Goal: Task Accomplishment & Management: Use online tool/utility

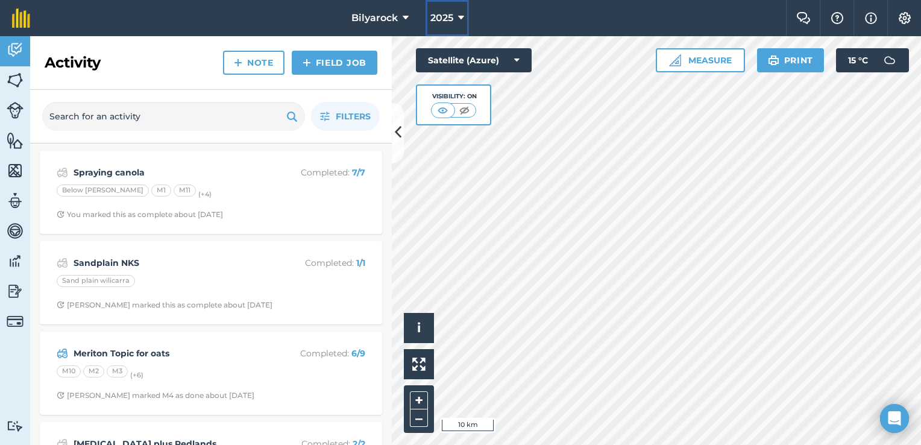
drag, startPoint x: 437, startPoint y: 8, endPoint x: 446, endPoint y: 16, distance: 12.0
click at [441, 10] on button "2025" at bounding box center [446, 18] width 43 height 36
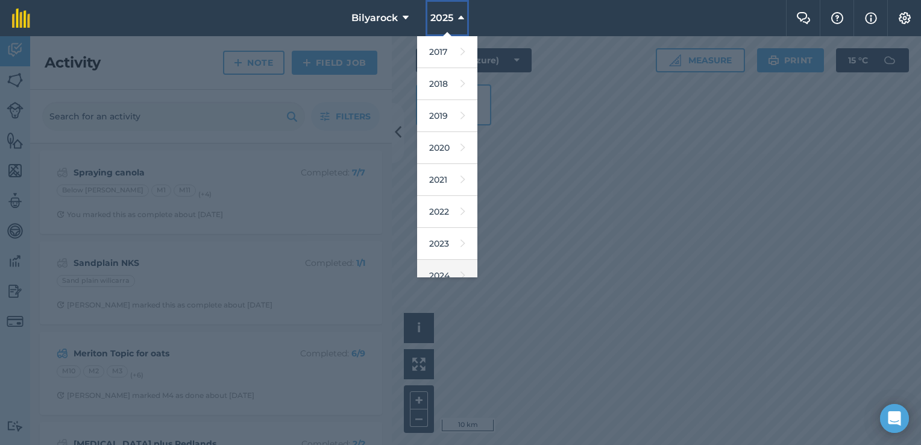
scroll to position [108, 0]
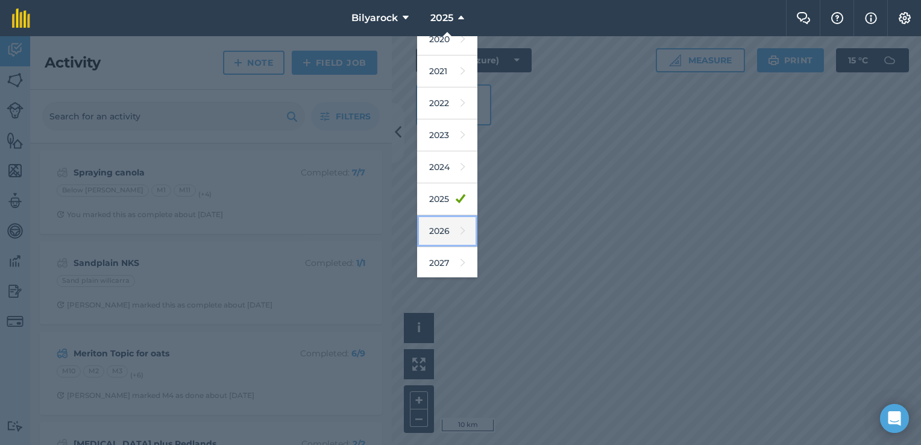
click at [439, 235] on link "2026" at bounding box center [447, 231] width 60 height 32
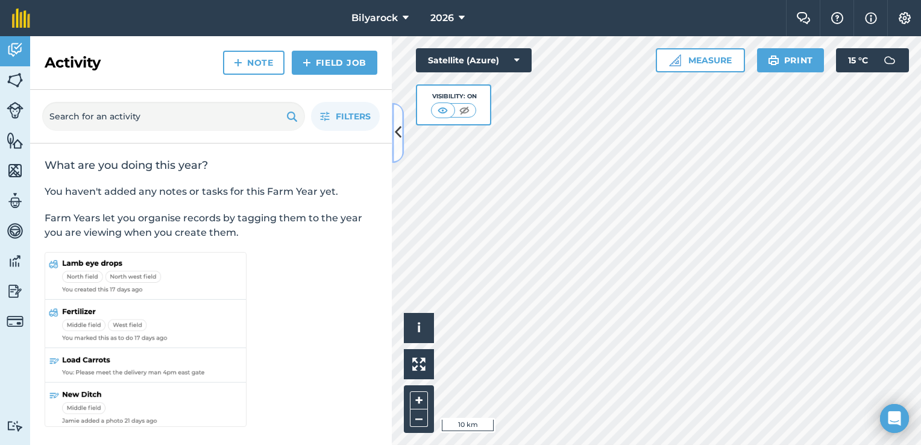
click at [398, 144] on button at bounding box center [398, 132] width 12 height 60
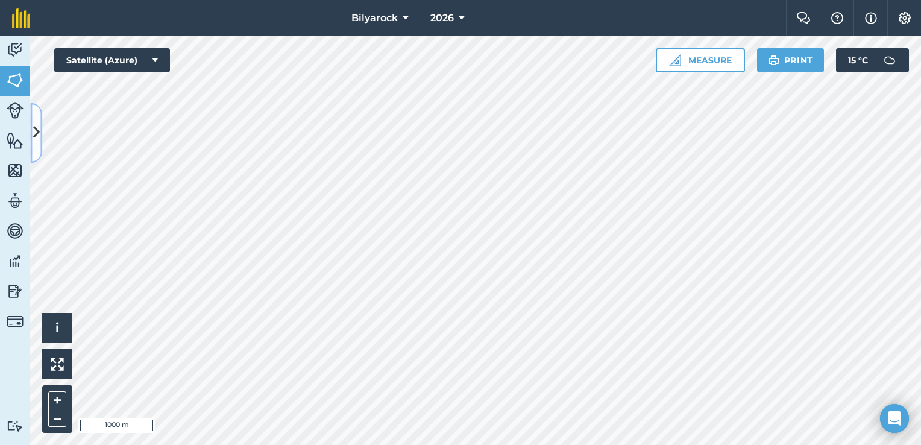
click at [40, 134] on button at bounding box center [36, 132] width 12 height 60
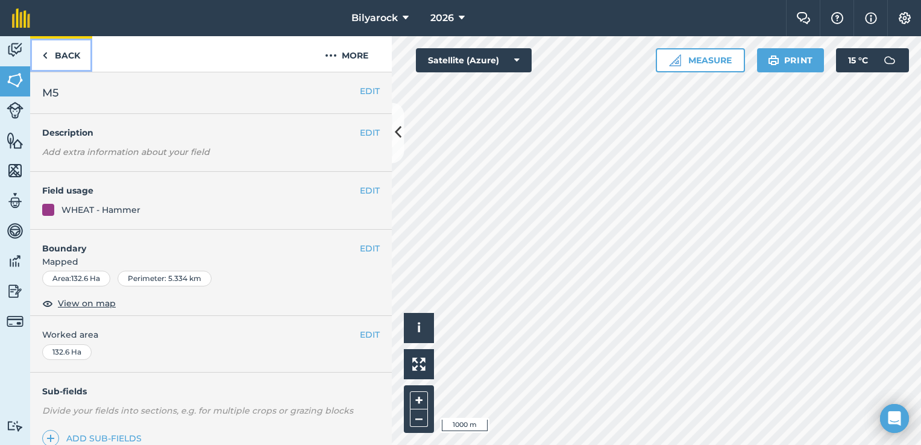
click at [48, 55] on link "Back" at bounding box center [61, 54] width 62 height 36
click at [46, 55] on img at bounding box center [44, 55] width 5 height 14
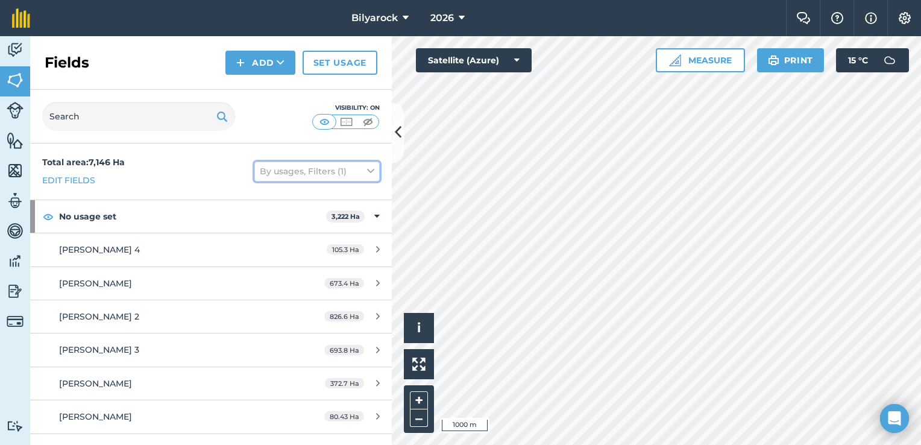
click at [293, 168] on button "By usages, Filters (1)" at bounding box center [316, 171] width 125 height 19
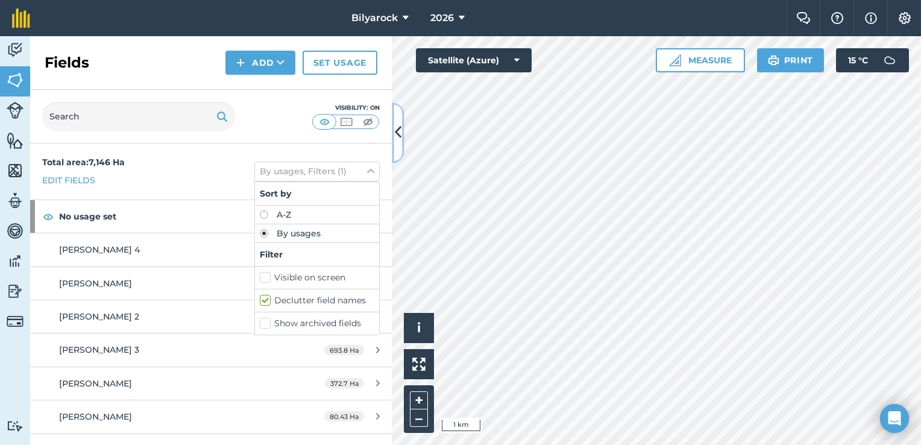
click at [399, 129] on icon at bounding box center [398, 132] width 7 height 21
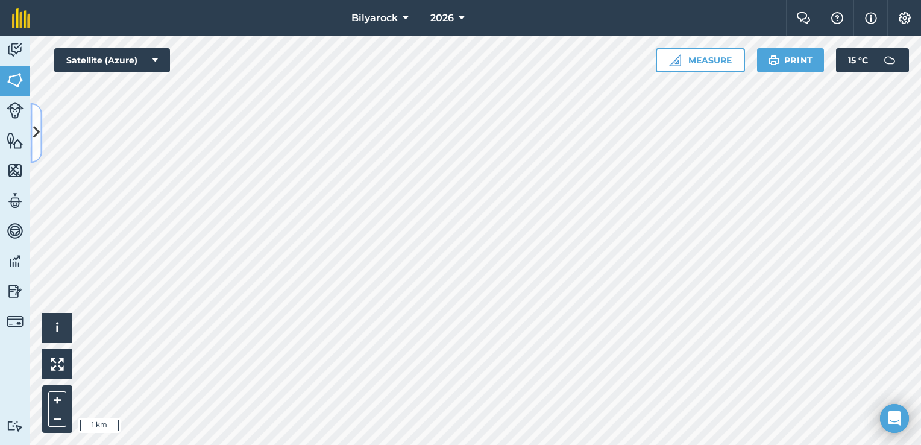
click at [39, 135] on icon at bounding box center [36, 132] width 7 height 21
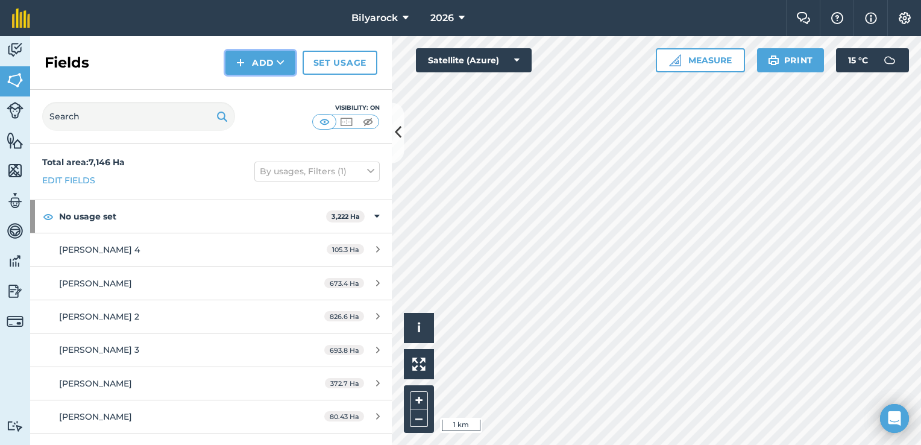
click at [280, 61] on icon at bounding box center [281, 63] width 8 height 12
click at [400, 146] on button at bounding box center [398, 132] width 12 height 60
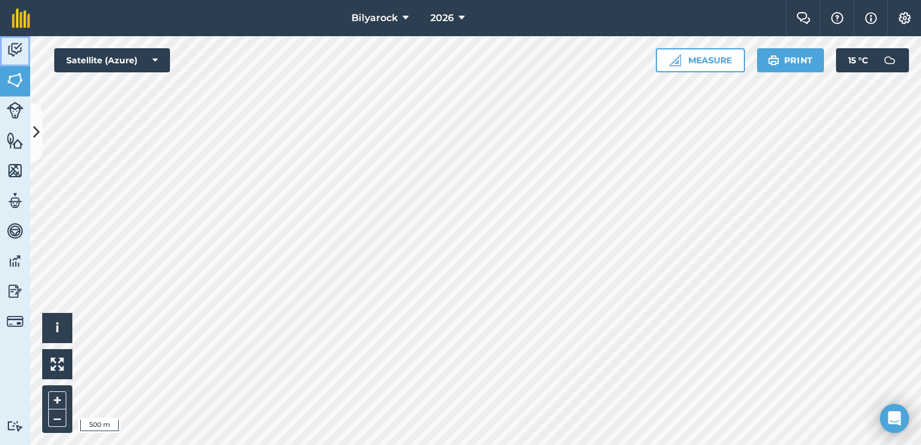
click at [13, 38] on link "Activity" at bounding box center [15, 51] width 30 height 30
click at [15, 81] on img at bounding box center [15, 80] width 17 height 18
click at [14, 108] on img at bounding box center [15, 110] width 17 height 17
click at [7, 136] on img at bounding box center [15, 140] width 17 height 18
click at [7, 166] on img at bounding box center [15, 171] width 17 height 18
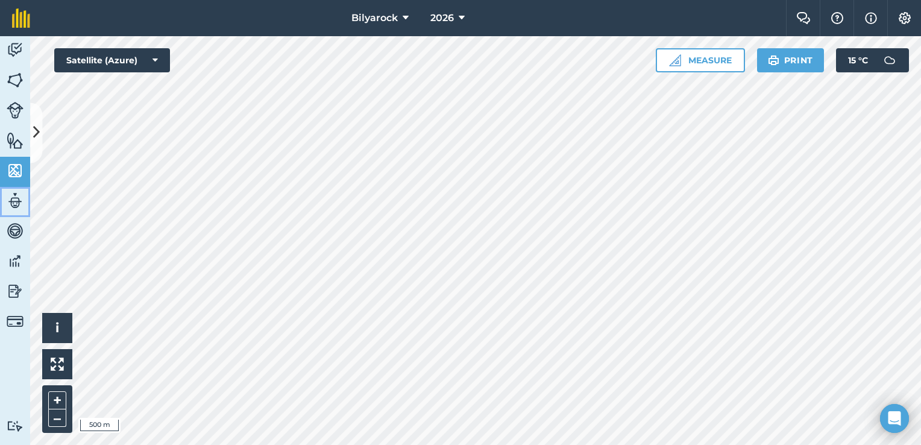
click at [13, 203] on img at bounding box center [15, 201] width 17 height 18
click at [13, 228] on img at bounding box center [15, 231] width 17 height 18
click at [14, 278] on link "Reporting" at bounding box center [15, 292] width 30 height 30
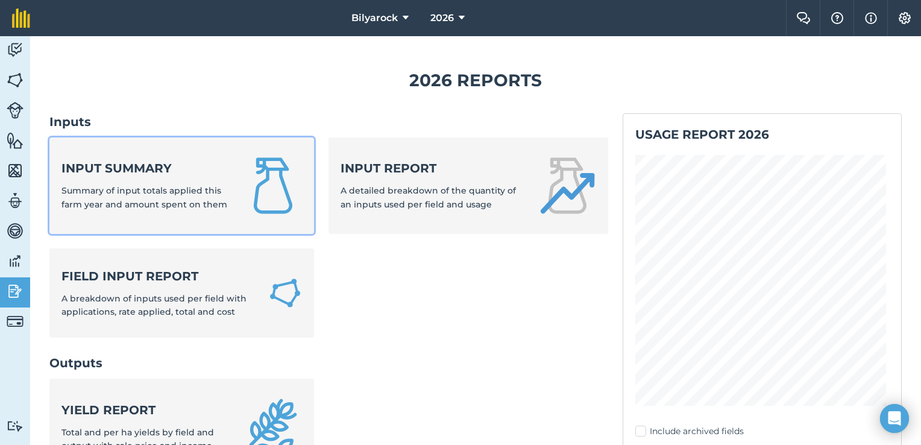
click at [105, 177] on div "Input summary Summary of input totals applied this farm year and amount spent o…" at bounding box center [145, 185] width 168 height 51
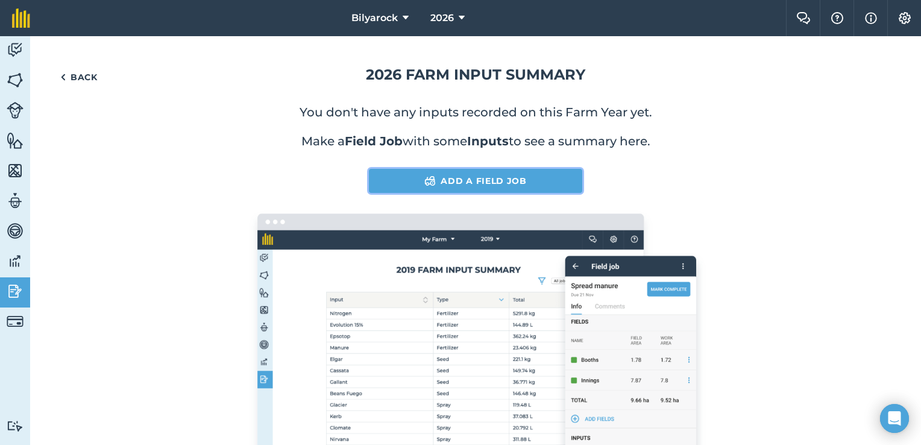
click at [466, 183] on link "Add a Field Job" at bounding box center [475, 181] width 213 height 24
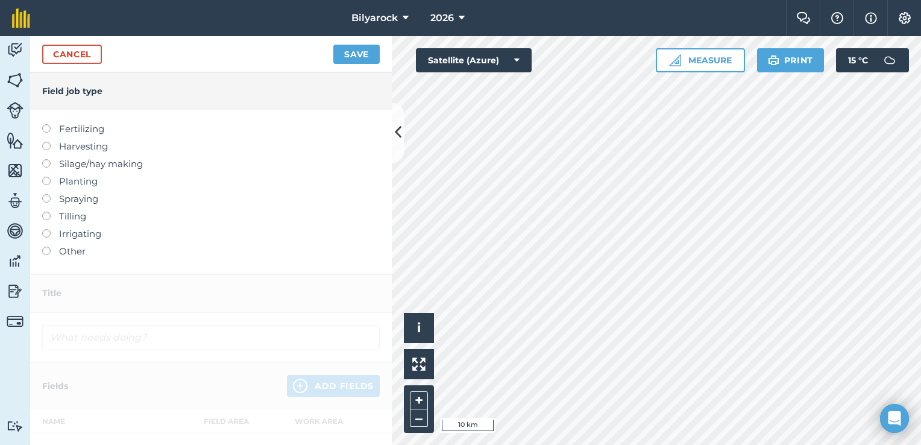
click at [44, 177] on label at bounding box center [50, 177] width 17 height 0
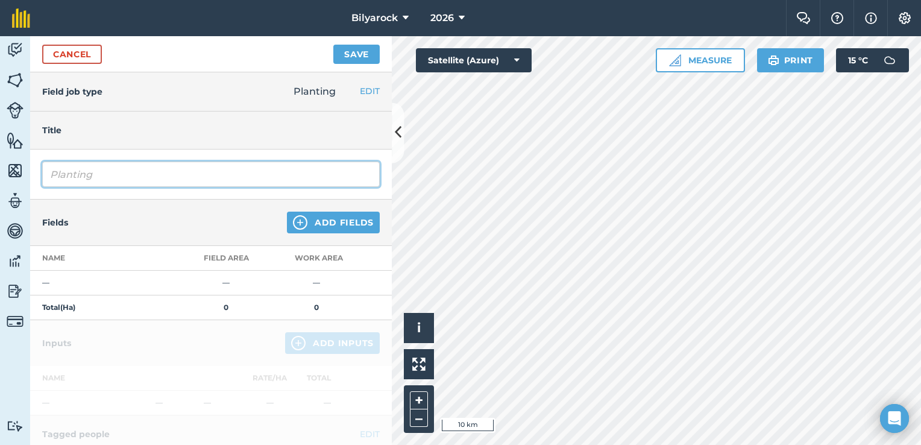
click at [127, 177] on input "Planting" at bounding box center [211, 174] width 338 height 25
type input "P"
type input "Seeding Wheat"
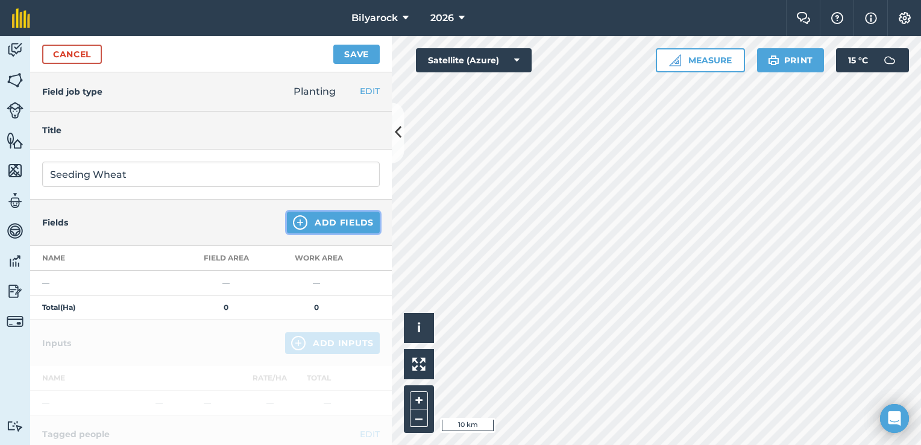
click at [297, 224] on img at bounding box center [300, 222] width 14 height 14
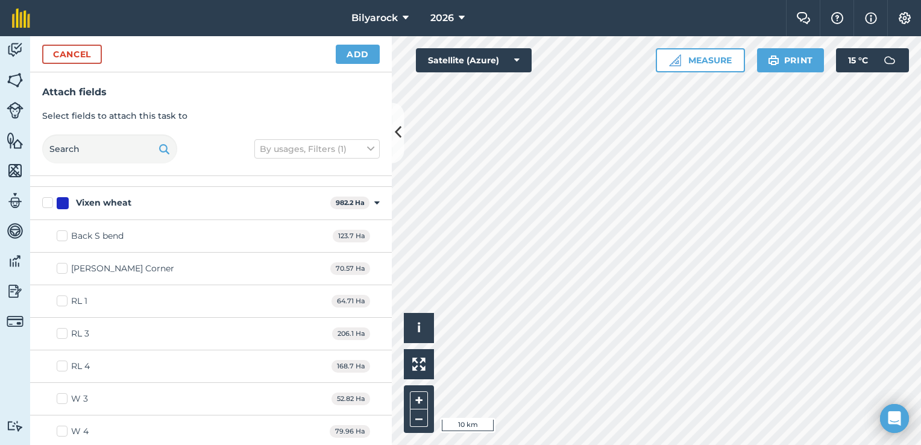
scroll to position [783, 0]
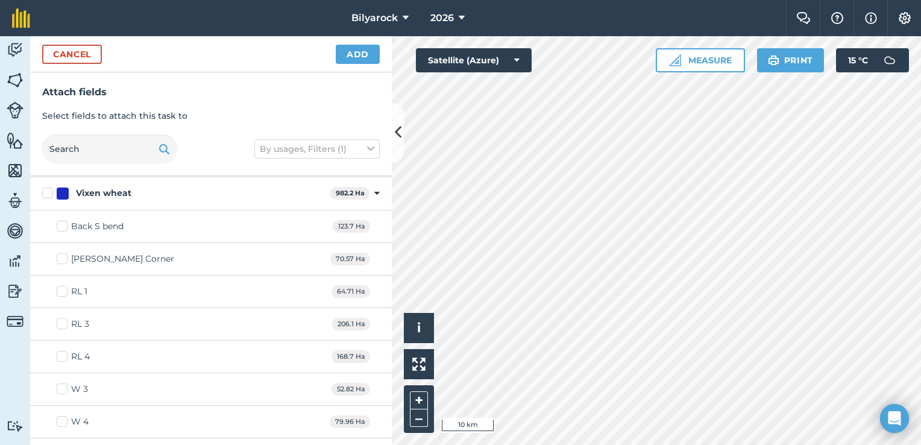
click at [46, 187] on label "Vixen wheat" at bounding box center [183, 193] width 283 height 13
click at [46, 187] on input "Vixen wheat" at bounding box center [46, 191] width 8 height 8
checkbox input "true"
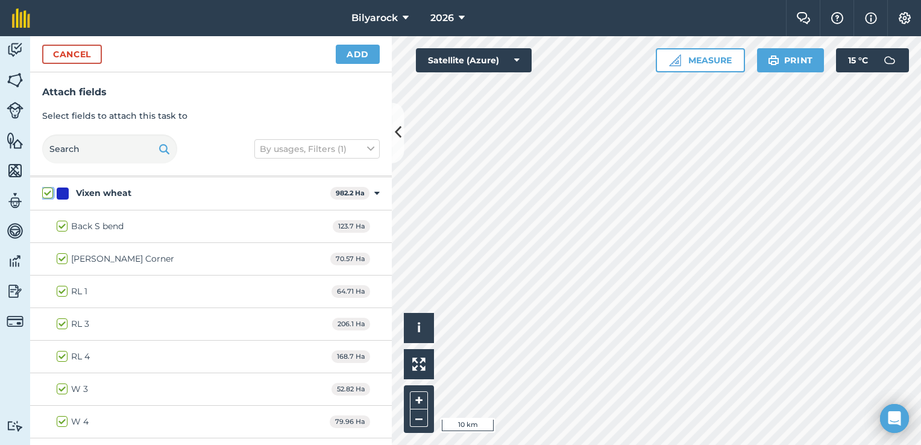
checkbox input "true"
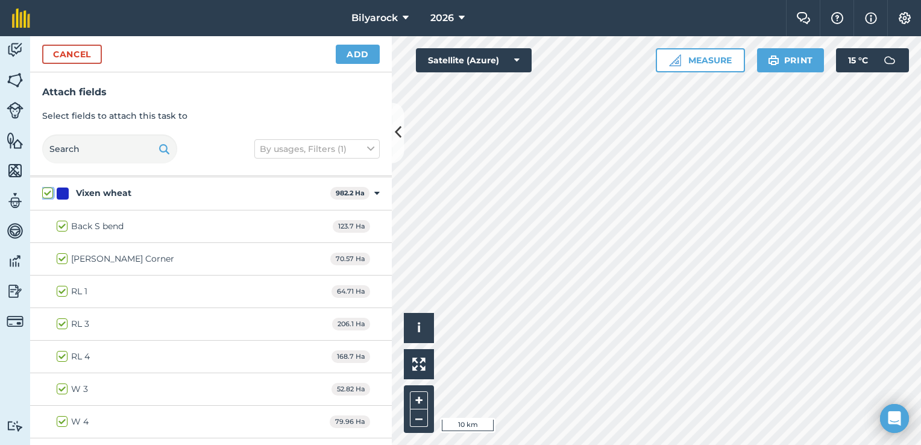
checkbox input "true"
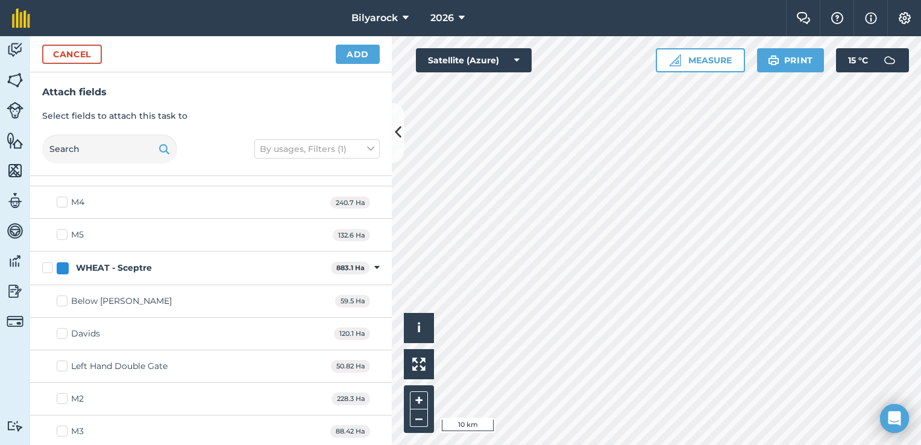
scroll to position [1145, 0]
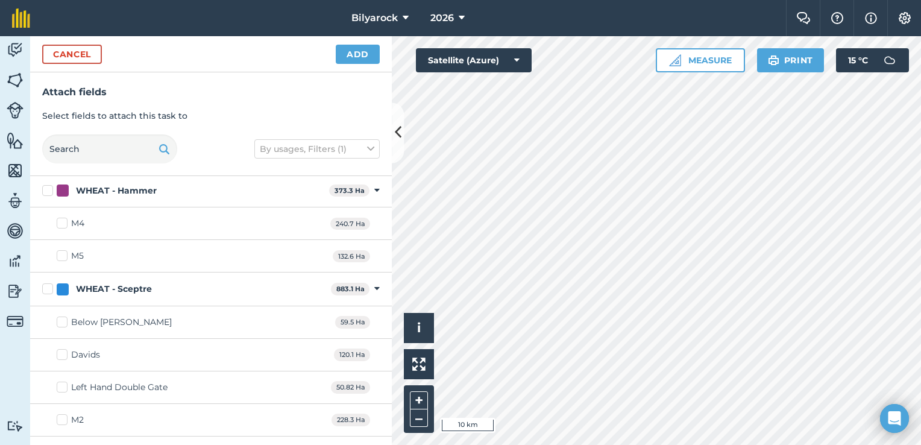
click at [42, 189] on label "WHEAT - Hammer" at bounding box center [183, 190] width 282 height 13
click at [42, 189] on input "WHEAT - Hammer" at bounding box center [46, 188] width 8 height 8
checkbox input "true"
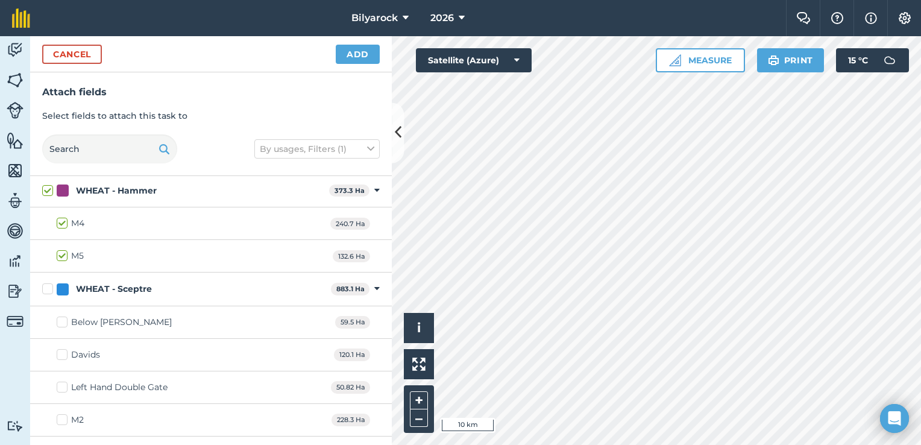
click at [45, 283] on label "WHEAT - Sceptre" at bounding box center [184, 289] width 284 height 13
click at [45, 283] on input "WHEAT - Sceptre" at bounding box center [46, 287] width 8 height 8
checkbox input "true"
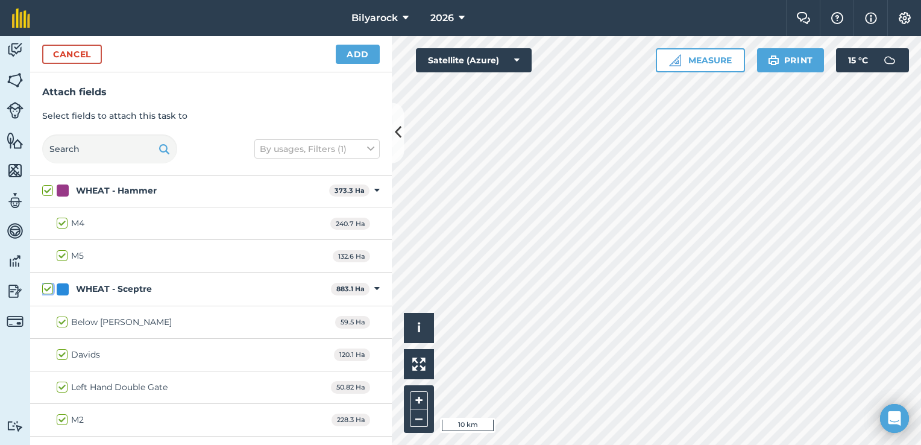
checkbox input "true"
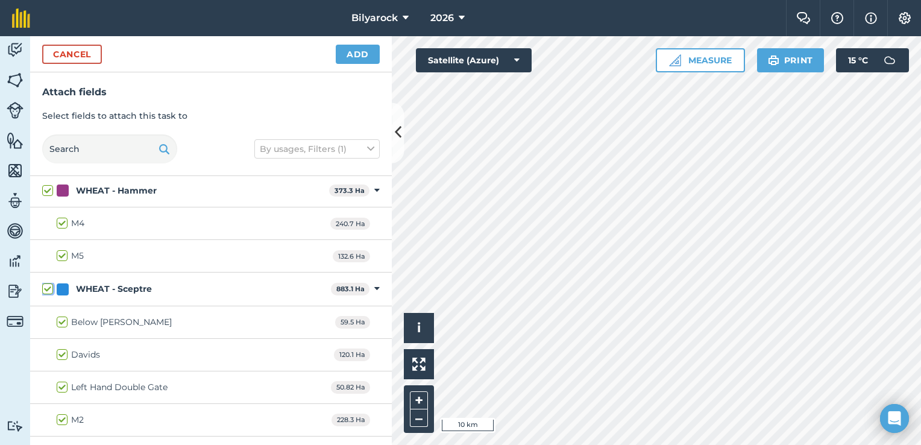
checkbox input "true"
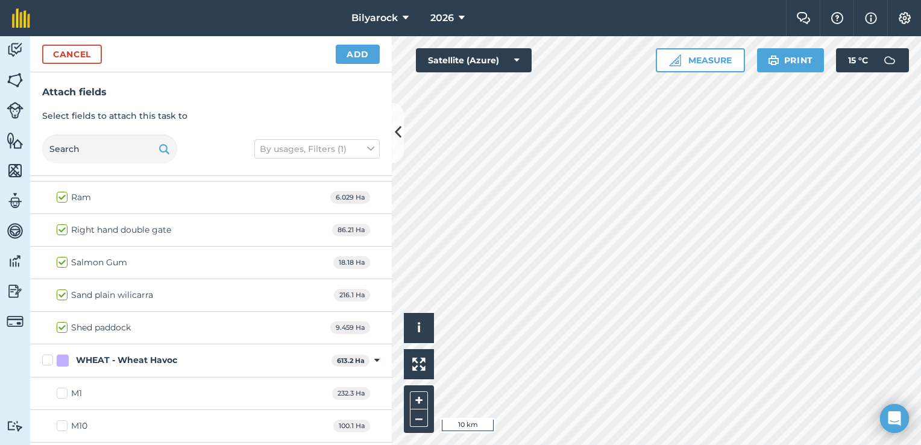
scroll to position [1488, 0]
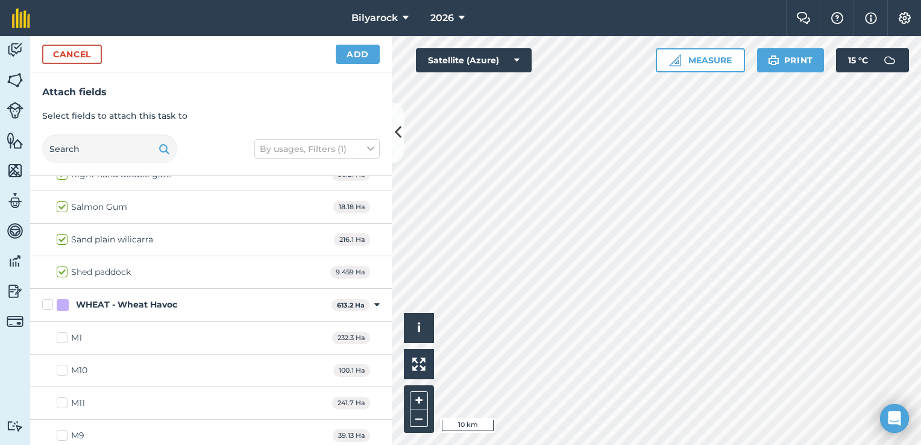
click at [51, 300] on label "WHEAT - Wheat Havoc" at bounding box center [184, 304] width 284 height 13
click at [50, 300] on input "WHEAT - Wheat Havoc" at bounding box center [46, 302] width 8 height 8
checkbox input "true"
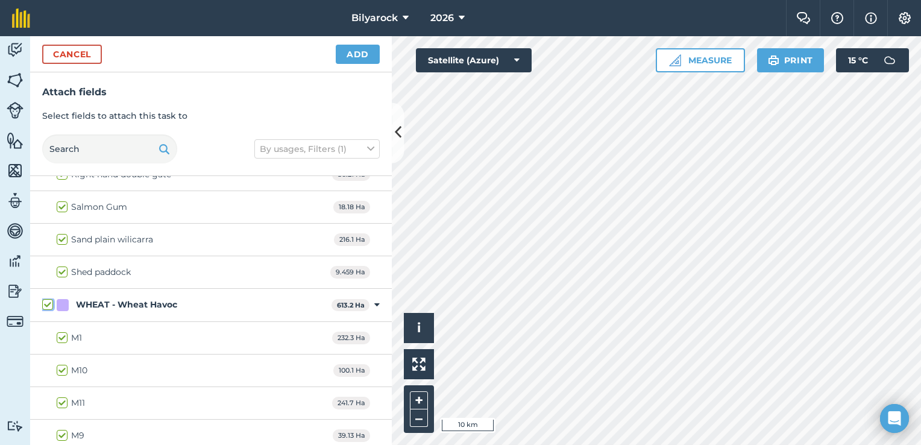
checkbox input "true"
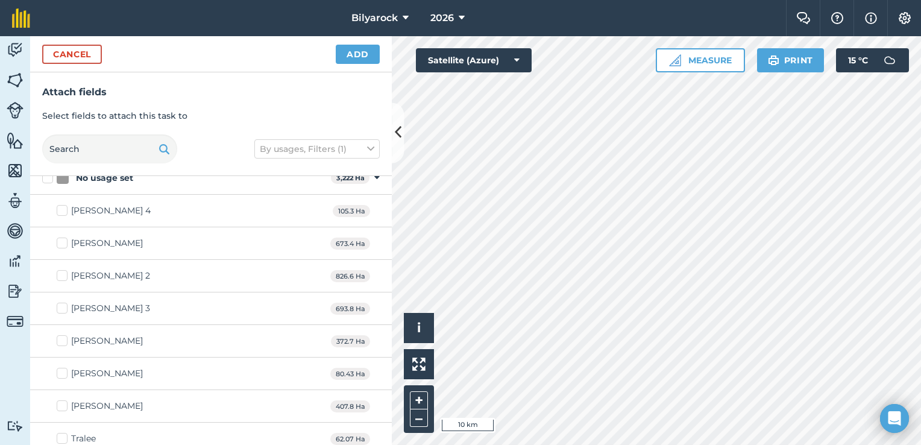
scroll to position [0, 0]
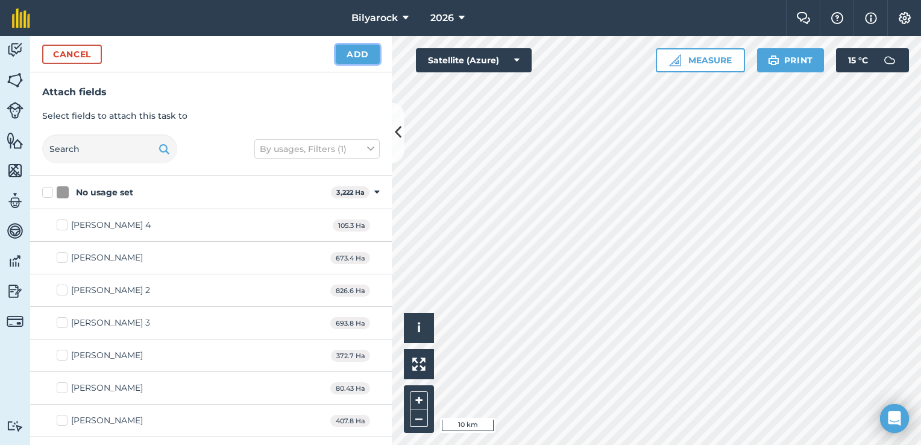
click at [347, 57] on button "Add" at bounding box center [358, 54] width 44 height 19
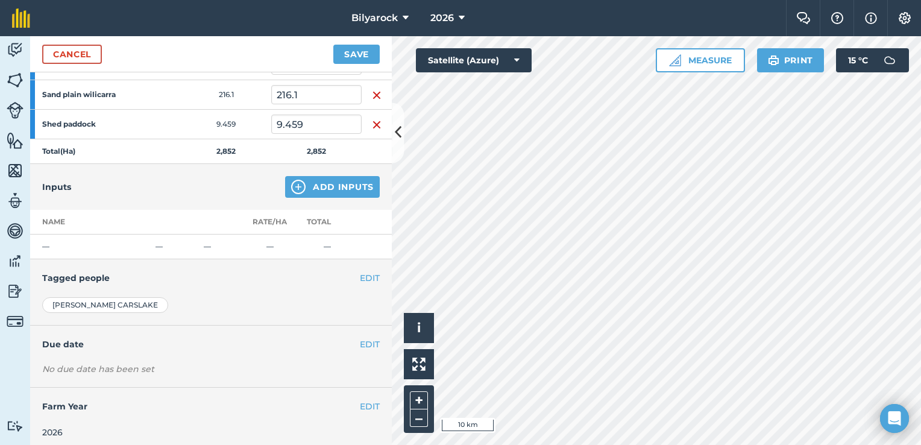
scroll to position [900, 0]
click at [294, 182] on img at bounding box center [298, 186] width 14 height 14
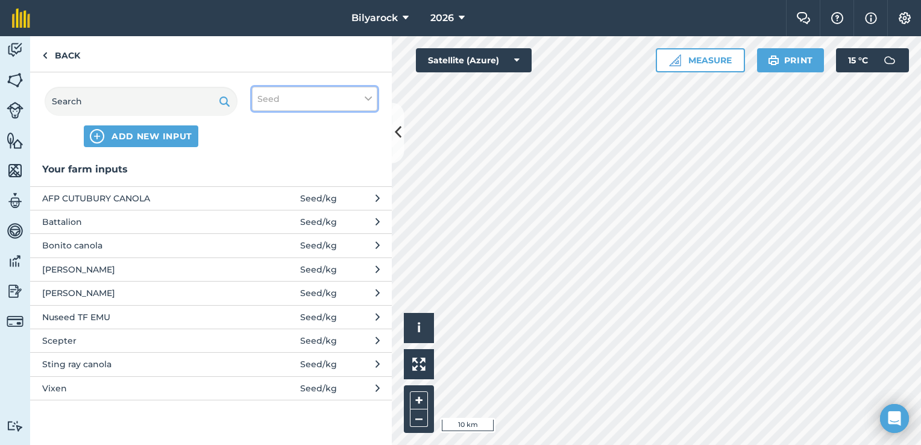
click at [328, 105] on button "Seed" at bounding box center [314, 99] width 125 height 24
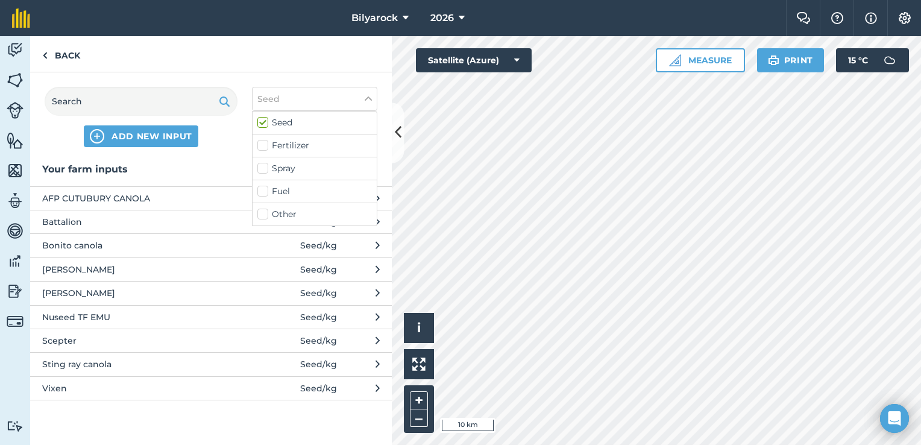
click at [300, 150] on label "Fertilizer" at bounding box center [314, 145] width 115 height 13
click at [265, 147] on input "Fertilizer" at bounding box center [261, 143] width 8 height 8
checkbox input "true"
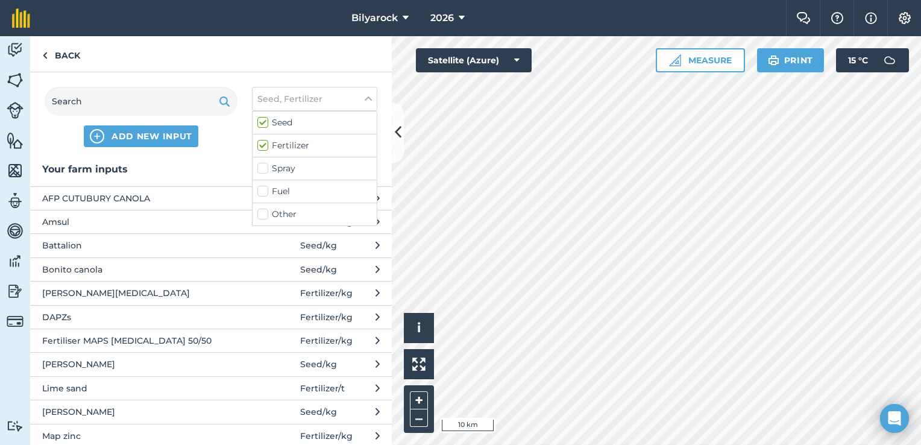
click at [224, 158] on div "ADD NEW INPUT Seed, Fertilizer Seed Fertilizer Spray Fuel Other" at bounding box center [211, 116] width 362 height 89
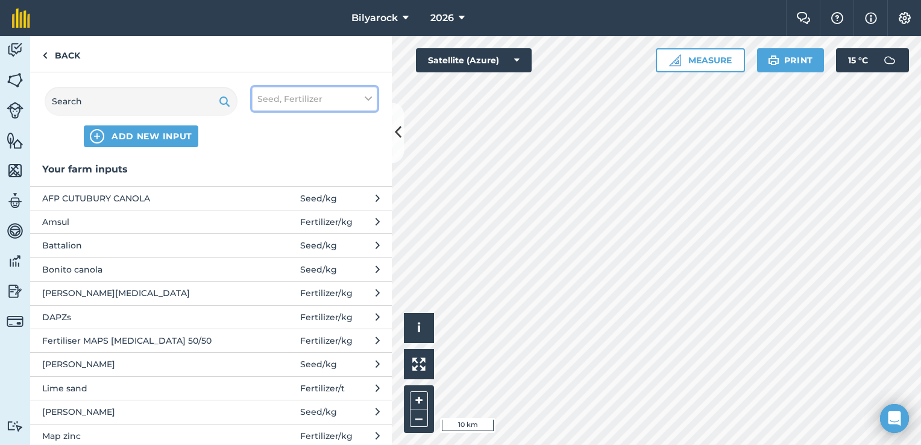
click at [316, 95] on span "Seed, Fertilizer" at bounding box center [289, 98] width 65 height 13
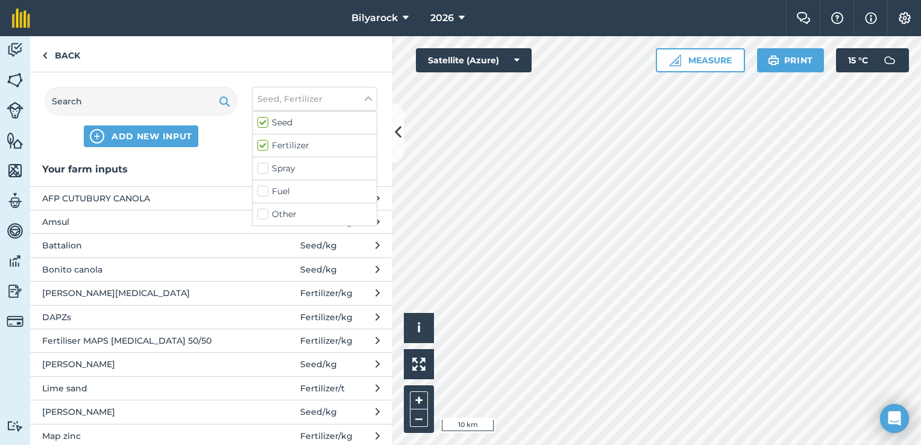
click at [260, 168] on label "Spray" at bounding box center [314, 168] width 115 height 13
click at [260, 168] on input "Spray" at bounding box center [261, 166] width 8 height 8
checkbox input "true"
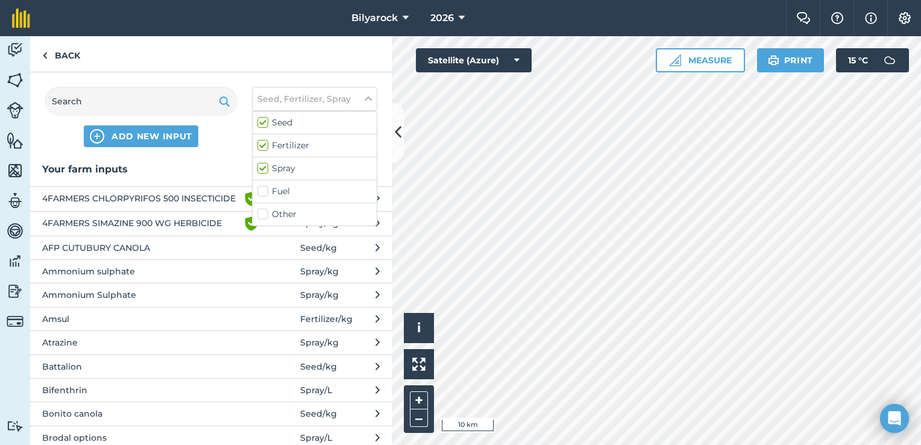
click at [224, 159] on div "ADD NEW INPUT Seed, Fertilizer, Spray Seed Fertilizer Spray Fuel Other" at bounding box center [211, 116] width 362 height 89
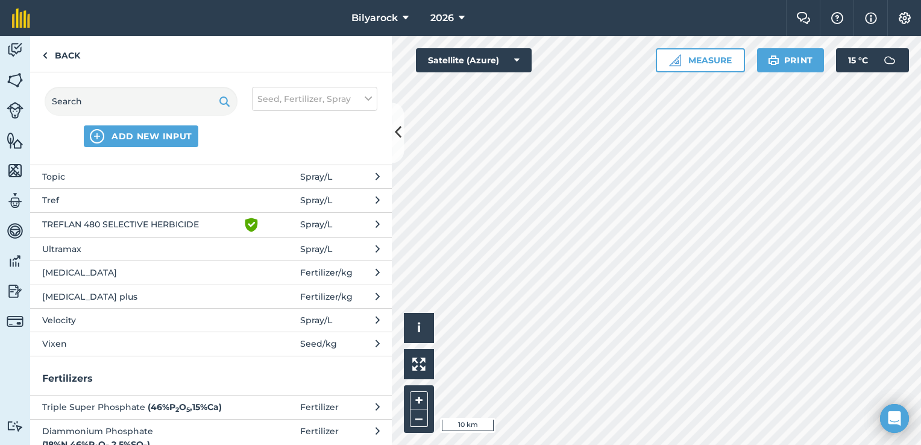
scroll to position [1085, 0]
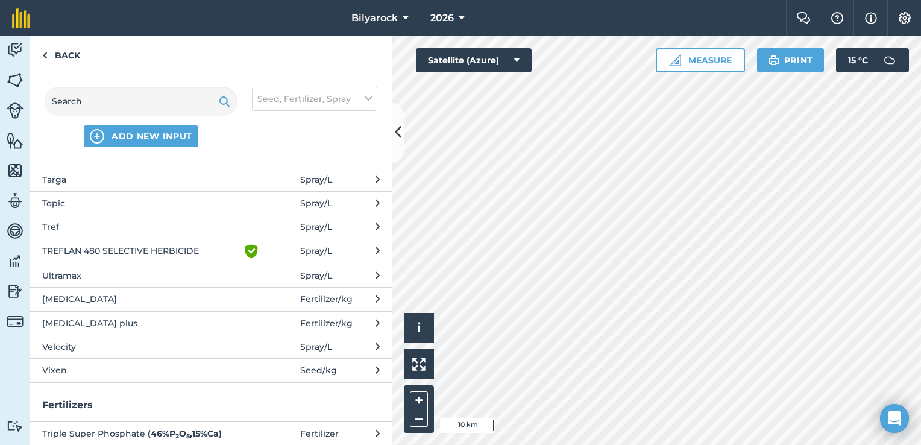
click at [121, 292] on span "[MEDICAL_DATA]" at bounding box center [140, 298] width 197 height 13
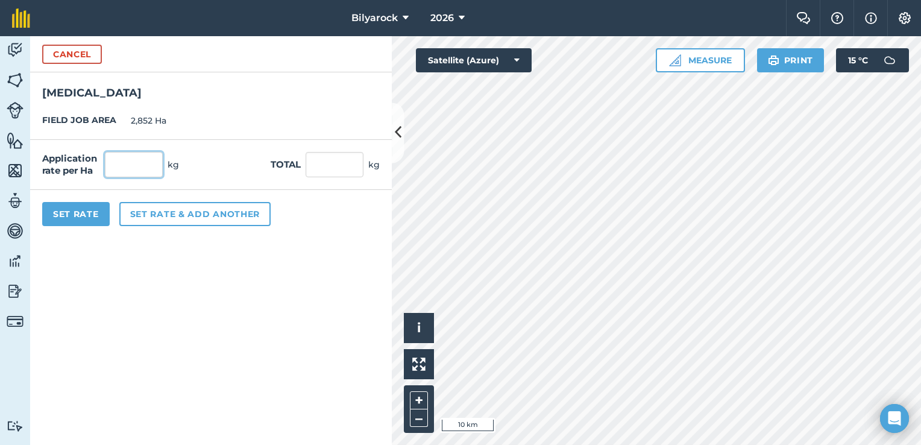
click at [139, 165] on input "text" at bounding box center [134, 164] width 58 height 25
type input "40"
type input "114,080"
click at [179, 217] on button "Set rate & add another" at bounding box center [194, 214] width 151 height 24
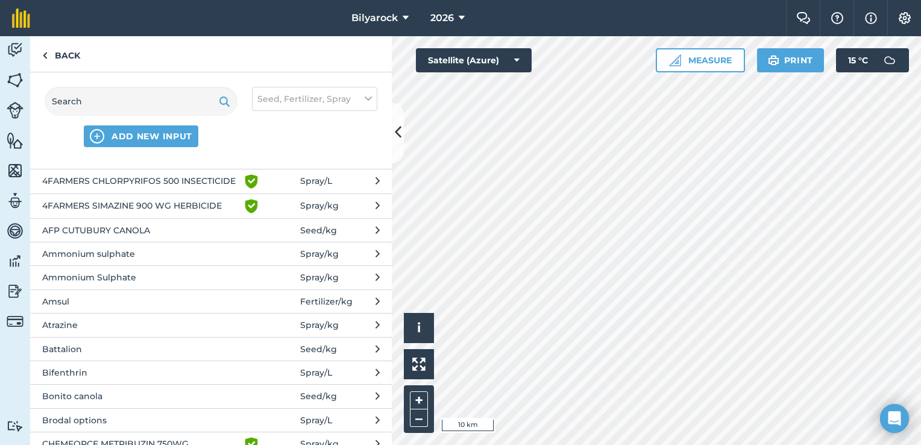
scroll to position [0, 0]
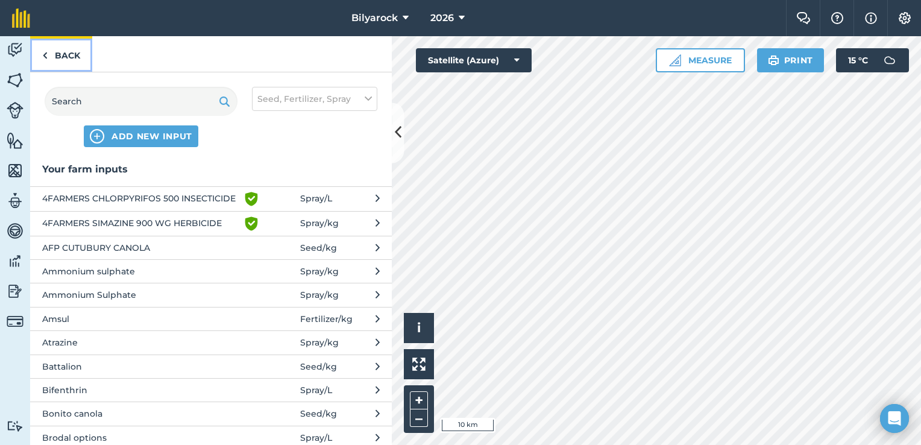
click at [43, 61] on img at bounding box center [44, 55] width 5 height 14
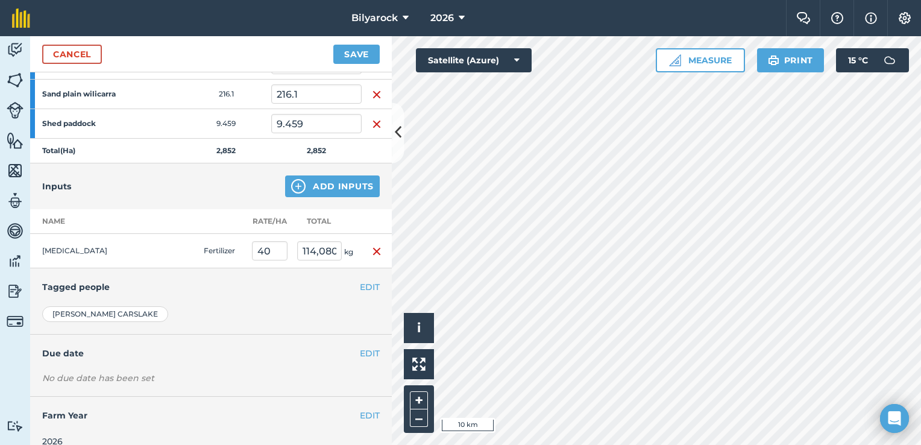
click at [372, 245] on img "button" at bounding box center [377, 251] width 10 height 14
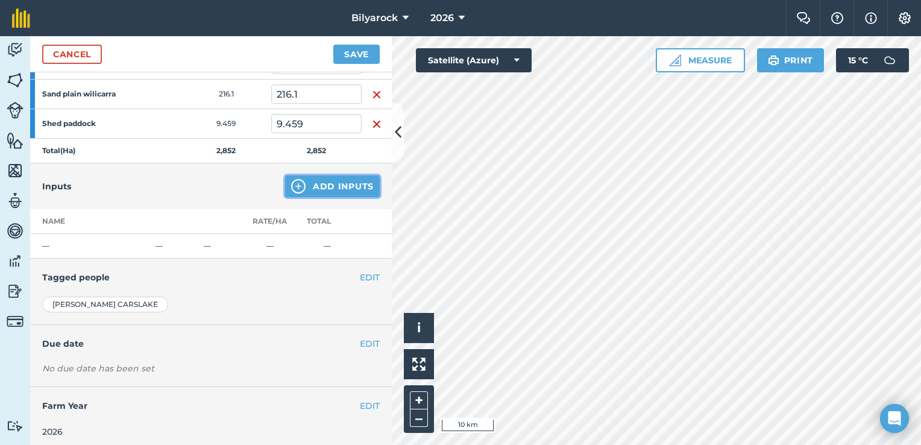
click at [328, 179] on button "Add Inputs" at bounding box center [332, 186] width 95 height 22
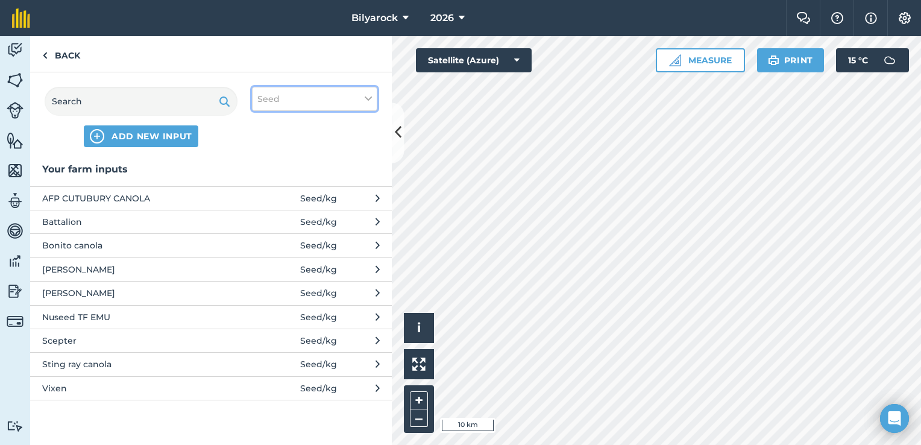
click at [297, 105] on button "Seed" at bounding box center [314, 99] width 125 height 24
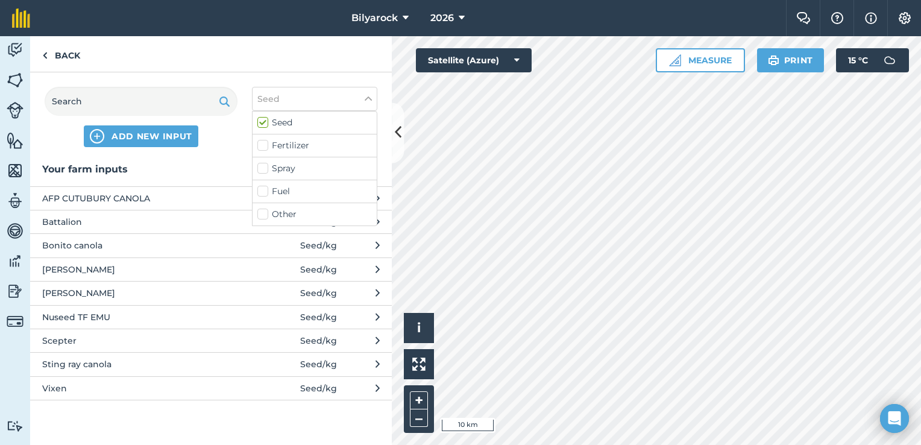
click at [306, 149] on label "Fertilizer" at bounding box center [314, 145] width 115 height 13
click at [265, 147] on input "Fertilizer" at bounding box center [261, 143] width 8 height 8
checkbox input "true"
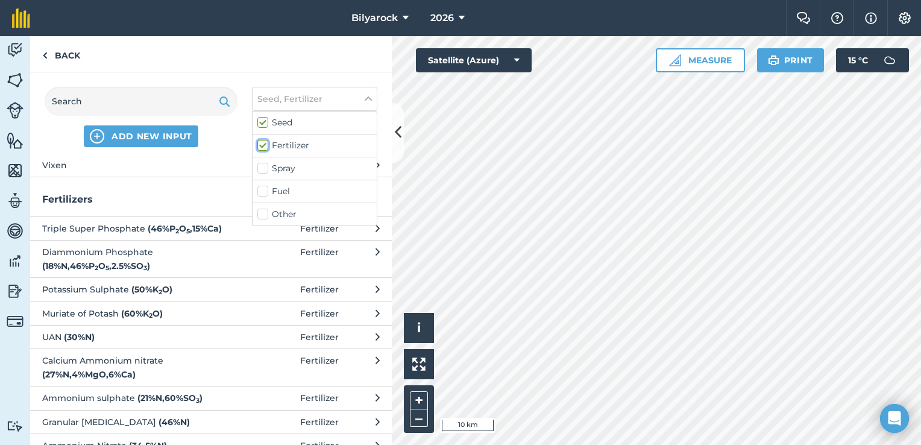
scroll to position [507, 0]
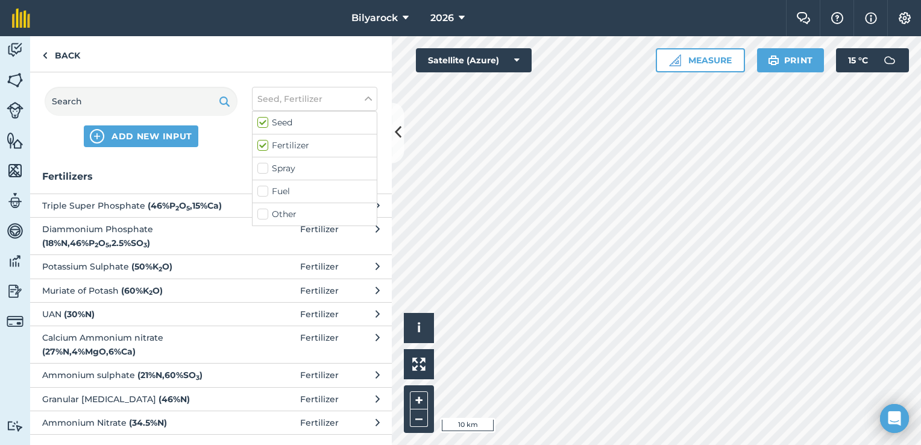
click at [175, 395] on span "Granular [MEDICAL_DATA] ( 46 % N )" at bounding box center [140, 398] width 197 height 13
select select "FERTILIZER"
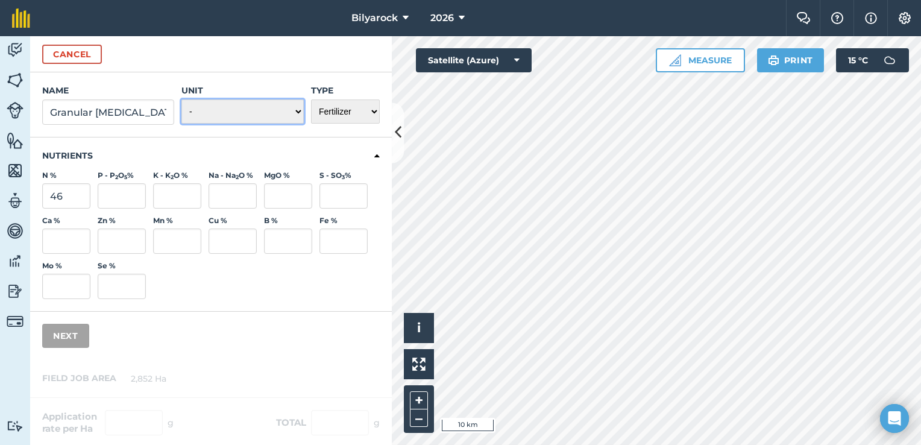
click at [263, 113] on select "- Grams/g Kilograms/kg Metric tonnes/t Millilitres/ml Litres/L Ounces/oz Pounds…" at bounding box center [242, 111] width 122 height 24
click at [262, 113] on select "- Grams/g Kilograms/kg Metric tonnes/t Millilitres/ml Litres/L Ounces/oz Pounds…" at bounding box center [242, 111] width 122 height 24
click at [64, 51] on button "Cancel" at bounding box center [72, 54] width 60 height 19
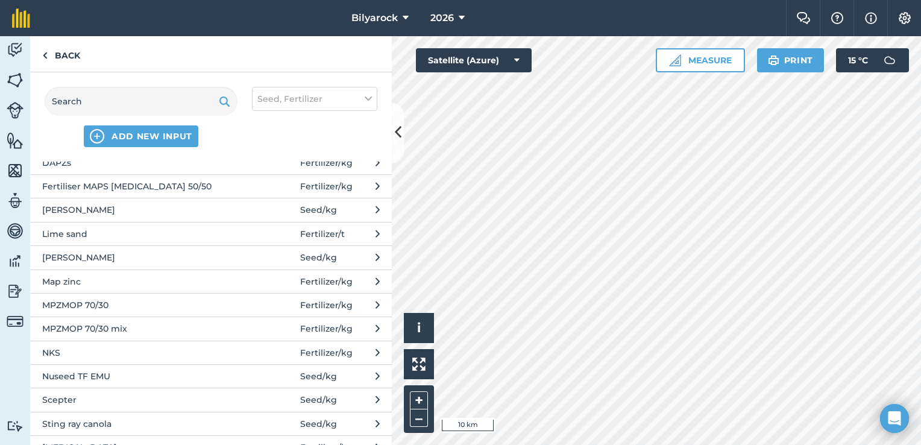
scroll to position [121, 0]
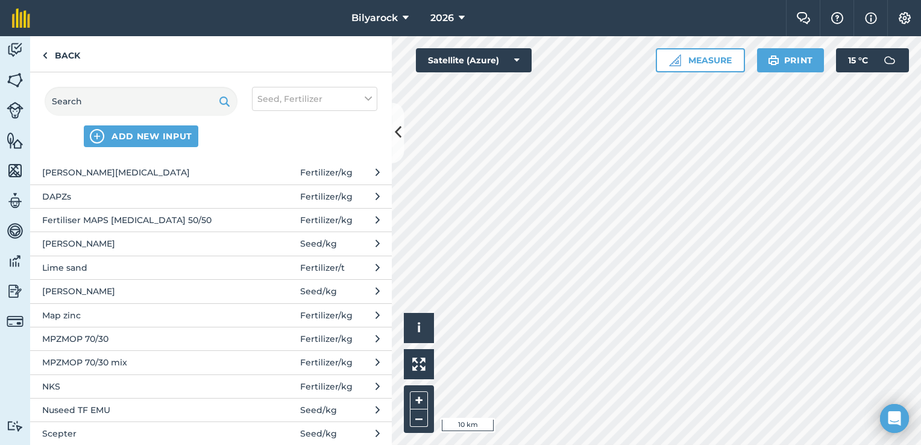
click at [244, 221] on span at bounding box center [272, 219] width 56 height 13
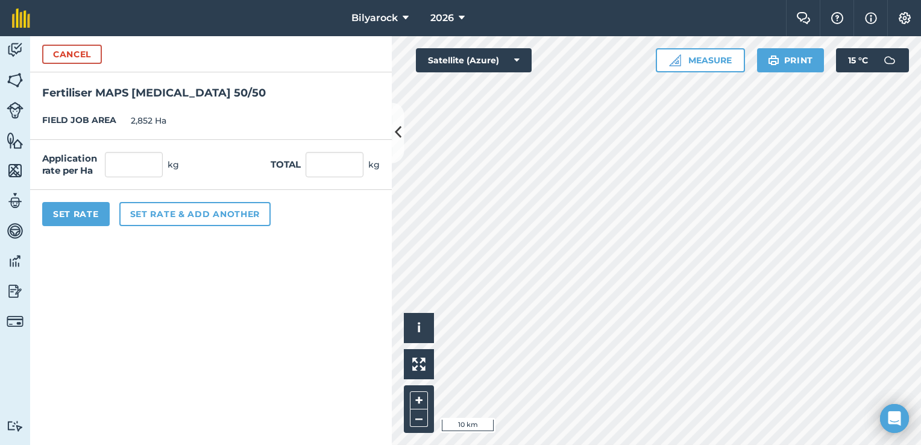
drag, startPoint x: 99, startPoint y: 145, endPoint x: 113, endPoint y: 160, distance: 20.1
click at [99, 146] on div "Application rate per Ha kg Total kg" at bounding box center [211, 165] width 362 height 50
click at [114, 161] on input "text" at bounding box center [134, 164] width 58 height 25
type input "80"
type input "228,160"
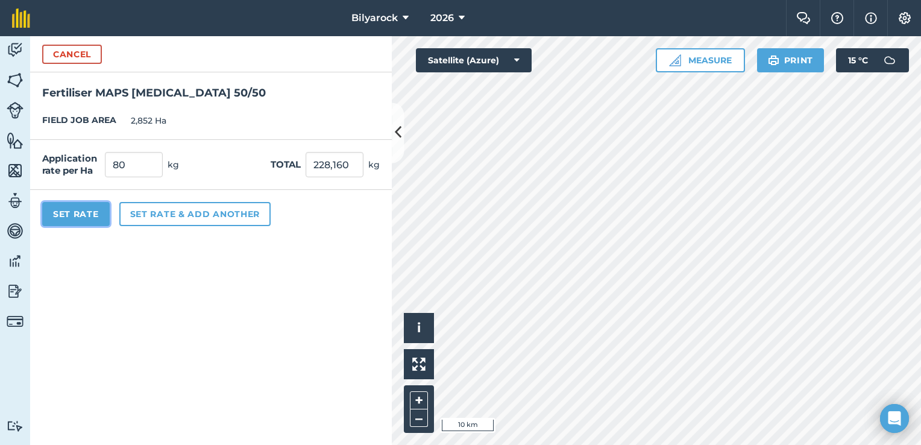
click at [83, 213] on button "Set Rate" at bounding box center [76, 214] width 68 height 24
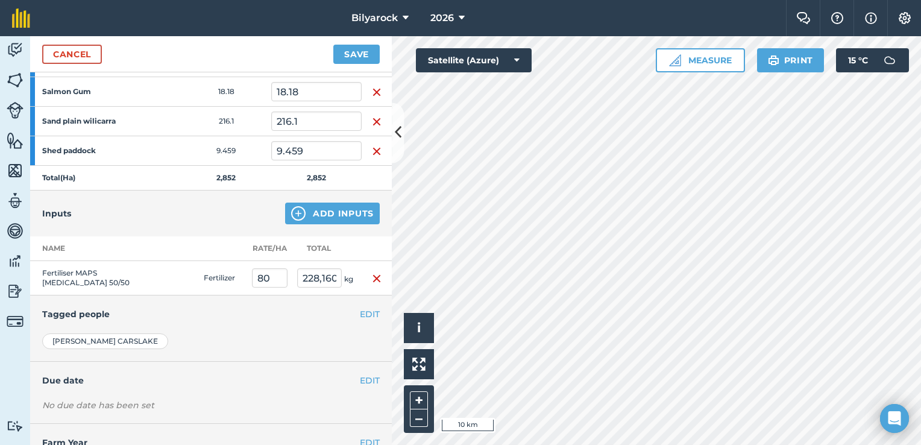
scroll to position [909, 0]
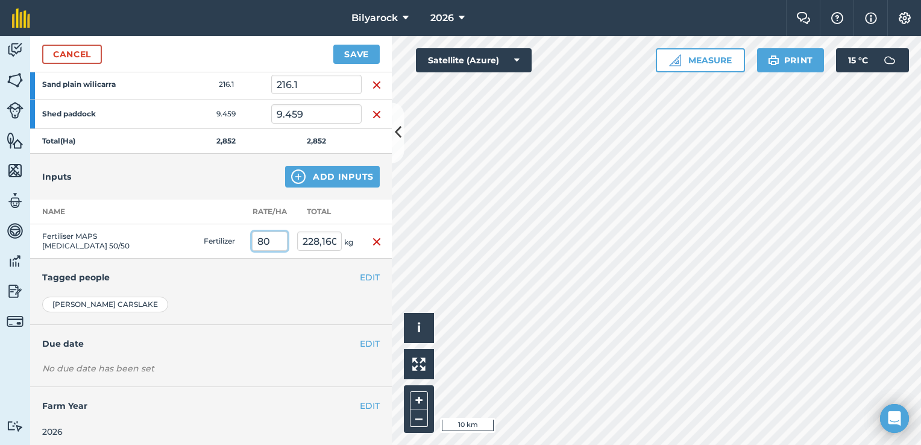
click at [272, 237] on input "80" at bounding box center [270, 240] width 36 height 19
type input "8"
type input "90"
type input "256,680"
click at [227, 194] on div "Inputs Add Inputs" at bounding box center [211, 177] width 362 height 46
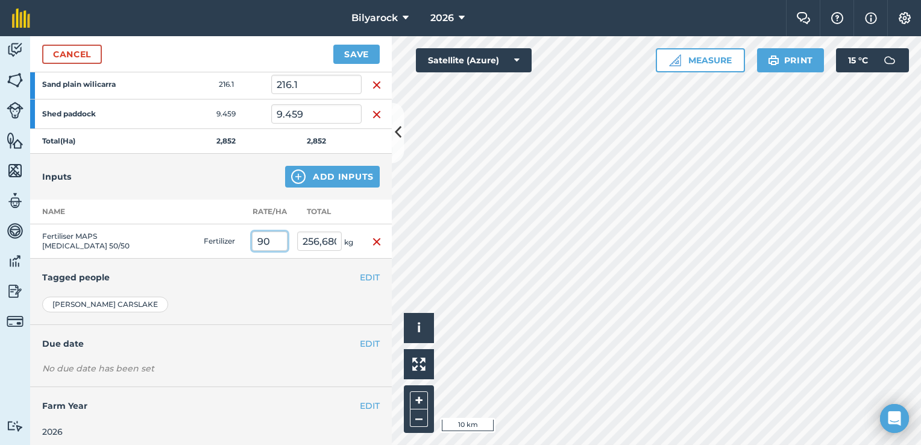
click at [277, 242] on input "90" at bounding box center [270, 240] width 36 height 19
click at [333, 45] on button "Save" at bounding box center [356, 54] width 46 height 19
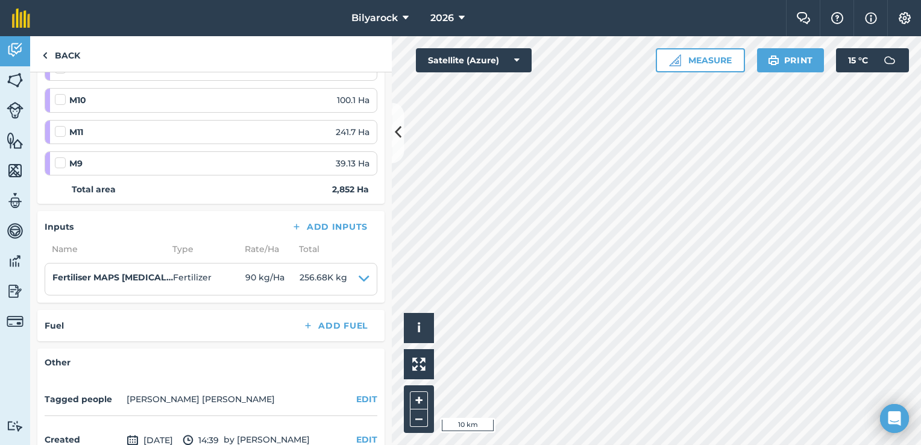
scroll to position [1003, 0]
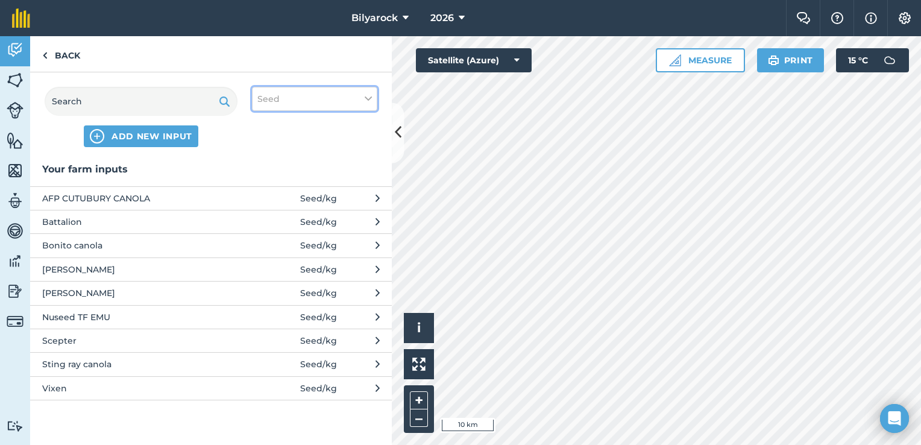
click at [367, 100] on icon at bounding box center [368, 98] width 7 height 13
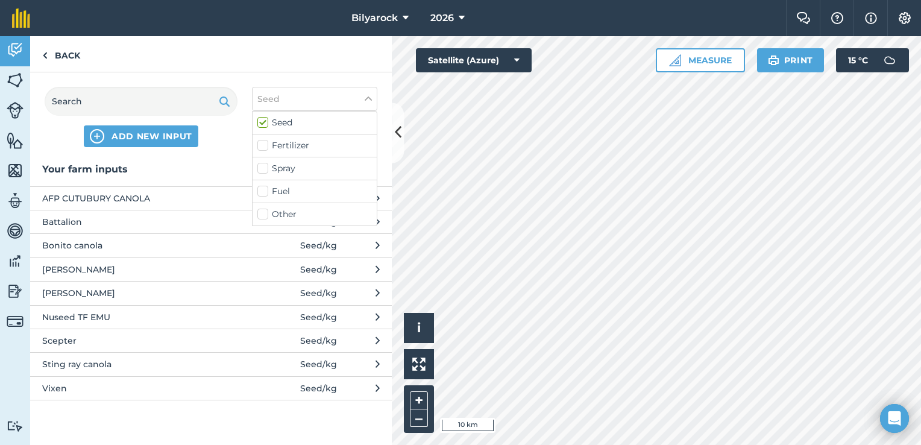
click at [267, 125] on label "Seed" at bounding box center [314, 122] width 115 height 13
click at [265, 124] on input "Seed" at bounding box center [261, 120] width 8 height 8
checkbox input "false"
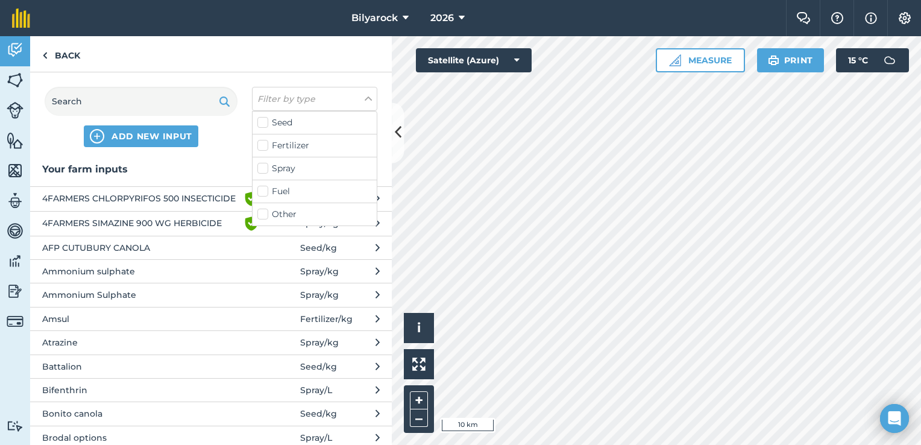
click at [265, 170] on label "Spray" at bounding box center [314, 168] width 115 height 13
click at [265, 170] on input "Spray" at bounding box center [261, 166] width 8 height 8
checkbox input "true"
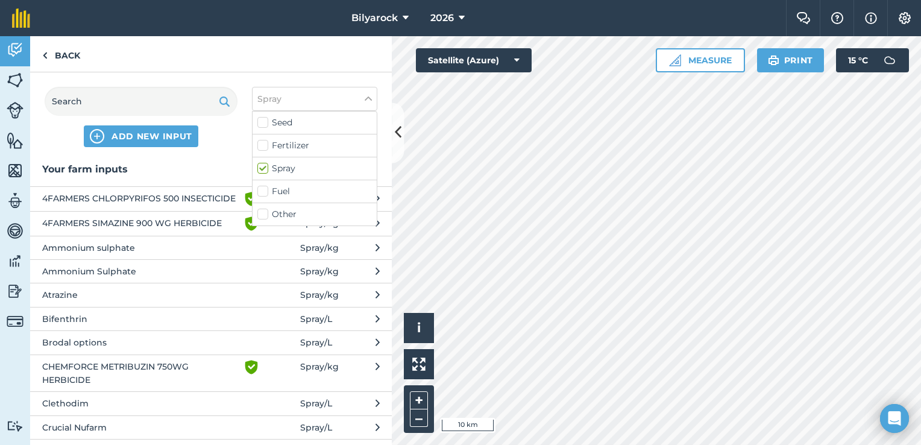
click at [195, 168] on h3 "Your farm inputs" at bounding box center [211, 170] width 362 height 16
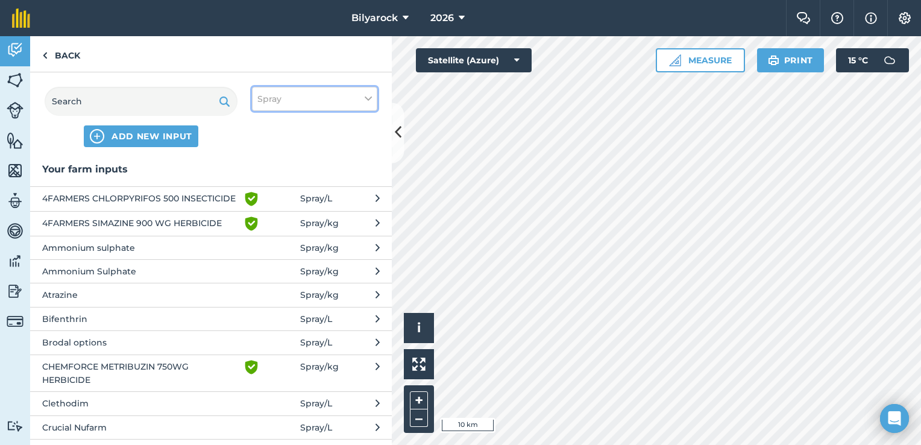
click at [281, 101] on button "Spray" at bounding box center [314, 99] width 125 height 24
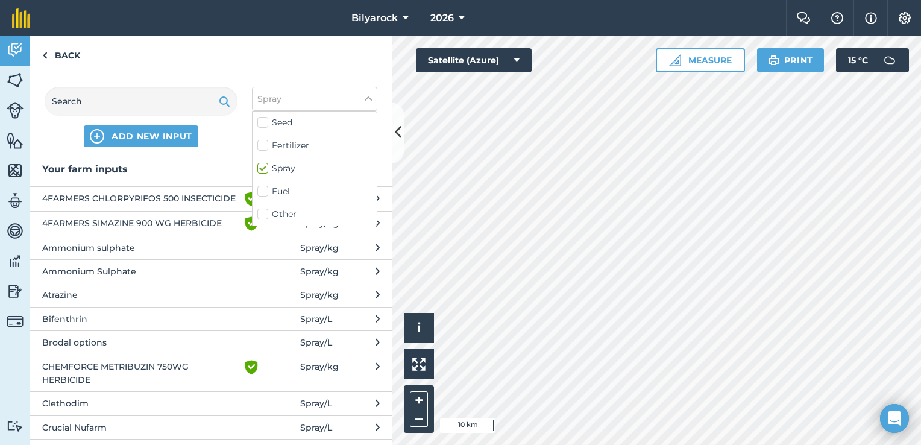
click at [215, 148] on div "ADD NEW INPUT Spray Seed Fertilizer Spray Fuel Other" at bounding box center [211, 116] width 362 height 89
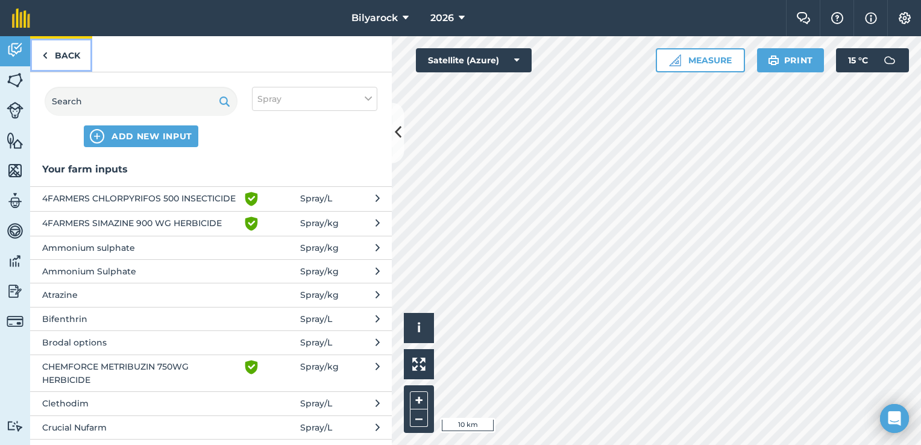
click at [49, 57] on link "Back" at bounding box center [61, 54] width 62 height 36
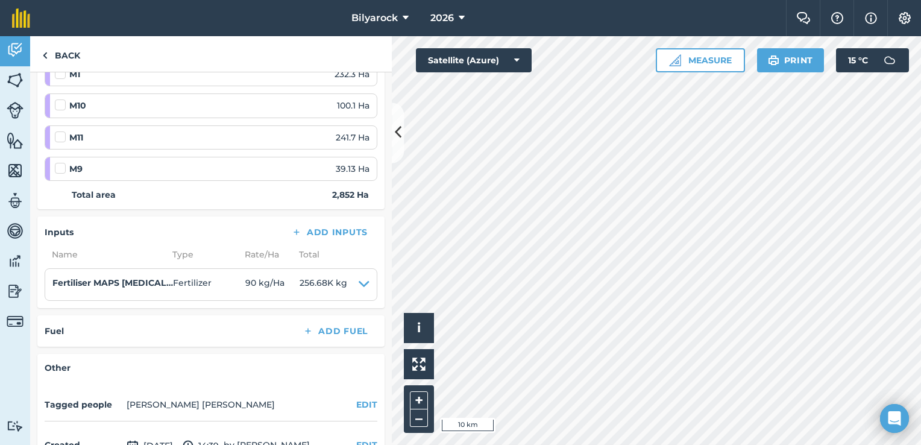
scroll to position [964, 0]
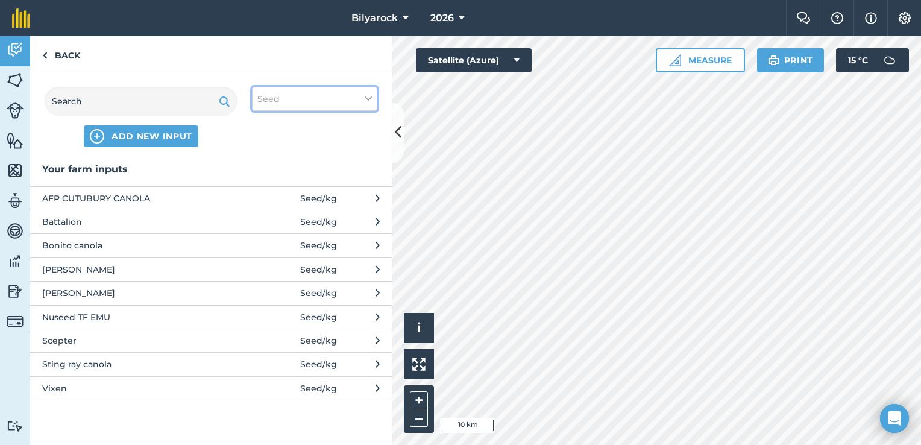
click at [282, 93] on button "Seed" at bounding box center [314, 99] width 125 height 24
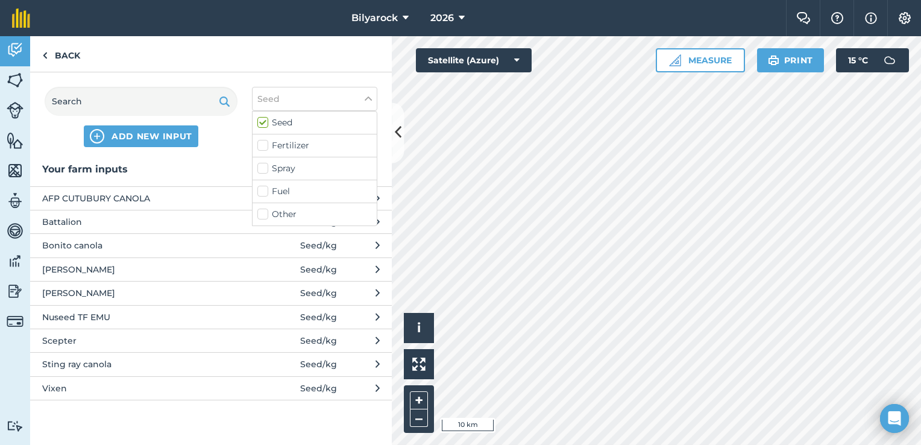
click at [195, 163] on h3 "Your farm inputs" at bounding box center [211, 170] width 362 height 16
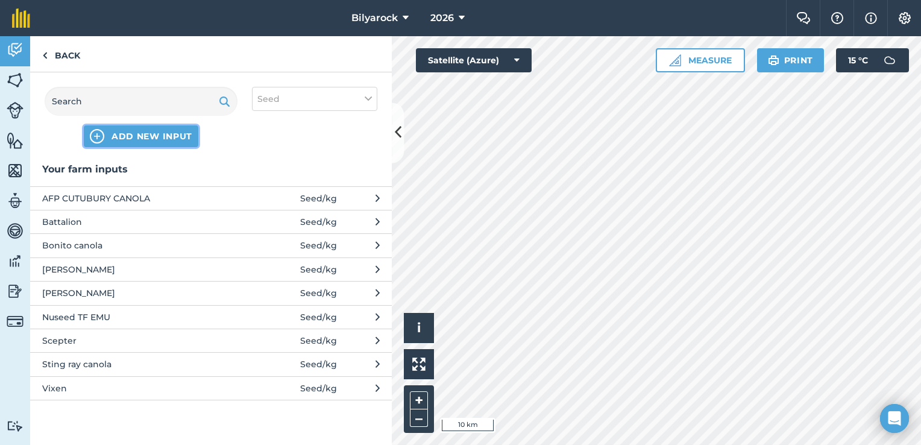
click at [117, 139] on span "ADD NEW INPUT" at bounding box center [151, 136] width 81 height 12
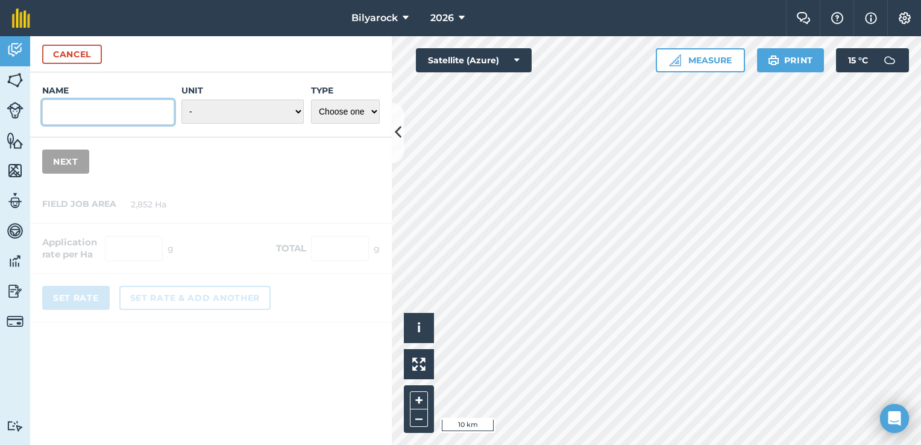
click at [109, 108] on input "Name" at bounding box center [108, 111] width 132 height 25
type input "wheat"
click at [272, 116] on select "- Grams/g Kilograms/kg Metric tonnes/t Millilitres/ml Litres/L Ounces/oz Pounds…" at bounding box center [242, 111] width 122 height 24
select select "KILOGRAMS"
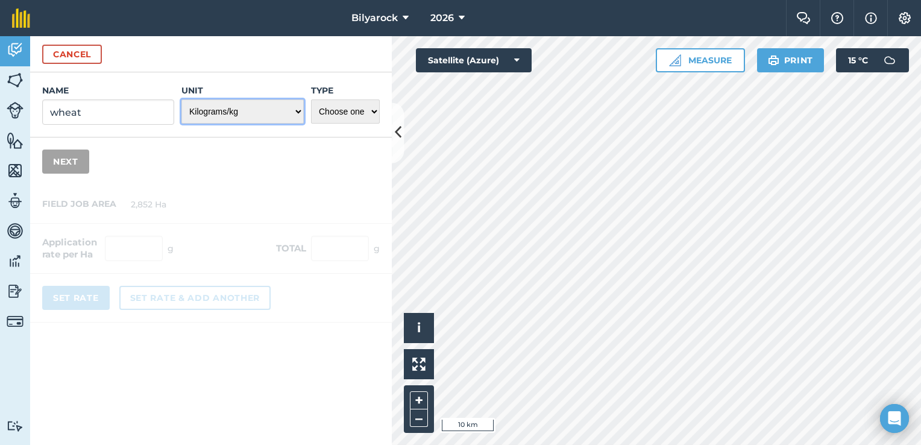
click at [182, 99] on select "- Grams/g Kilograms/kg Metric tonnes/t Millilitres/ml Litres/L Ounces/oz Pounds…" at bounding box center [242, 111] width 122 height 24
click at [260, 101] on select "- Grams/g Kilograms/kg Metric tonnes/t Millilitres/ml Litres/L Ounces/oz Pounds…" at bounding box center [242, 111] width 122 height 24
click at [182, 99] on select "- Grams/g Kilograms/kg Metric tonnes/t Millilitres/ml Litres/L Ounces/oz Pounds…" at bounding box center [242, 111] width 122 height 24
drag, startPoint x: 240, startPoint y: 166, endPoint x: 327, endPoint y: 130, distance: 94.0
click at [320, 136] on div "Name wheat Unit - Grams/g Kilograms/kg Metric tonnes/t Millilitres/ml Litres/L …" at bounding box center [211, 104] width 362 height 65
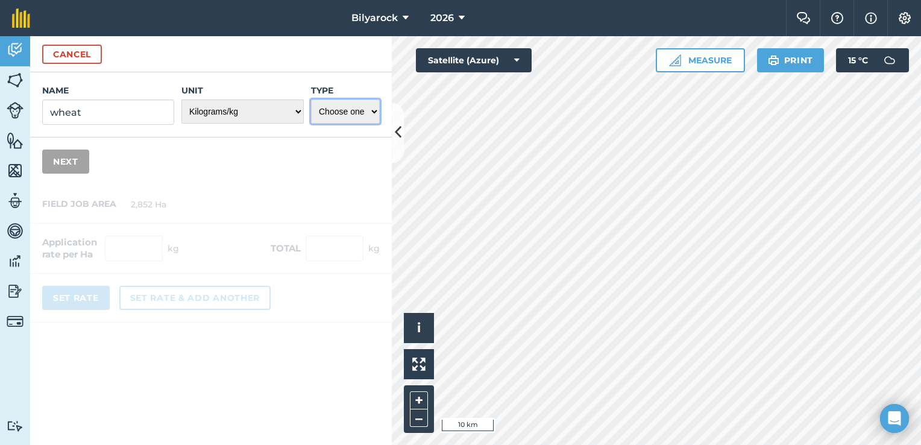
click at [349, 113] on select "Choose one Fertilizer Seed Spray Fuel Other" at bounding box center [345, 111] width 69 height 24
select select "SEED"
click at [311, 99] on select "Choose one Fertilizer Seed Spray Fuel Other" at bounding box center [345, 111] width 69 height 24
click at [51, 157] on button "Next" at bounding box center [65, 161] width 47 height 24
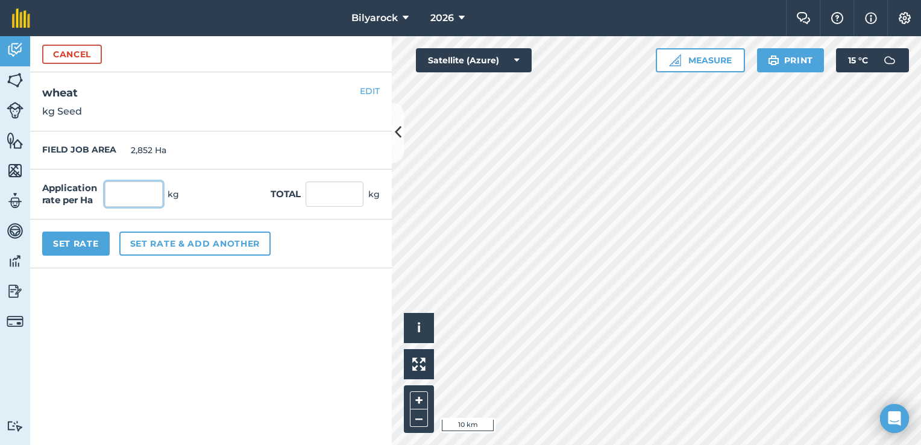
click at [116, 198] on input "text" at bounding box center [134, 193] width 58 height 25
type input "60"
type input "171,120"
click at [80, 241] on button "Set Rate" at bounding box center [76, 243] width 68 height 24
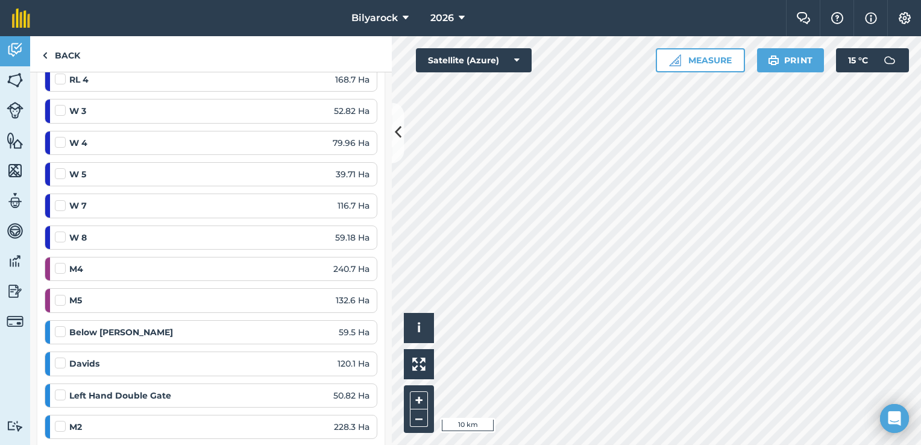
scroll to position [199, 0]
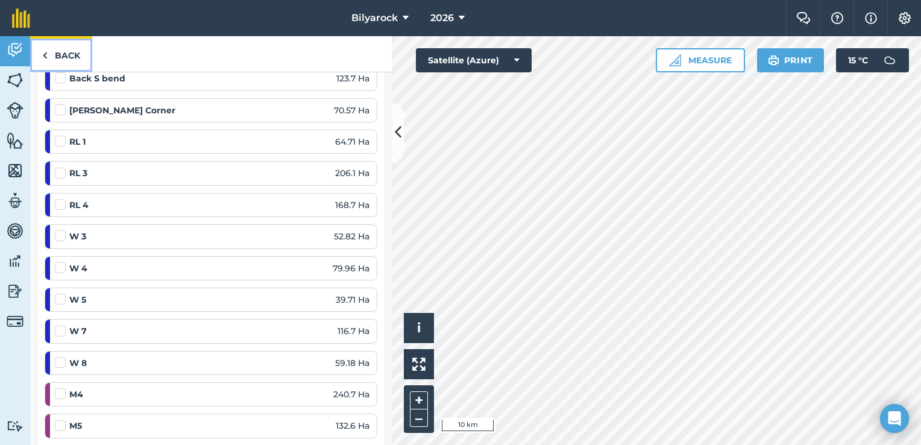
click at [58, 60] on link "Back" at bounding box center [61, 54] width 62 height 36
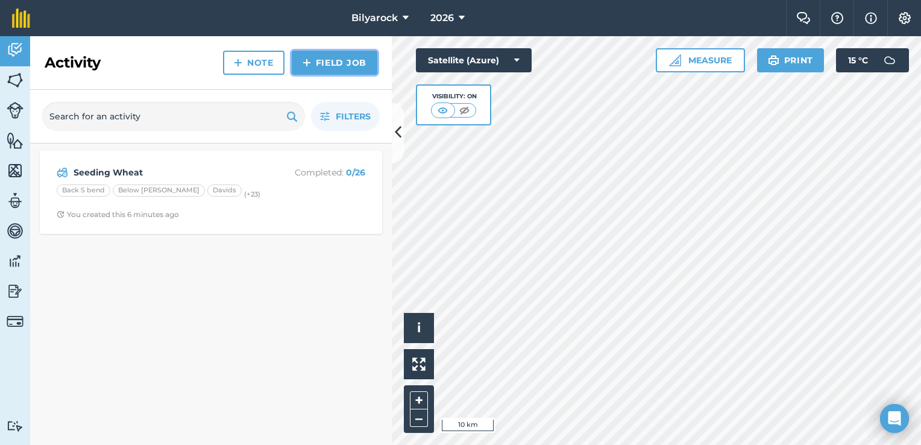
click at [322, 61] on link "Field Job" at bounding box center [335, 63] width 86 height 24
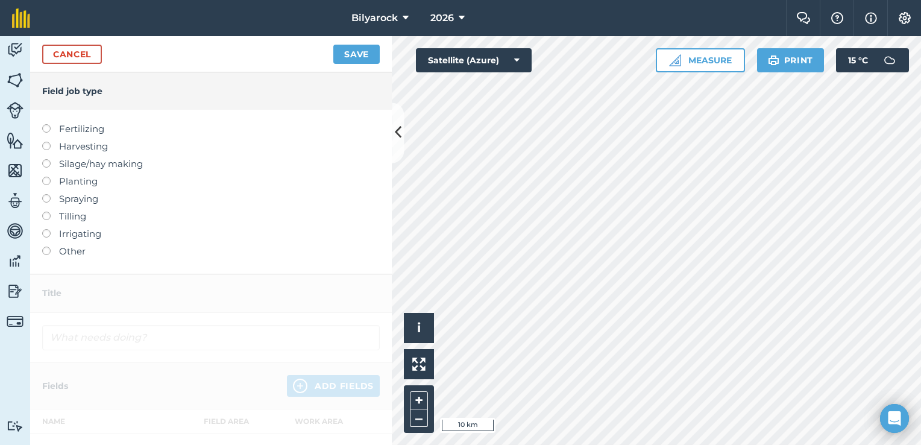
click at [46, 177] on label at bounding box center [50, 177] width 17 height 0
type input "Planting"
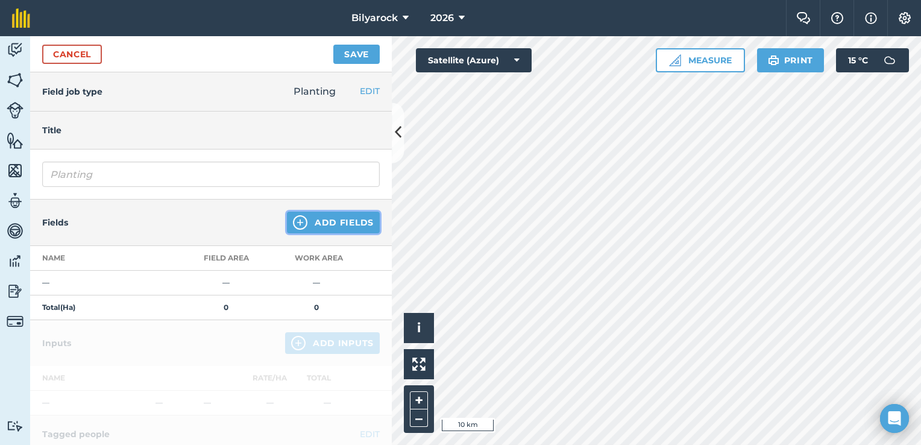
click at [330, 219] on button "Add Fields" at bounding box center [333, 223] width 93 height 22
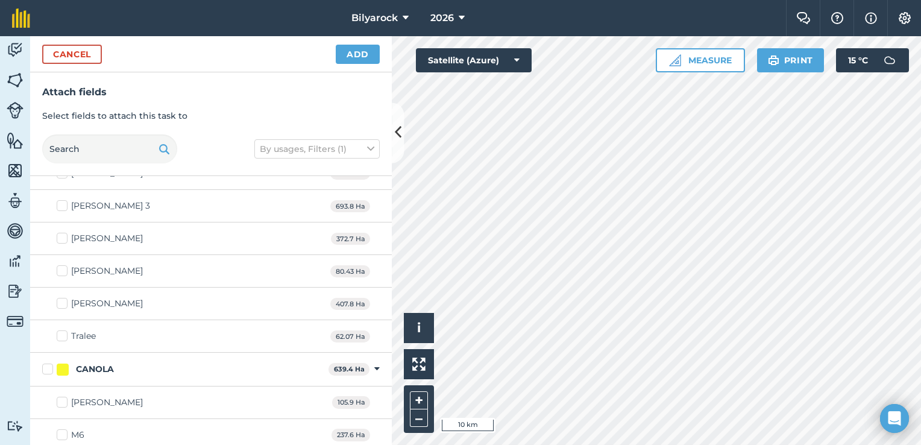
scroll to position [301, 0]
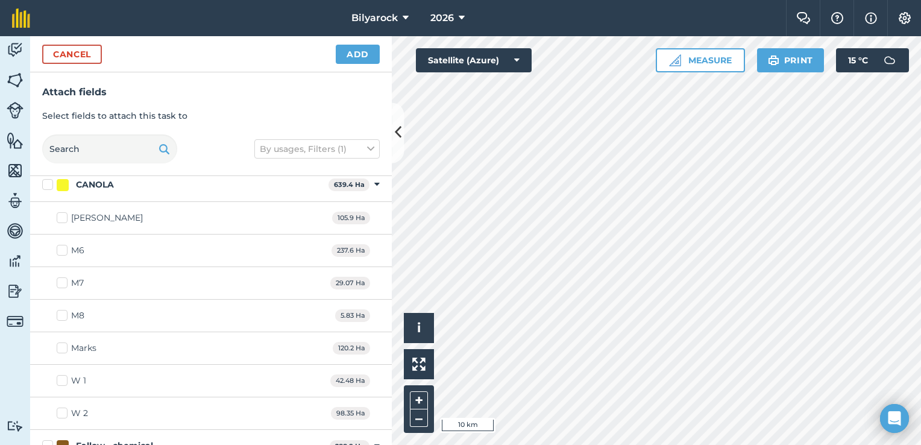
click at [47, 183] on label "CANOLA" at bounding box center [182, 184] width 281 height 13
click at [47, 183] on input "CANOLA" at bounding box center [46, 182] width 8 height 8
checkbox input "true"
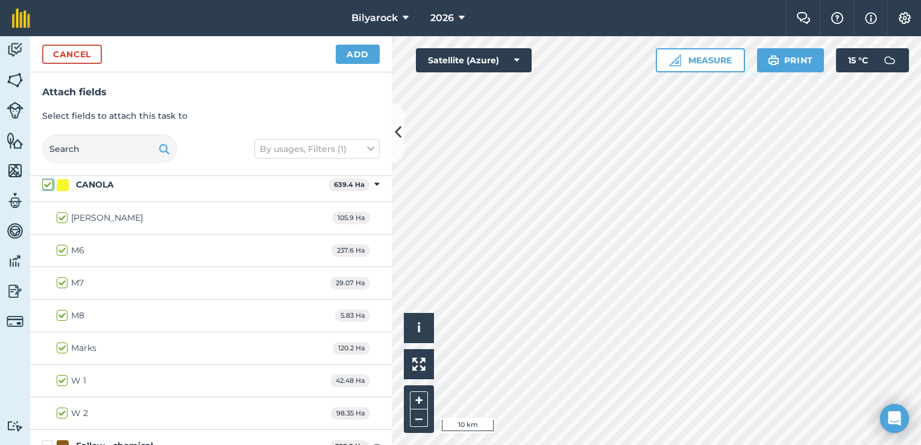
checkbox input "true"
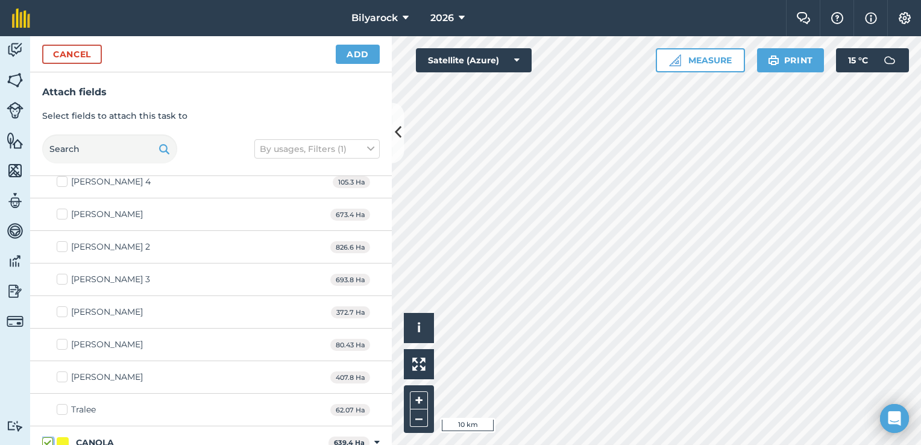
scroll to position [0, 0]
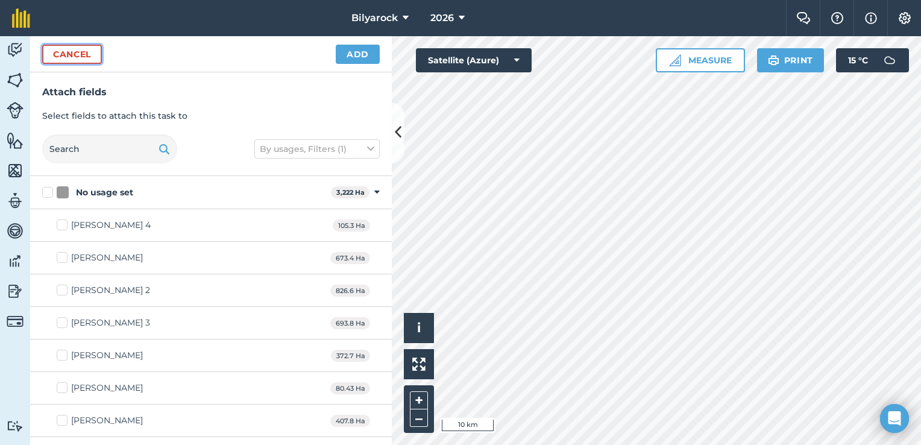
drag, startPoint x: 58, startPoint y: 54, endPoint x: 72, endPoint y: 62, distance: 16.2
click at [63, 56] on button "Cancel" at bounding box center [72, 54] width 60 height 19
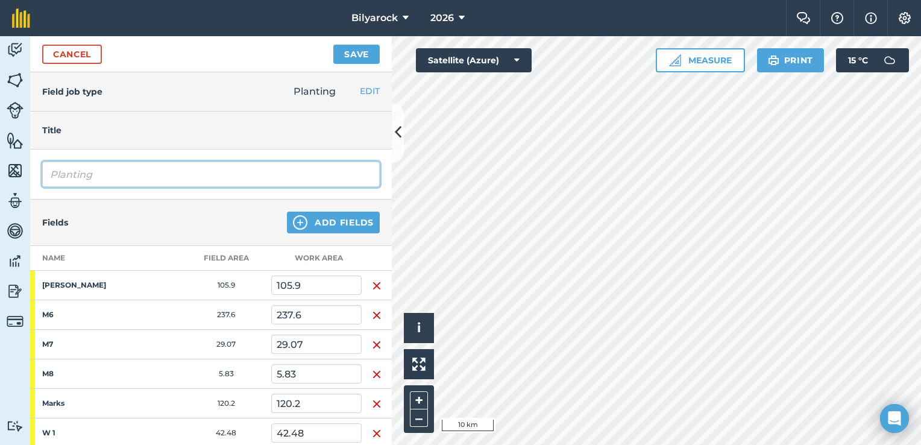
click at [96, 176] on input "Planting" at bounding box center [211, 174] width 338 height 25
drag, startPoint x: 102, startPoint y: 175, endPoint x: 0, endPoint y: 163, distance: 102.6
click at [0, 163] on html "Bilyarock 2026 Farm Chat Help Info Settings Bilyarock - 2026 Reproduced with th…" at bounding box center [460, 222] width 921 height 445
type input "Seeding Canola"
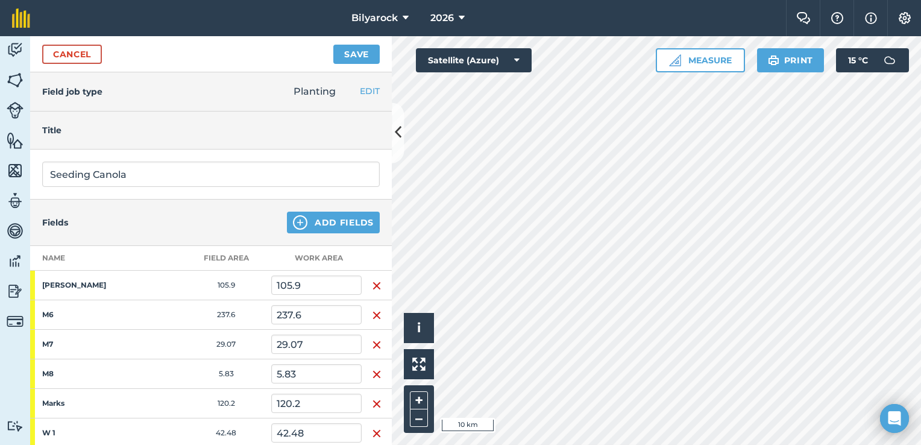
click at [236, 215] on div "Fields Add Fields" at bounding box center [211, 222] width 362 height 46
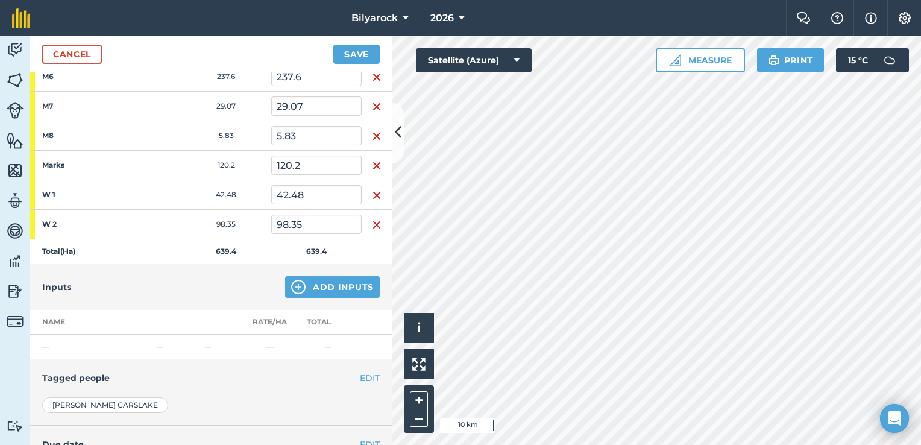
scroll to position [241, 0]
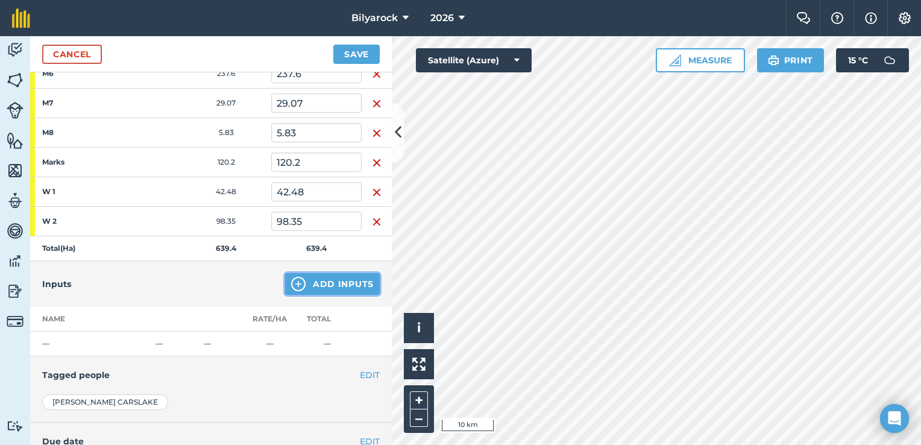
click at [345, 283] on button "Add Inputs" at bounding box center [332, 284] width 95 height 22
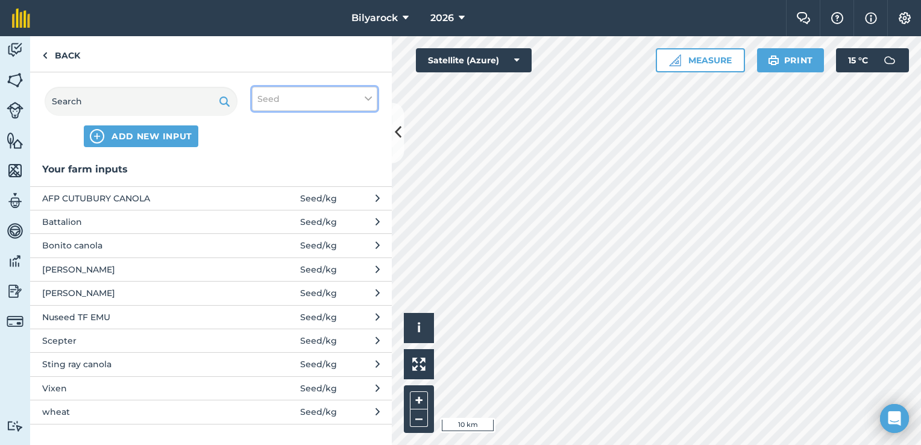
click at [306, 110] on button "Seed" at bounding box center [314, 99] width 125 height 24
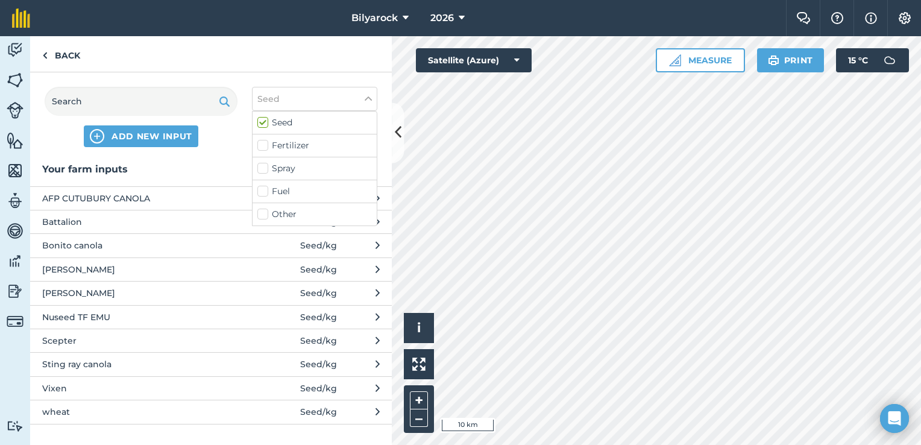
click at [281, 145] on label "Fertilizer" at bounding box center [314, 145] width 115 height 13
click at [265, 145] on input "Fertilizer" at bounding box center [261, 143] width 8 height 8
checkbox input "true"
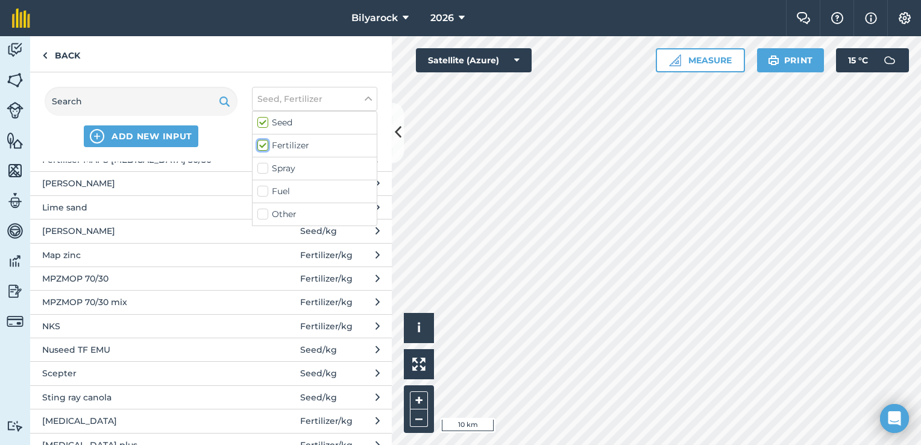
scroll to position [121, 0]
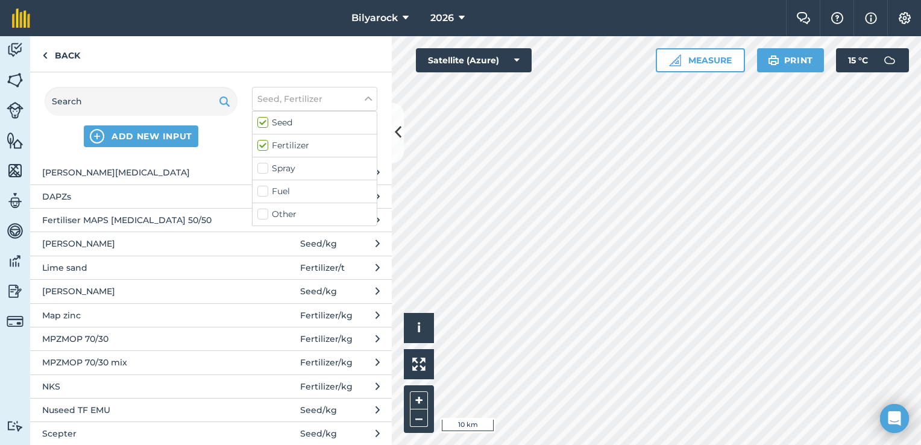
click at [164, 218] on span "Fertiliser MAPS [MEDICAL_DATA] 50/50" at bounding box center [140, 219] width 197 height 13
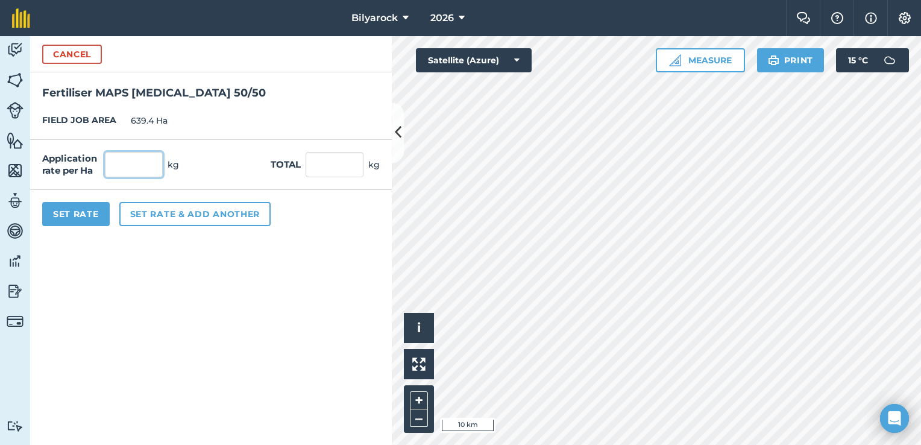
click at [142, 154] on input "text" at bounding box center [134, 164] width 58 height 25
type input "90"
type input "57,546"
click at [79, 213] on button "Set Rate" at bounding box center [76, 214] width 68 height 24
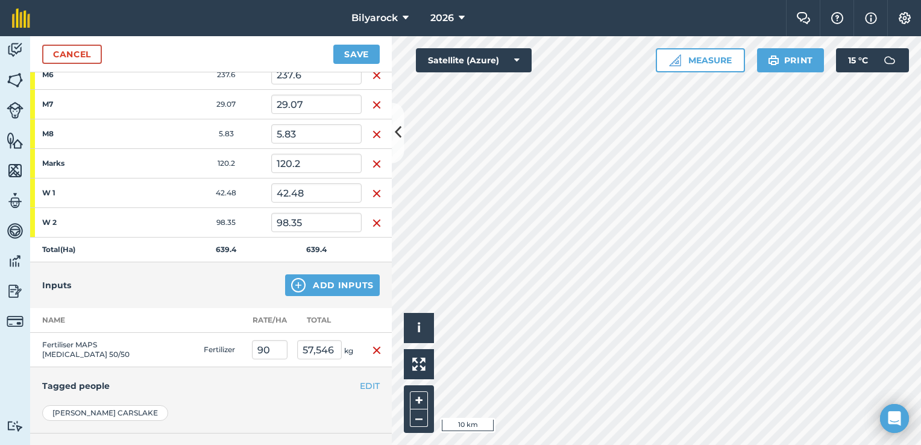
scroll to position [241, 0]
click at [317, 284] on button "Add Inputs" at bounding box center [332, 284] width 95 height 22
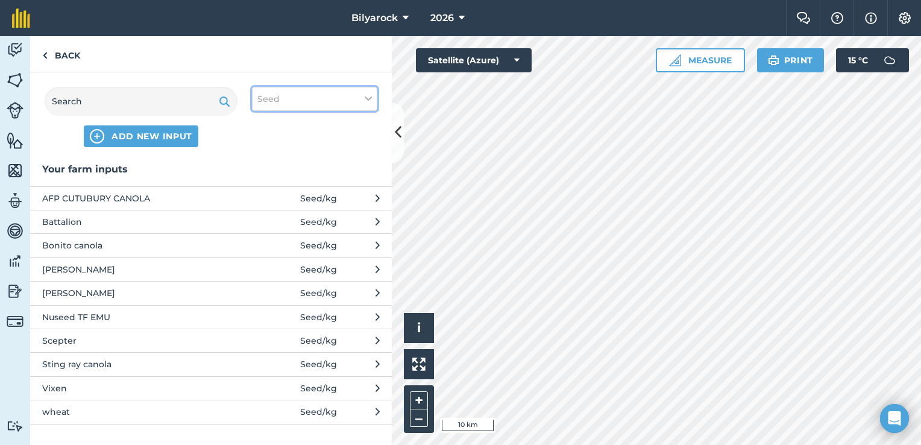
click at [344, 104] on button "Seed" at bounding box center [314, 99] width 125 height 24
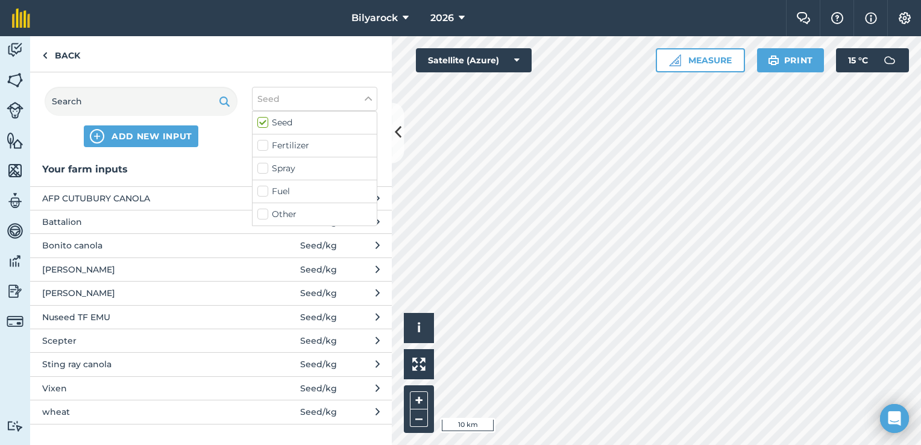
click at [303, 135] on div "Fertilizer" at bounding box center [315, 145] width 124 height 23
click at [281, 153] on div "Fertilizer" at bounding box center [315, 145] width 124 height 23
click at [287, 143] on label "Fertilizer" at bounding box center [314, 145] width 115 height 13
click at [265, 143] on input "Fertilizer" at bounding box center [261, 143] width 8 height 8
checkbox input "true"
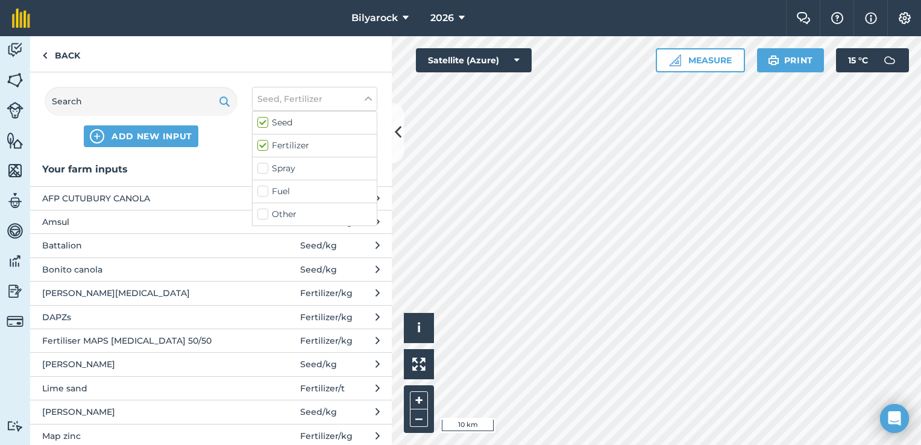
click at [67, 216] on span "Amsul" at bounding box center [140, 221] width 197 height 13
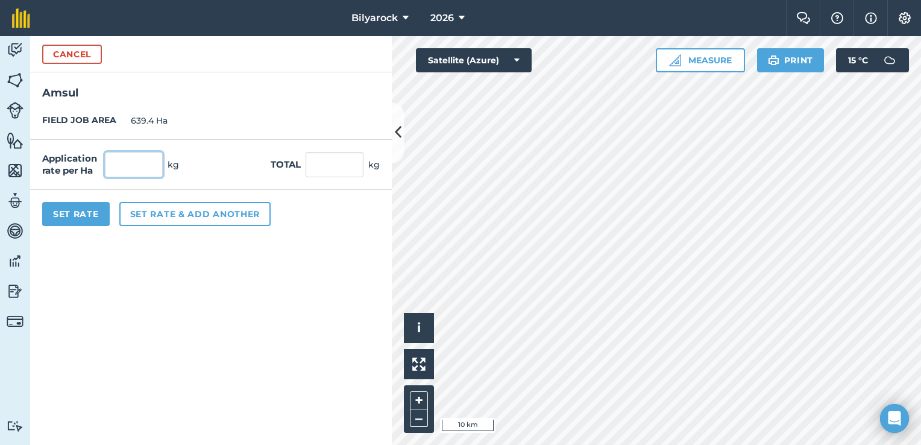
click at [152, 163] on input "text" at bounding box center [134, 164] width 58 height 25
type input "100"
type input "63,940"
click at [75, 214] on button "Set Rate" at bounding box center [76, 214] width 68 height 24
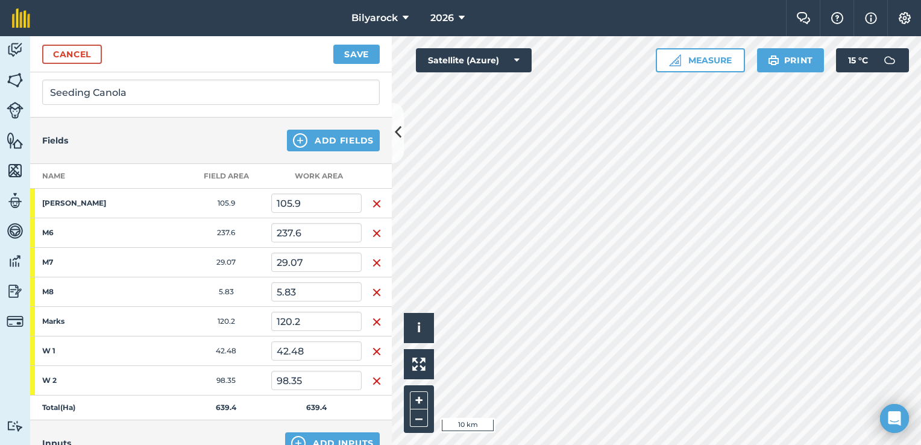
scroll to position [0, 0]
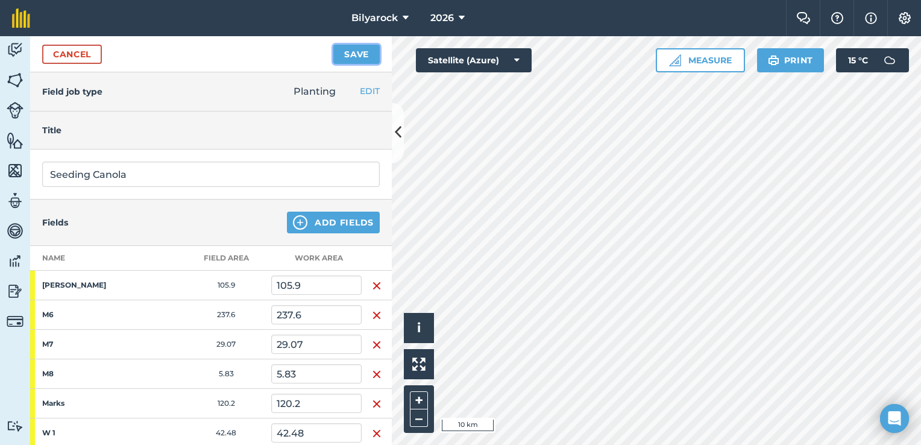
click at [354, 57] on button "Save" at bounding box center [356, 54] width 46 height 19
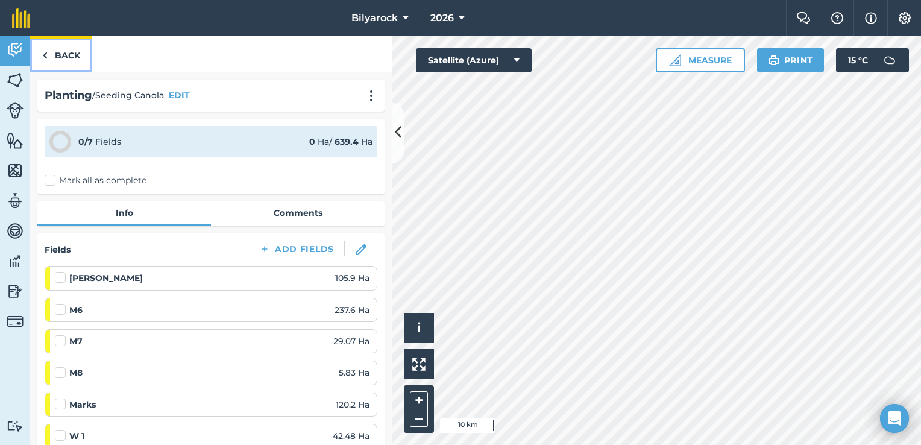
click at [60, 52] on link "Back" at bounding box center [61, 54] width 62 height 36
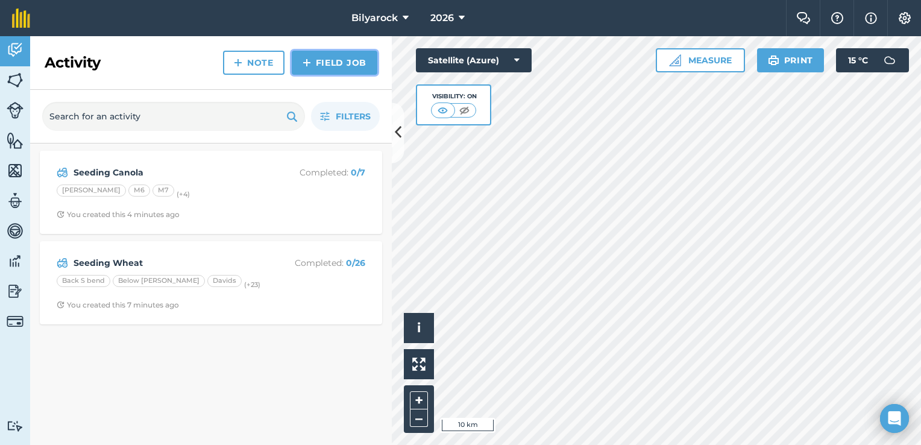
click at [318, 65] on link "Field Job" at bounding box center [335, 63] width 86 height 24
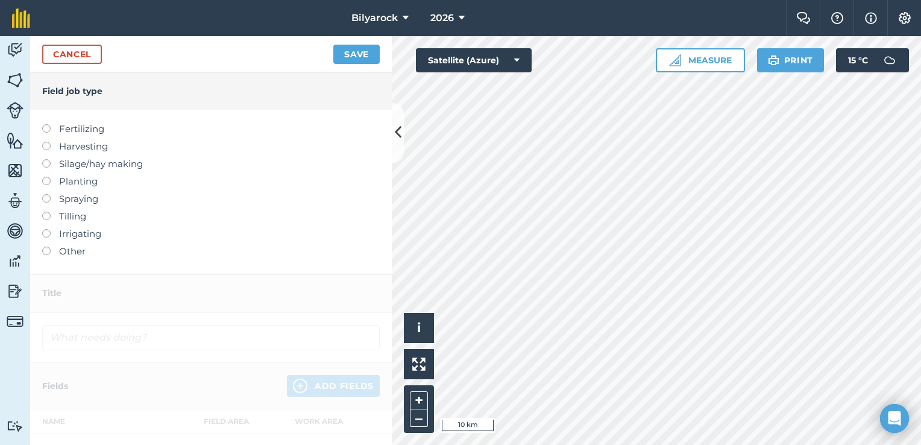
click at [60, 127] on label "Fertilizing" at bounding box center [211, 129] width 338 height 14
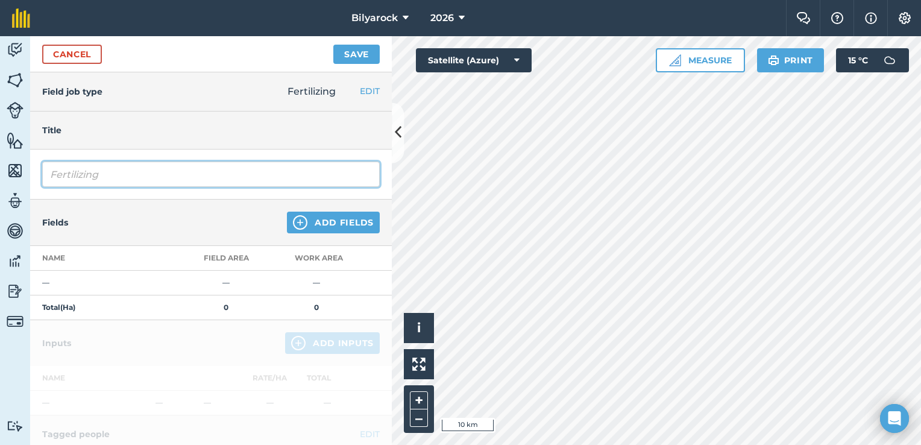
click at [155, 175] on input "Fertilizing" at bounding box center [211, 174] width 338 height 25
type input "F"
click at [192, 170] on input "Spread AMSUL - Willacarra" at bounding box center [211, 174] width 338 height 25
type input "Spread AMSUL - Wilacarra"
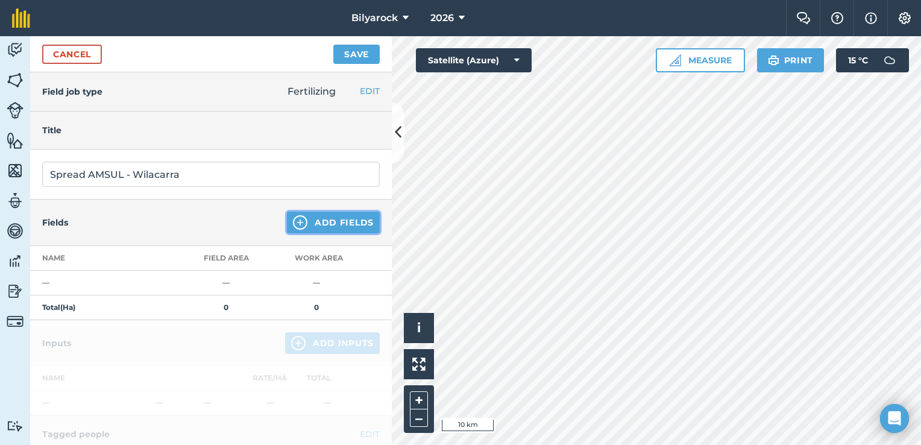
click at [327, 220] on button "Add Fields" at bounding box center [333, 223] width 93 height 22
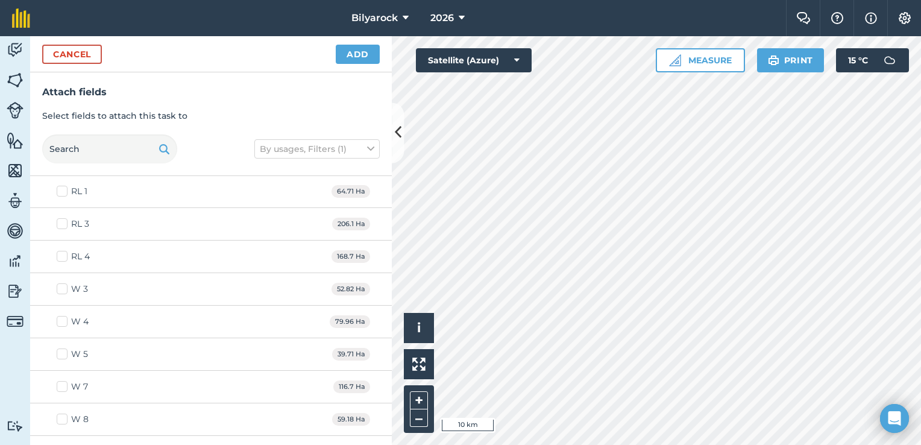
scroll to position [904, 0]
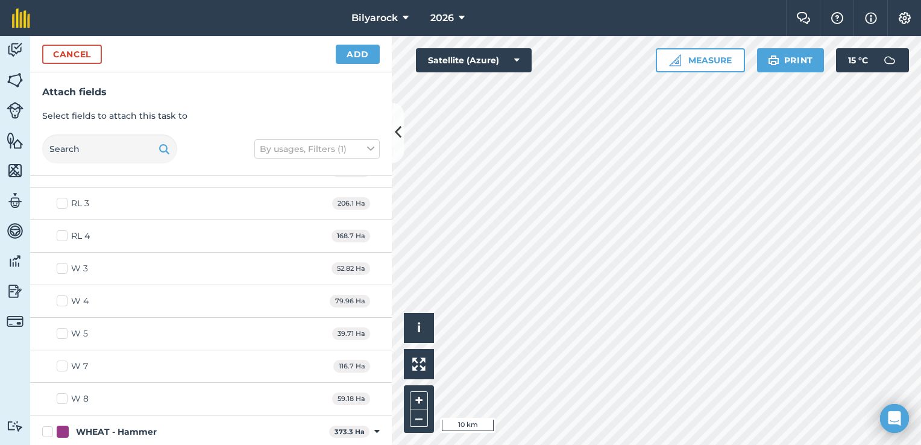
click at [113, 265] on div "W 3 52.82 Ha" at bounding box center [211, 269] width 362 height 33
click at [63, 264] on label "W 3" at bounding box center [72, 268] width 31 height 13
click at [63, 264] on input "W 3" at bounding box center [61, 266] width 8 height 8
checkbox input "true"
click at [64, 298] on label "W 4" at bounding box center [73, 301] width 32 height 13
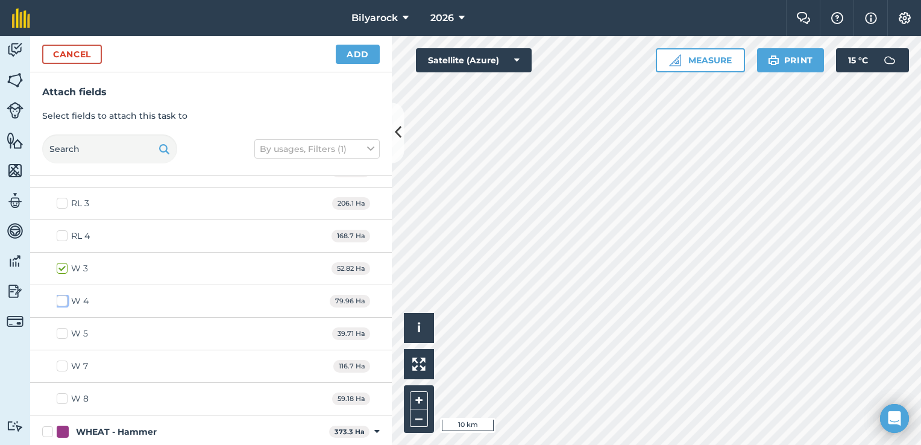
click at [64, 298] on input "W 4" at bounding box center [61, 299] width 8 height 8
checkbox input "true"
click at [58, 331] on label "W 5" at bounding box center [72, 333] width 31 height 13
click at [58, 331] on input "W 5" at bounding box center [61, 331] width 8 height 8
checkbox input "true"
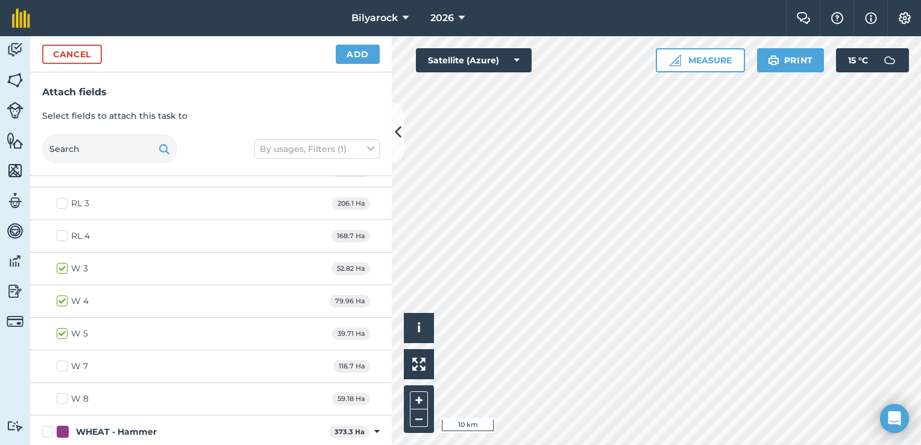
click at [72, 360] on div "W 7" at bounding box center [79, 366] width 17 height 13
click at [64, 360] on input "W 7" at bounding box center [61, 364] width 8 height 8
checkbox input "true"
click at [60, 392] on label "W 8" at bounding box center [73, 398] width 32 height 13
click at [60, 392] on input "W 8" at bounding box center [61, 396] width 8 height 8
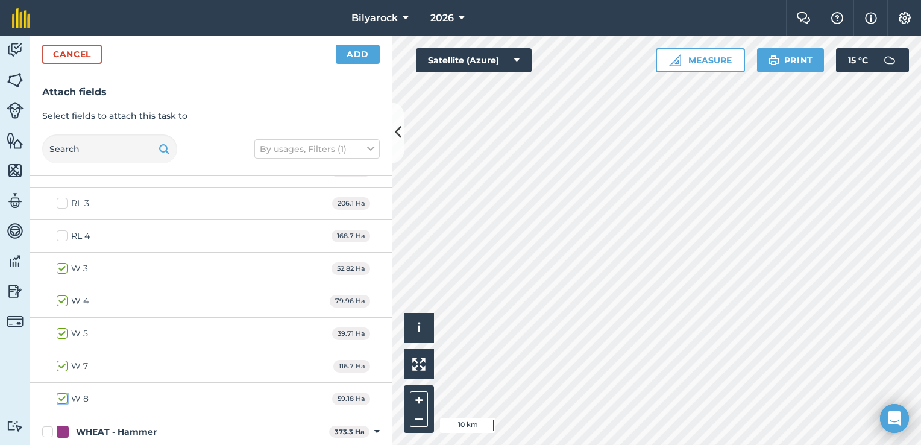
checkbox input "true"
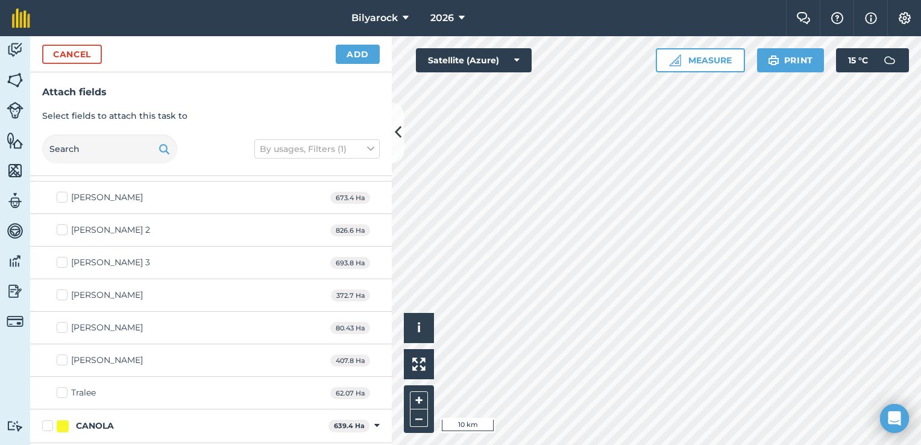
scroll to position [0, 0]
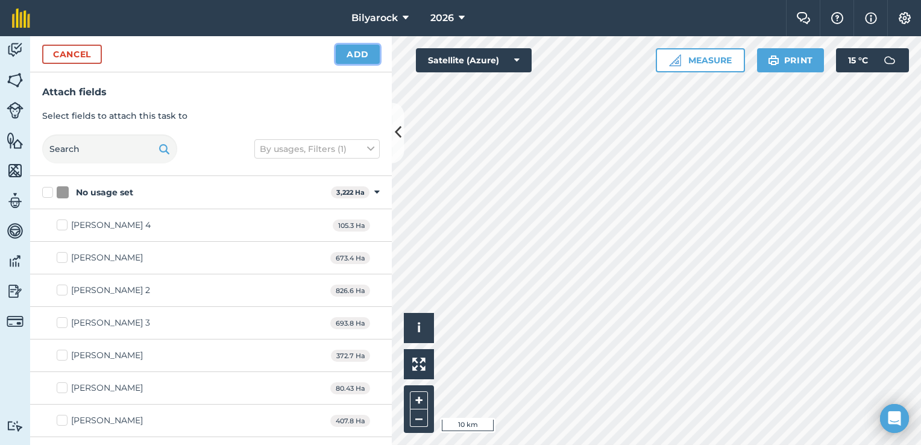
click at [355, 55] on button "Add" at bounding box center [358, 54] width 44 height 19
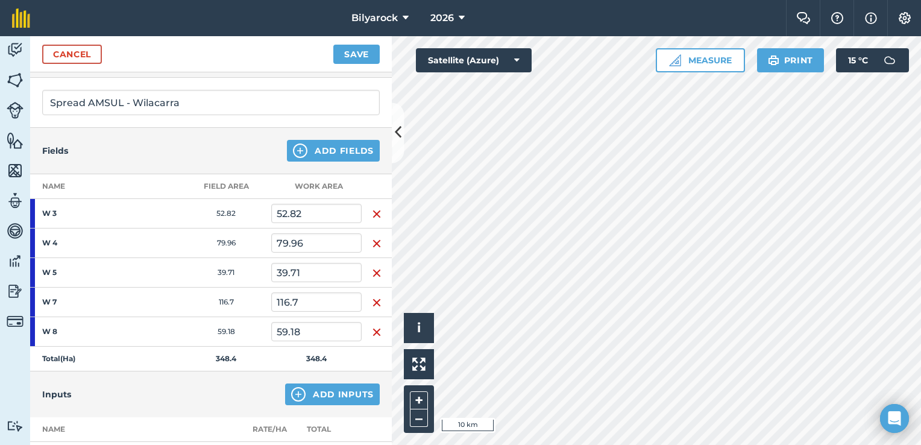
scroll to position [241, 0]
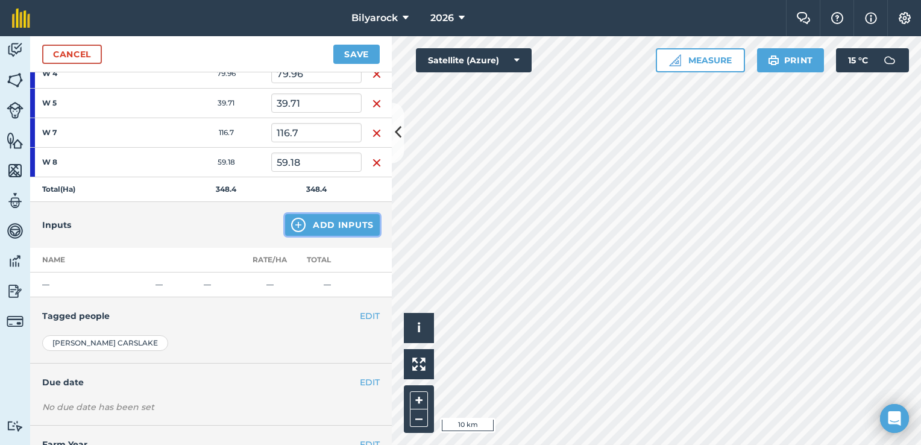
click at [321, 220] on button "Add Inputs" at bounding box center [332, 225] width 95 height 22
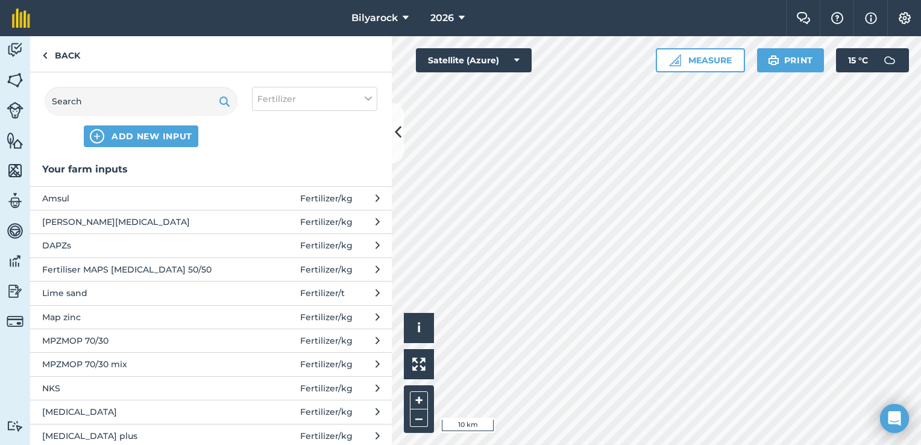
click at [107, 196] on span "Amsul" at bounding box center [140, 198] width 197 height 13
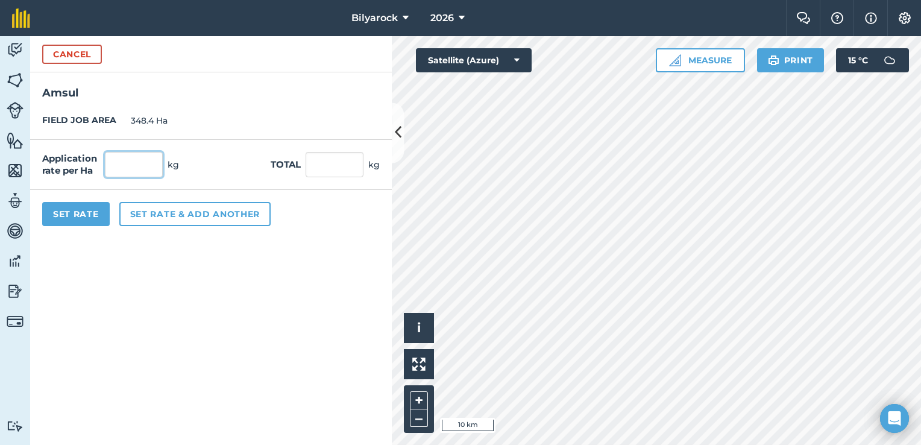
click at [140, 174] on input "text" at bounding box center [134, 164] width 58 height 25
type input "100"
type input "34,840"
click at [80, 212] on button "Set Rate" at bounding box center [76, 214] width 68 height 24
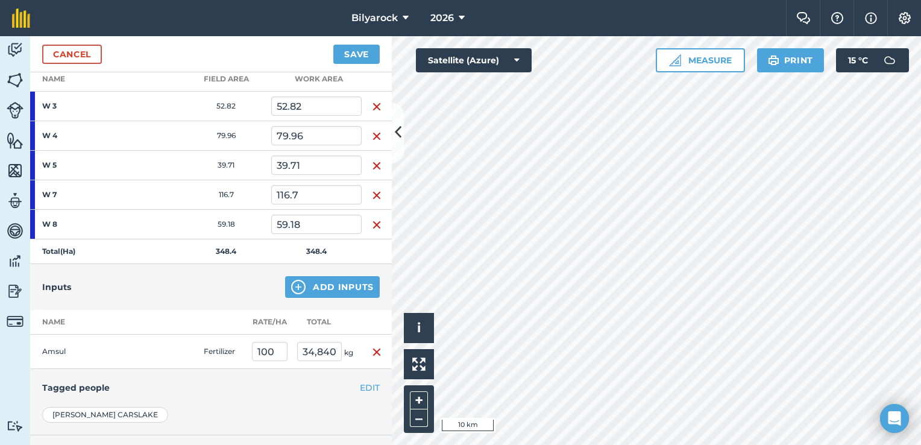
scroll to position [171, 0]
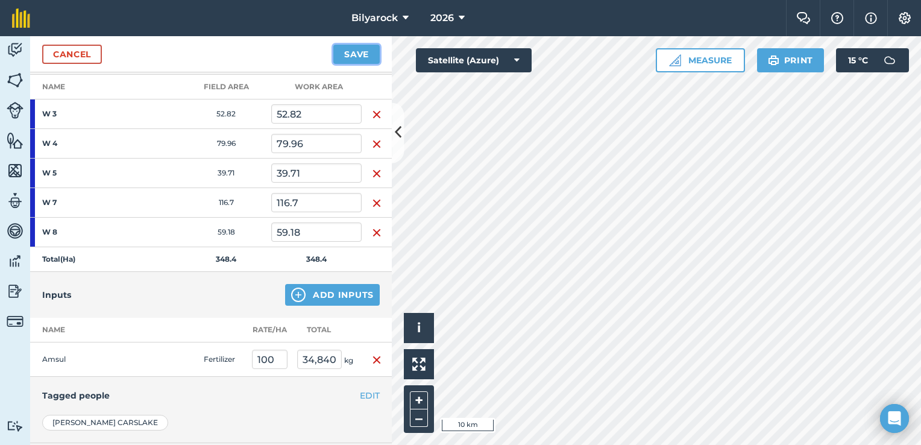
click at [347, 57] on button "Save" at bounding box center [356, 54] width 46 height 19
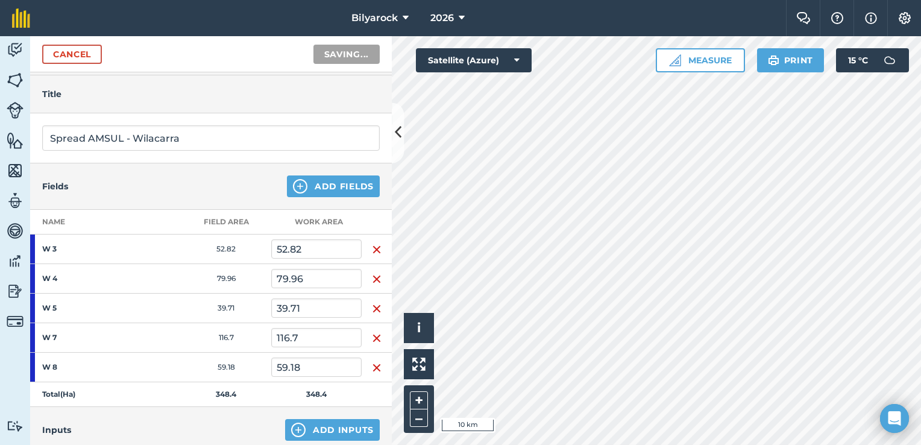
scroll to position [0, 0]
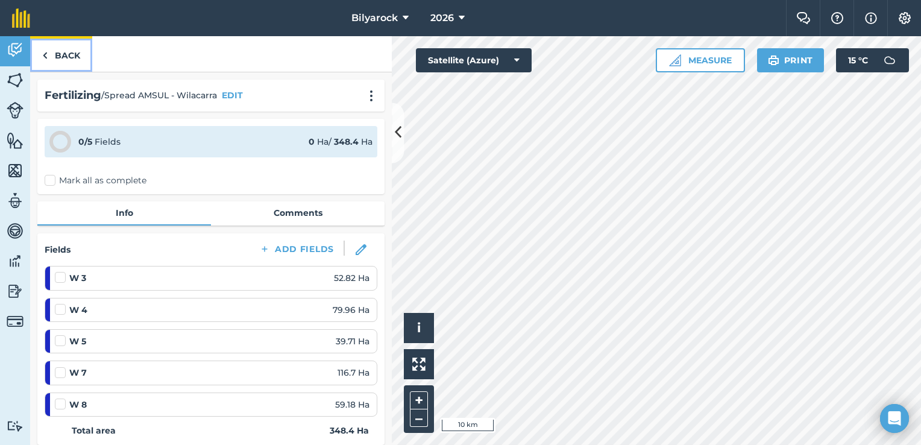
click at [48, 54] on link "Back" at bounding box center [61, 54] width 62 height 36
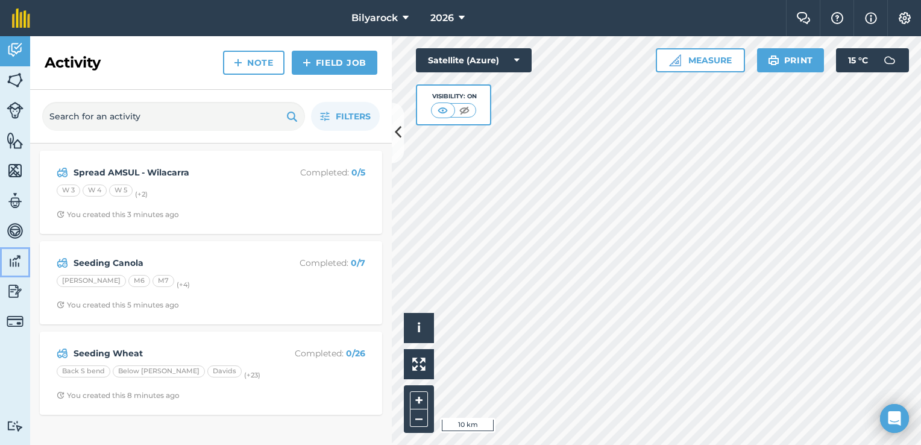
click at [13, 257] on img at bounding box center [15, 261] width 17 height 18
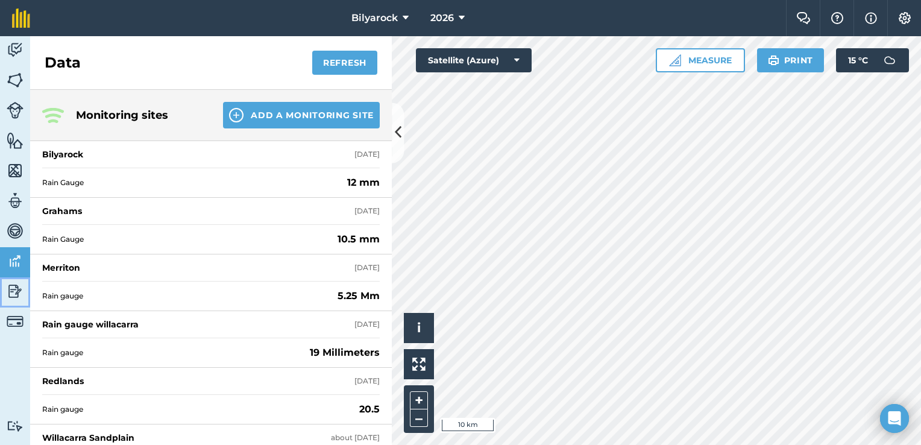
click at [16, 287] on img at bounding box center [15, 291] width 17 height 18
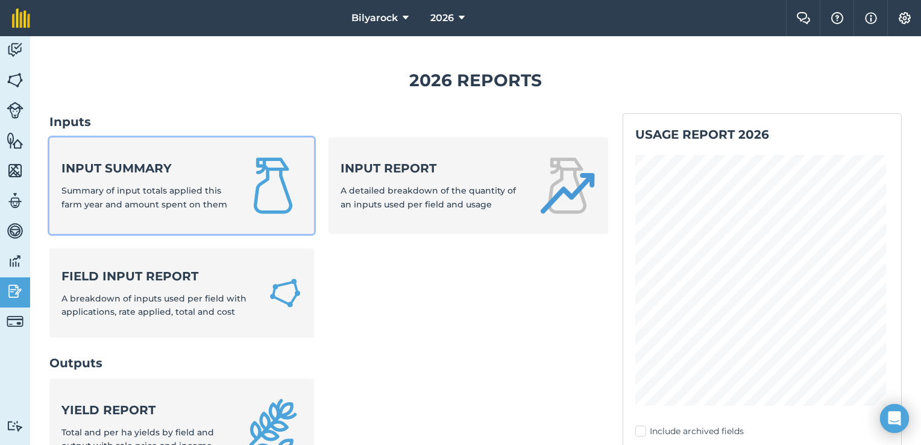
click at [162, 178] on div "Input summary Summary of input totals applied this farm year and amount spent o…" at bounding box center [145, 185] width 168 height 51
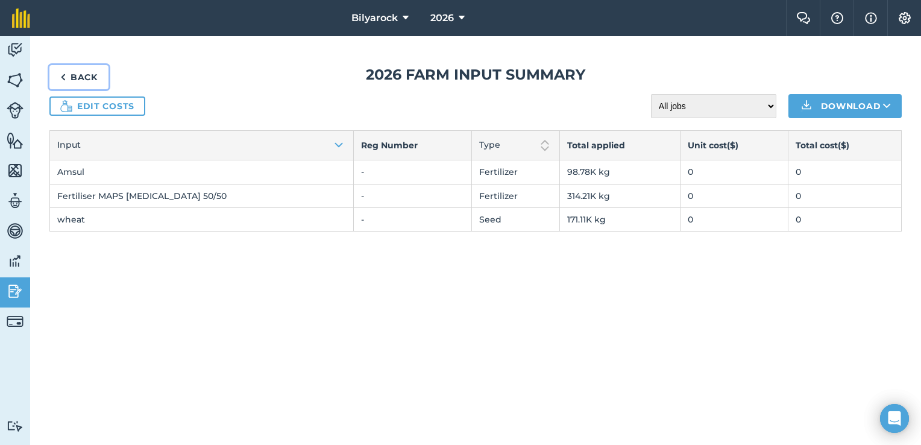
click at [74, 74] on link "Back" at bounding box center [78, 77] width 59 height 24
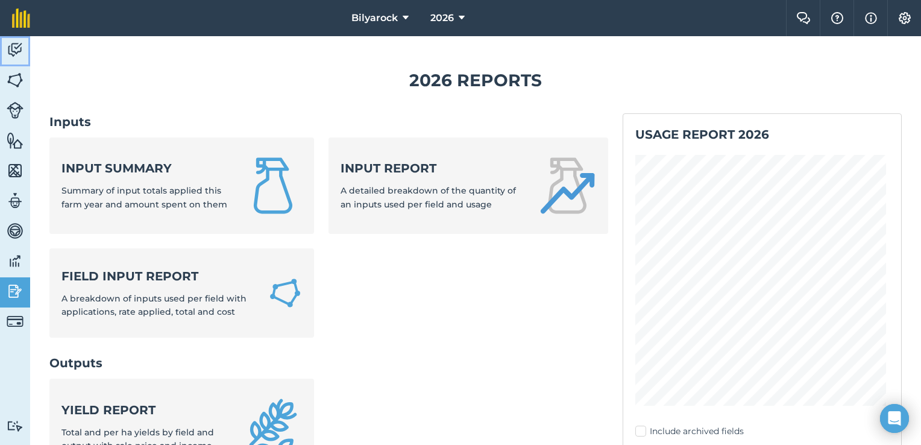
click at [7, 49] on img at bounding box center [15, 50] width 17 height 18
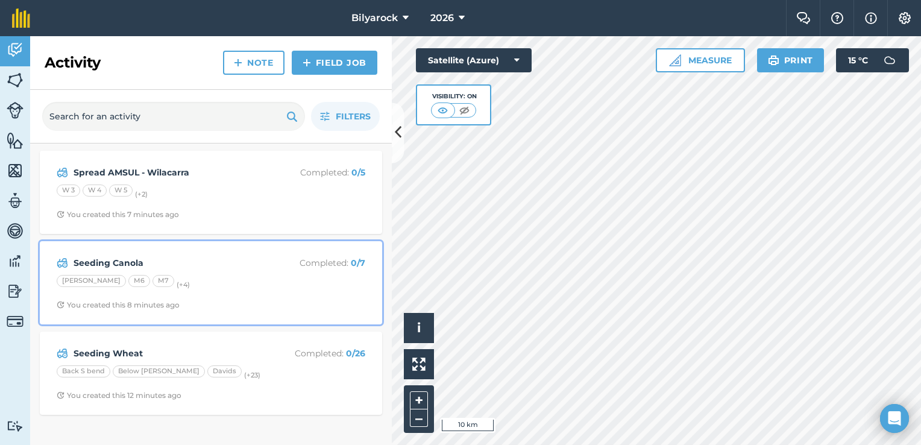
click at [239, 278] on div "[PERSON_NAME] M6 M7 (+ 4 )" at bounding box center [211, 283] width 309 height 16
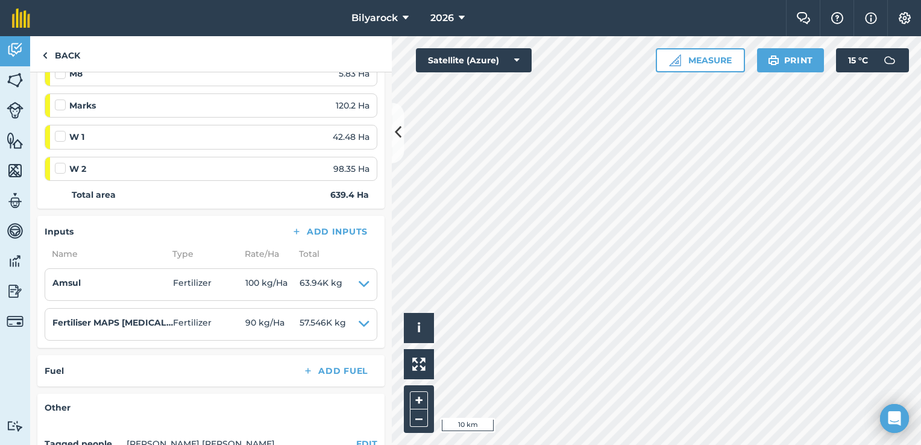
scroll to position [362, 0]
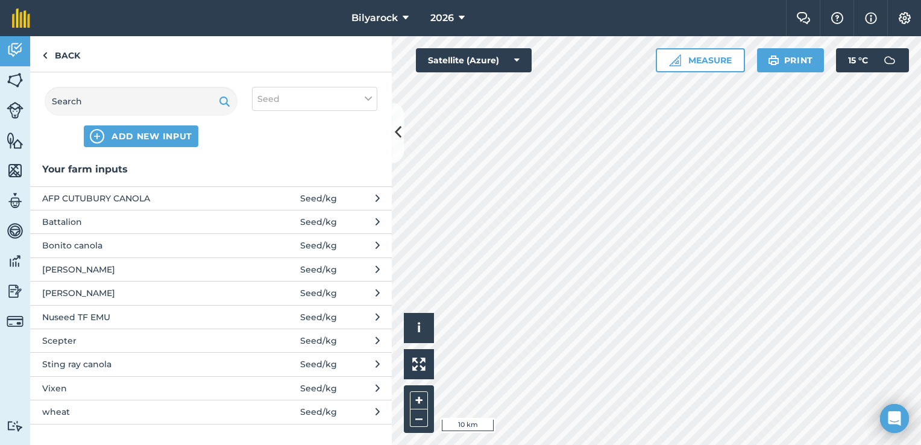
click at [46, 314] on span "Nuseed TF EMU" at bounding box center [140, 316] width 197 height 13
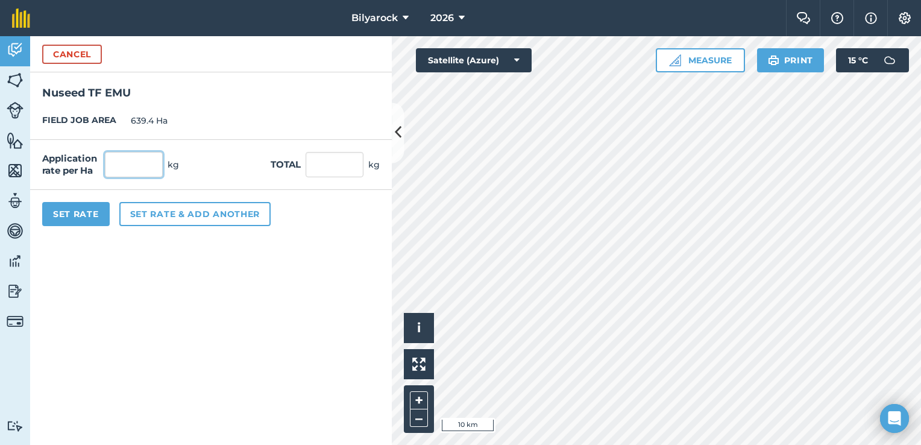
click at [122, 163] on input "text" at bounding box center [134, 164] width 58 height 25
type input "1.8"
type input "1,150.92"
click at [57, 207] on button "Set Rate" at bounding box center [76, 214] width 68 height 24
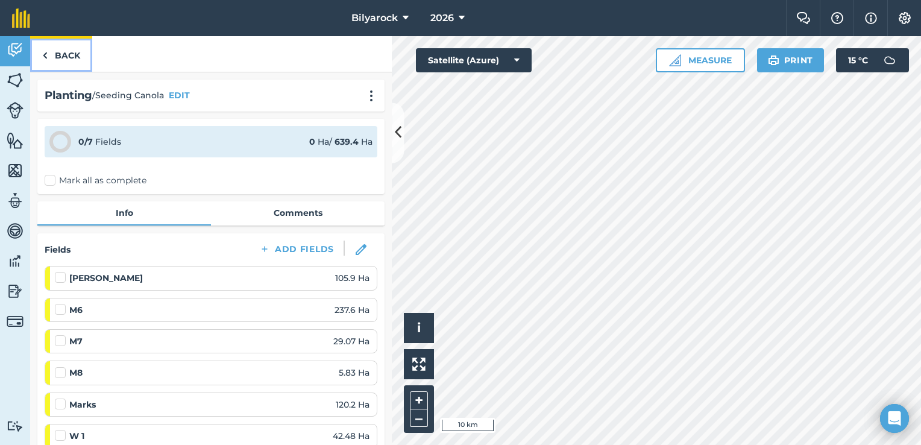
click at [43, 54] on img at bounding box center [44, 55] width 5 height 14
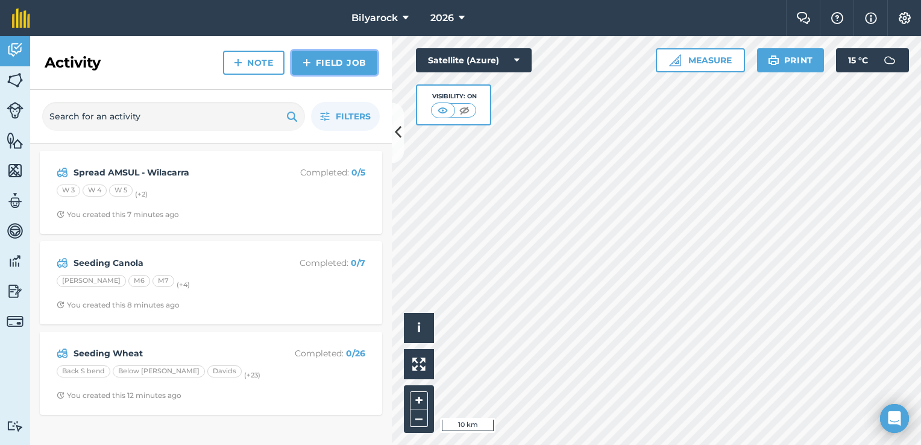
click at [307, 64] on img at bounding box center [307, 62] width 8 height 14
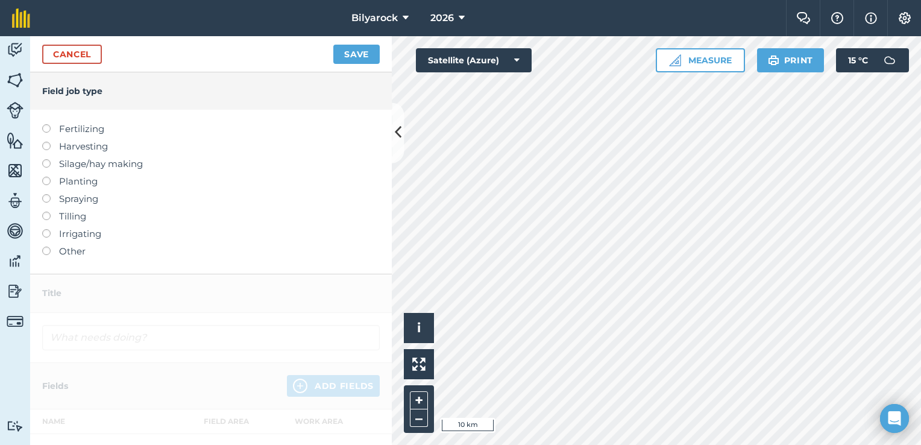
click at [72, 122] on label "Fertilizing" at bounding box center [211, 129] width 338 height 14
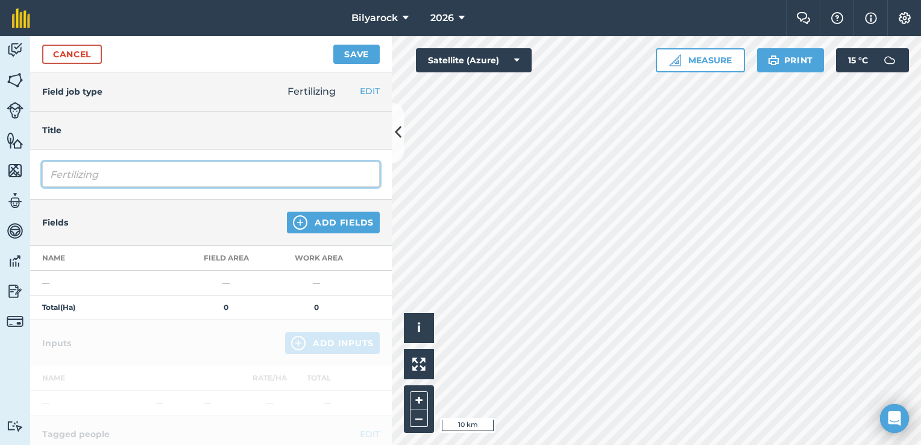
click at [123, 178] on input "Fertilizing" at bounding box center [211, 174] width 338 height 25
drag, startPoint x: 123, startPoint y: 175, endPoint x: 34, endPoint y: 162, distance: 90.1
click at [34, 162] on div "Fertilizing" at bounding box center [211, 174] width 362 height 50
type input "Spread Lime - WC"
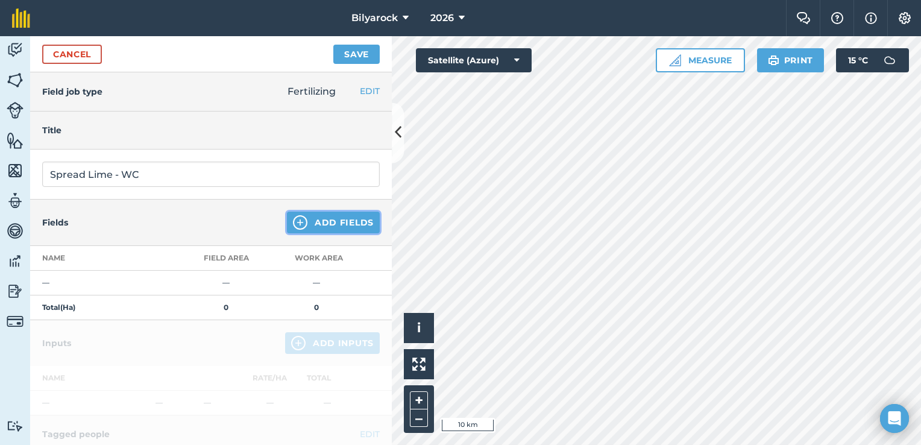
click at [335, 216] on button "Add Fields" at bounding box center [333, 223] width 93 height 22
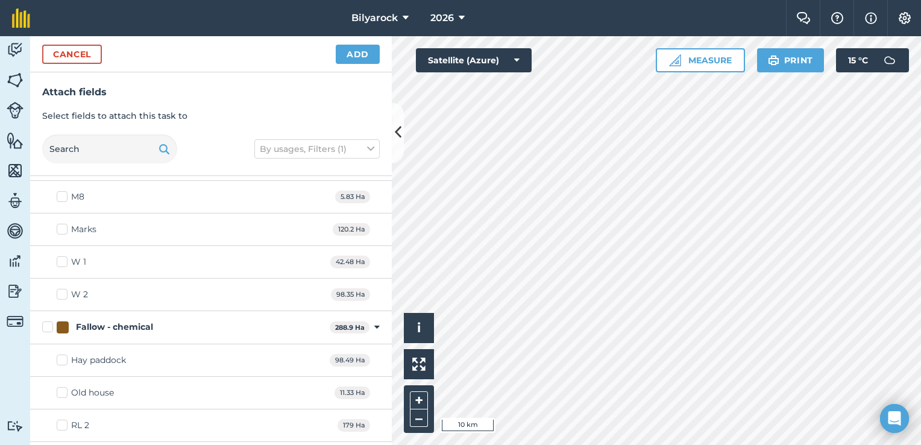
scroll to position [422, 0]
click at [64, 259] on label "W 1" at bounding box center [72, 260] width 30 height 13
click at [64, 259] on input "W 1" at bounding box center [61, 258] width 8 height 8
checkbox input "true"
click at [64, 289] on label "W 2" at bounding box center [72, 292] width 31 height 13
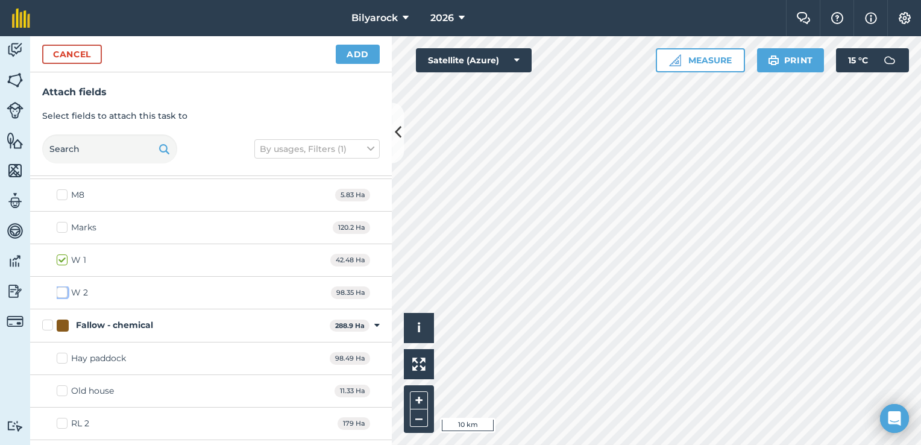
click at [64, 289] on input "W 2" at bounding box center [61, 290] width 8 height 8
checkbox input "true"
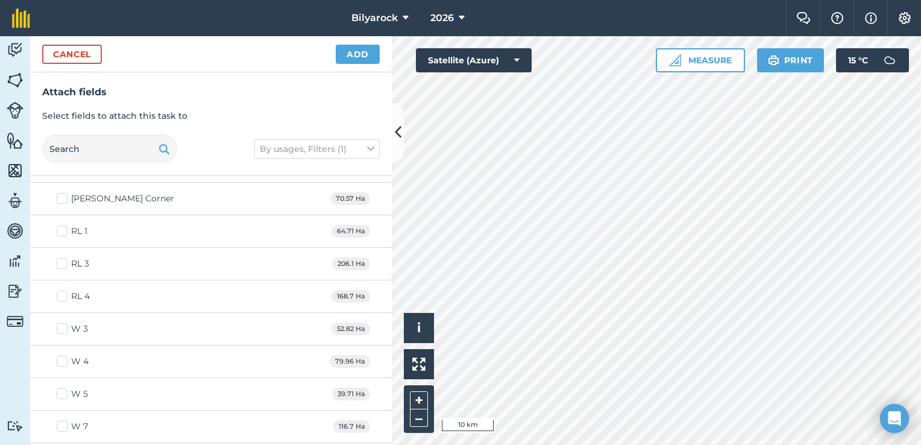
scroll to position [904, 0]
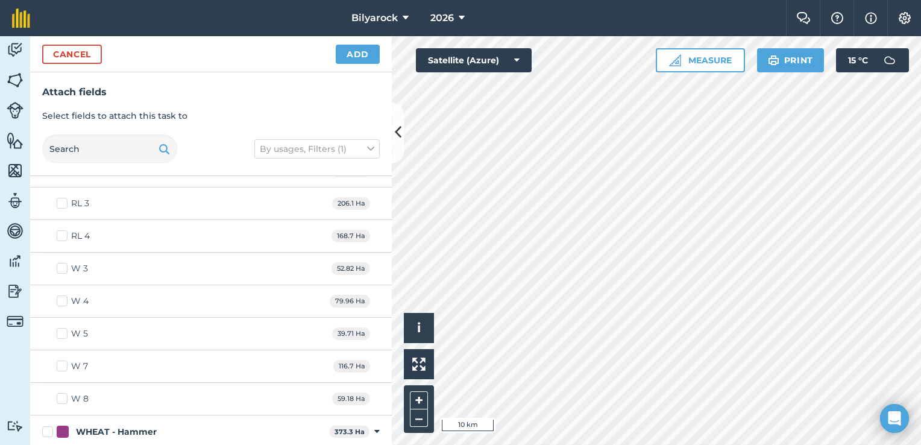
click at [66, 264] on label "W 3" at bounding box center [72, 268] width 31 height 13
click at [64, 264] on input "W 3" at bounding box center [61, 266] width 8 height 8
checkbox input "true"
click at [57, 298] on label "W 4" at bounding box center [73, 301] width 32 height 13
click at [57, 298] on input "W 4" at bounding box center [61, 299] width 8 height 8
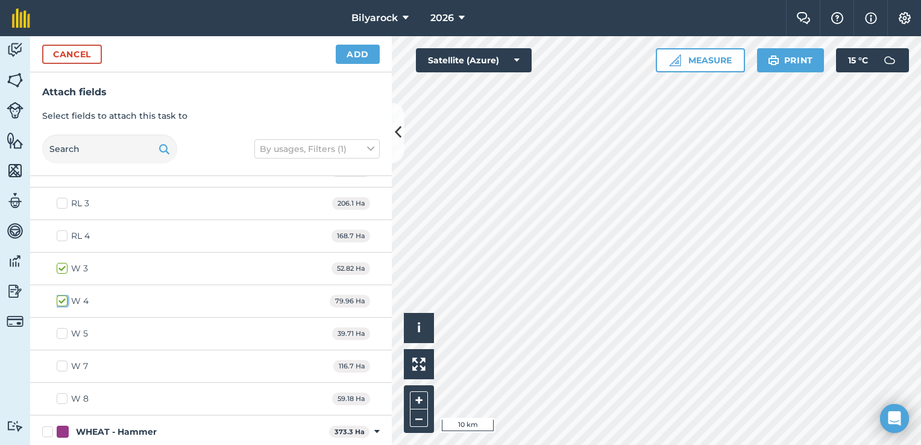
checkbox input "true"
click at [60, 332] on label "W 5" at bounding box center [72, 333] width 31 height 13
click at [60, 332] on input "W 5" at bounding box center [61, 331] width 8 height 8
checkbox input "true"
click at [60, 362] on label "W 7" at bounding box center [72, 366] width 31 height 13
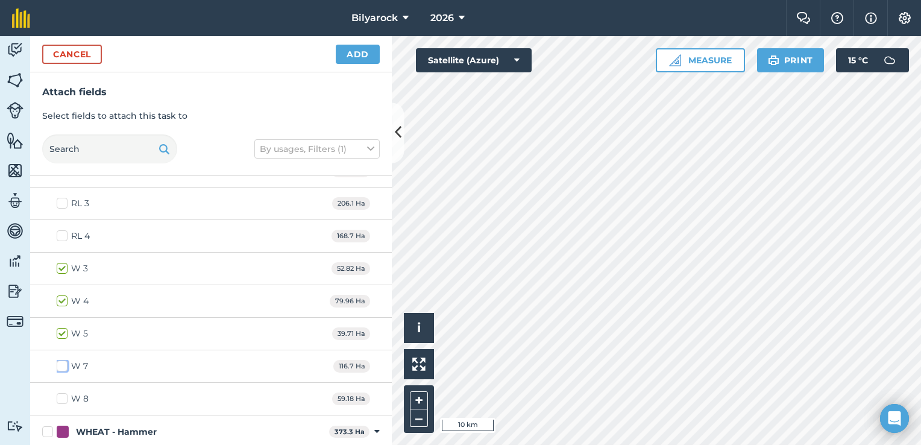
click at [60, 362] on input "W 7" at bounding box center [61, 364] width 8 height 8
checkbox input "true"
drag, startPoint x: 58, startPoint y: 395, endPoint x: 75, endPoint y: 382, distance: 21.1
click at [59, 395] on label "W 8" at bounding box center [73, 398] width 32 height 13
click at [59, 395] on input "W 8" at bounding box center [61, 396] width 8 height 8
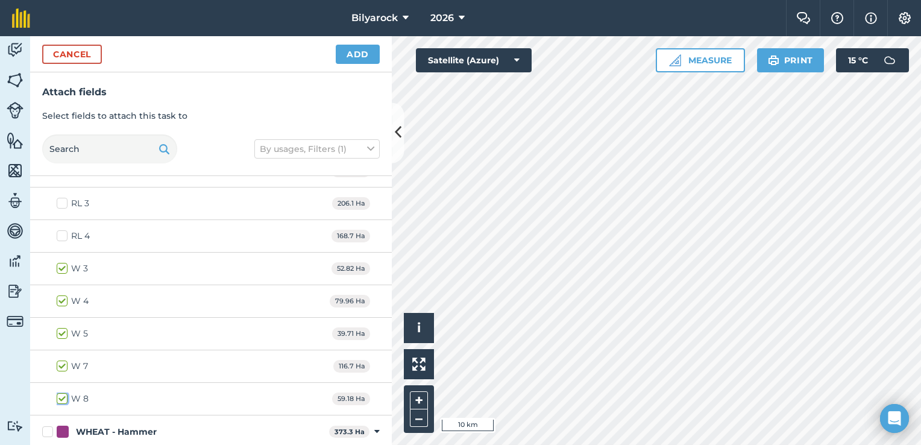
checkbox input "true"
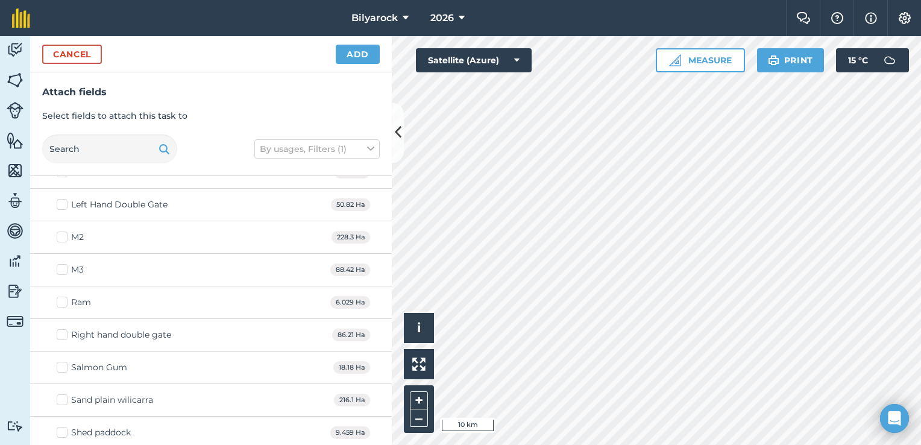
scroll to position [1386, 0]
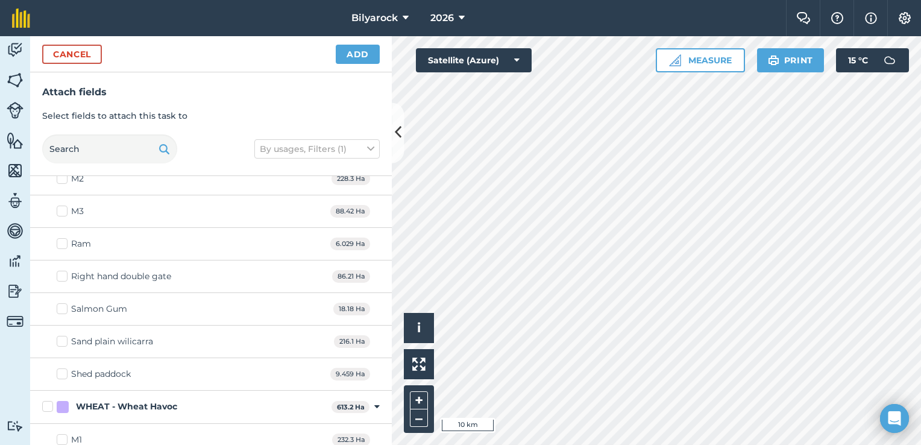
click at [68, 340] on label "Sand plain wilicarra" at bounding box center [105, 341] width 96 height 13
click at [64, 340] on input "Sand plain wilicarra" at bounding box center [61, 339] width 8 height 8
checkbox input "true"
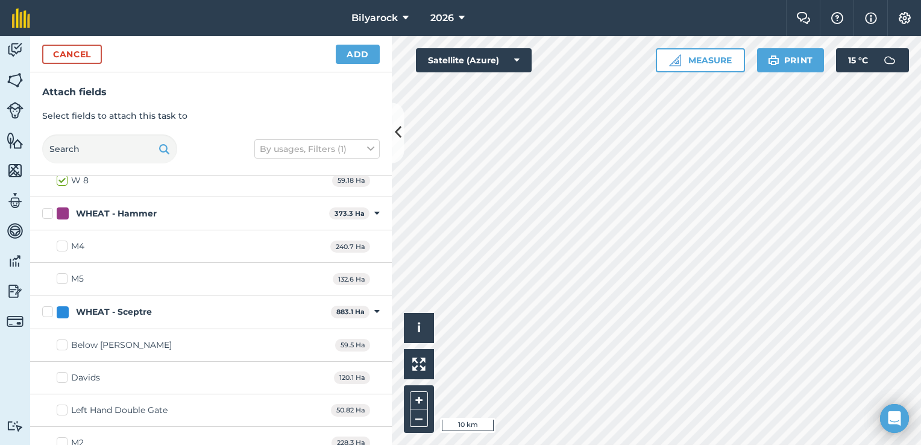
scroll to position [1066, 0]
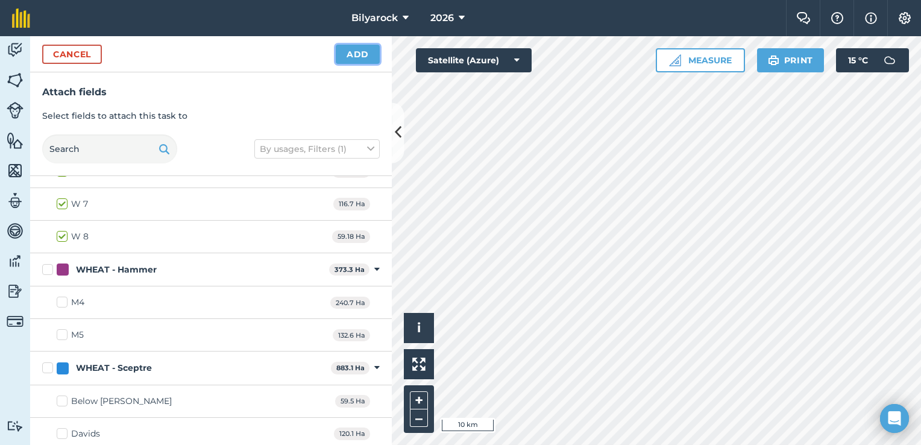
click at [362, 59] on button "Add" at bounding box center [358, 54] width 44 height 19
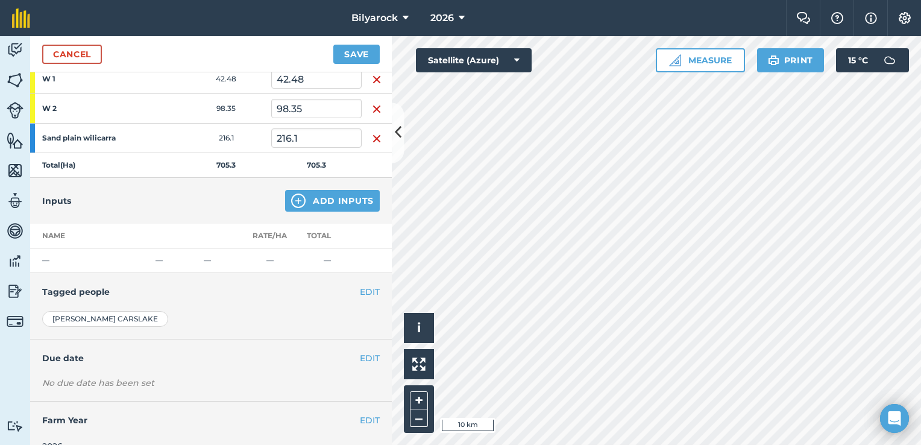
scroll to position [362, 0]
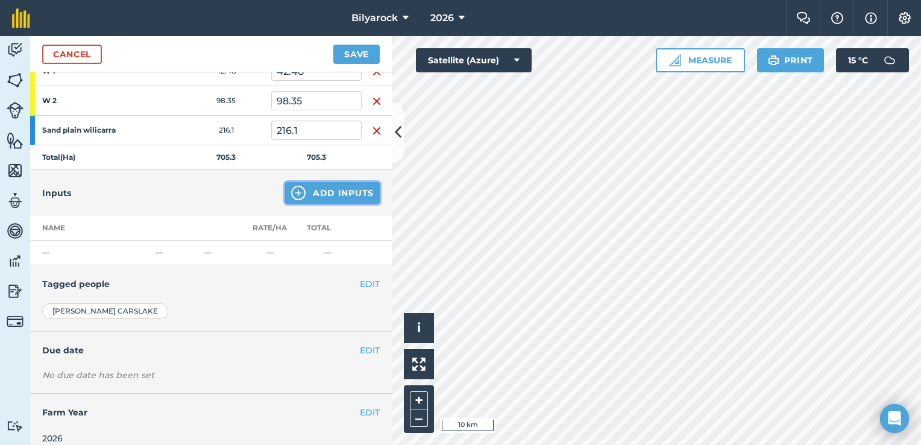
click at [303, 193] on button "Add Inputs" at bounding box center [332, 193] width 95 height 22
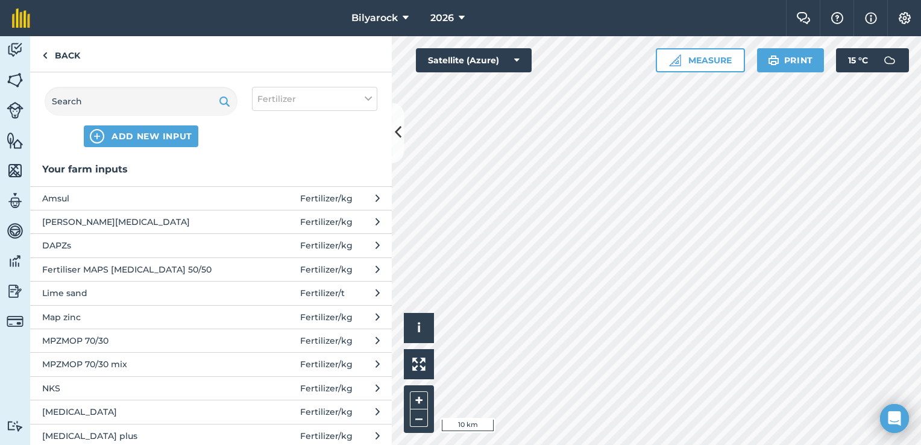
click at [68, 295] on span "Lime sand" at bounding box center [140, 292] width 197 height 13
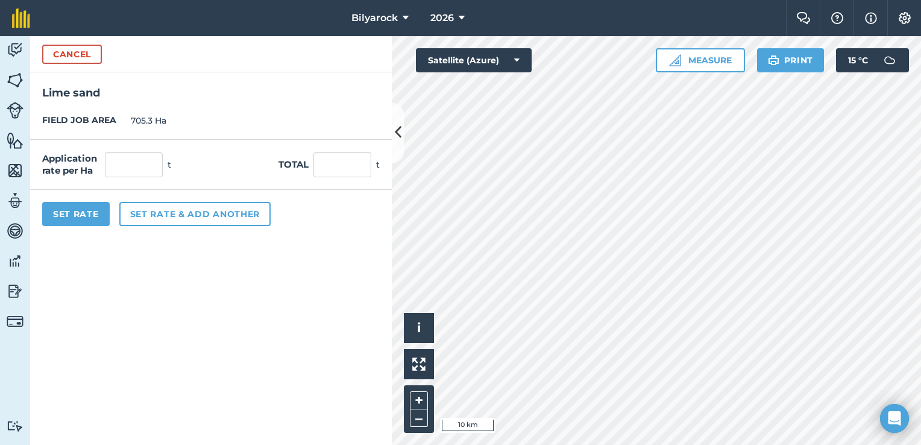
click at [147, 149] on div "Application rate per Ha t Total t" at bounding box center [211, 165] width 362 height 50
click at [142, 157] on input "text" at bounding box center [134, 164] width 58 height 25
type input "2.5"
type input "1,763.25"
click at [66, 214] on button "Set Rate" at bounding box center [76, 214] width 68 height 24
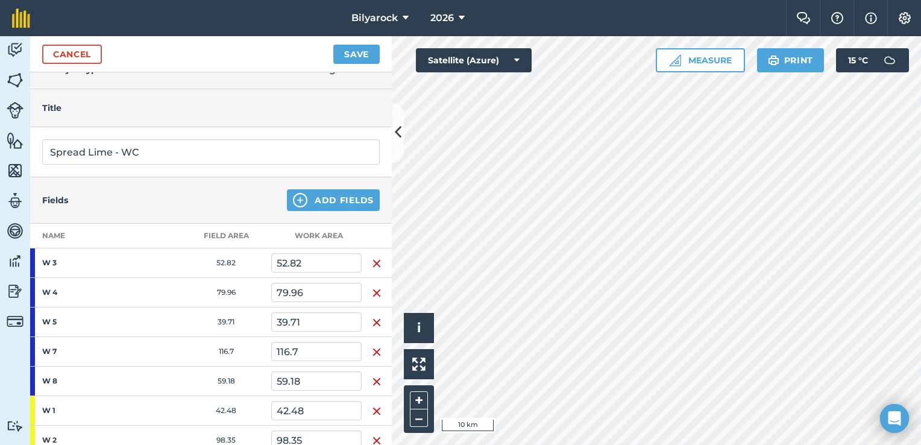
scroll to position [0, 0]
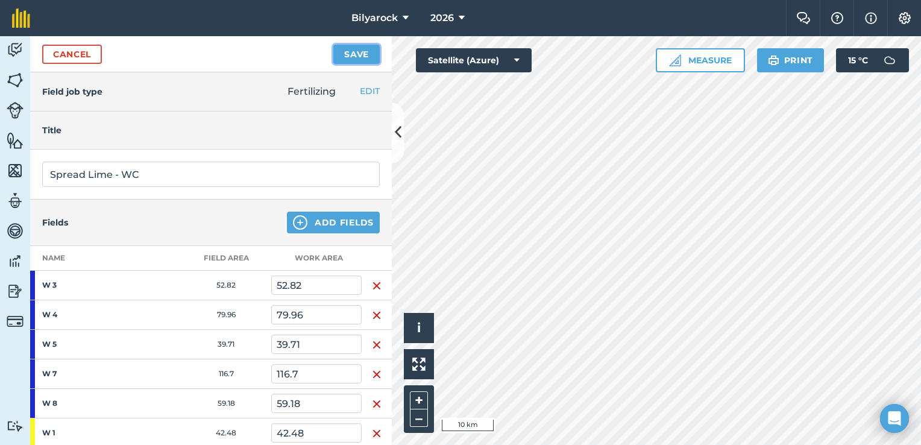
click at [356, 46] on button "Save" at bounding box center [356, 54] width 46 height 19
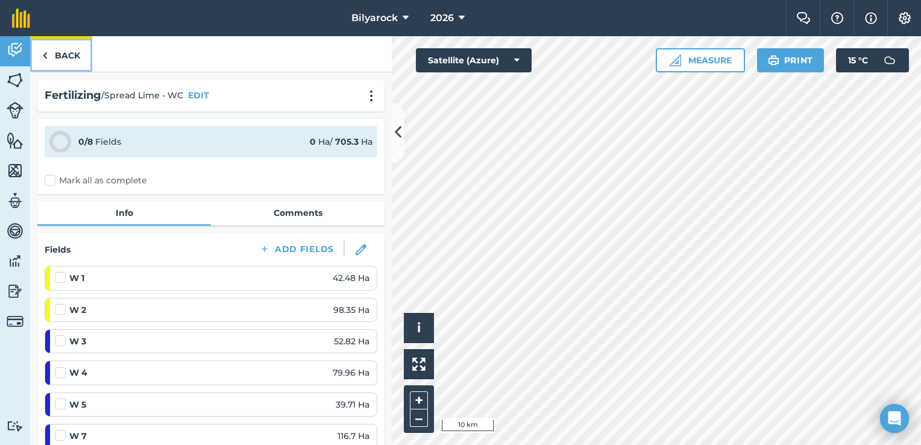
click at [48, 56] on link "Back" at bounding box center [61, 54] width 62 height 36
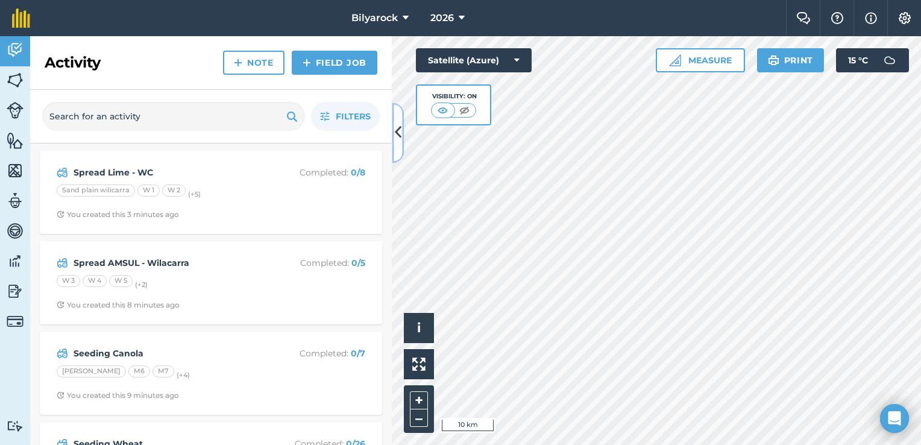
click at [395, 134] on icon at bounding box center [398, 132] width 7 height 21
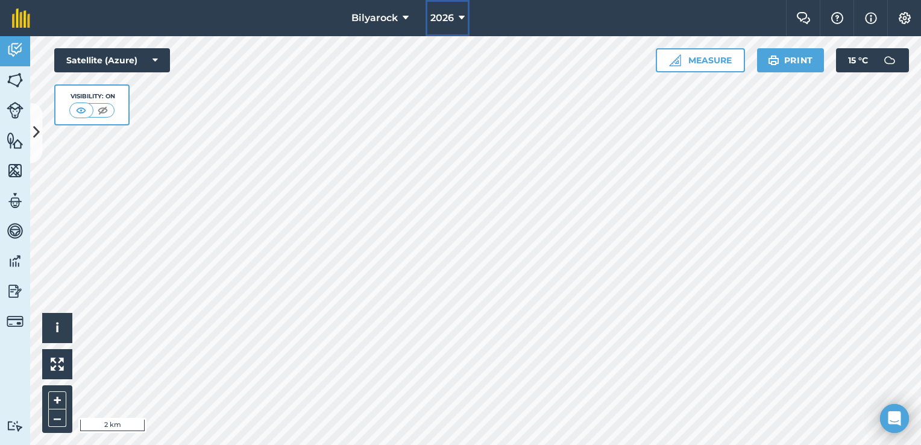
click at [459, 21] on icon at bounding box center [462, 18] width 6 height 14
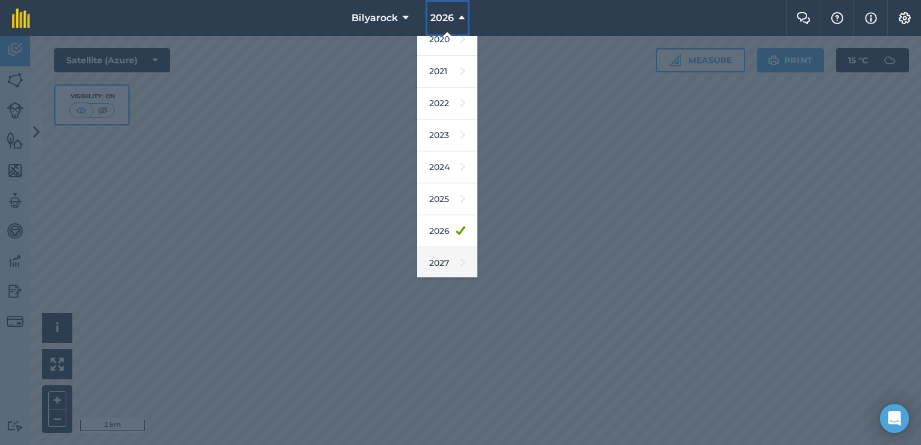
scroll to position [108, 0]
click at [445, 199] on link "2025" at bounding box center [447, 199] width 60 height 32
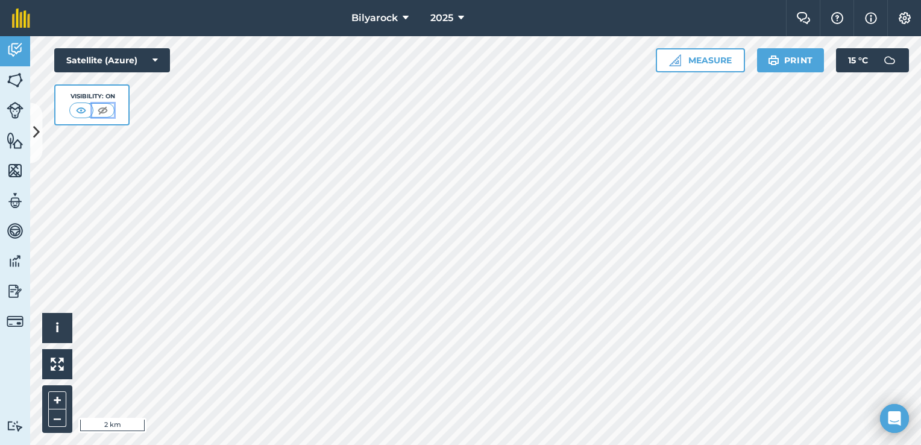
click at [100, 113] on img at bounding box center [102, 110] width 15 height 12
click at [14, 166] on img at bounding box center [15, 171] width 17 height 18
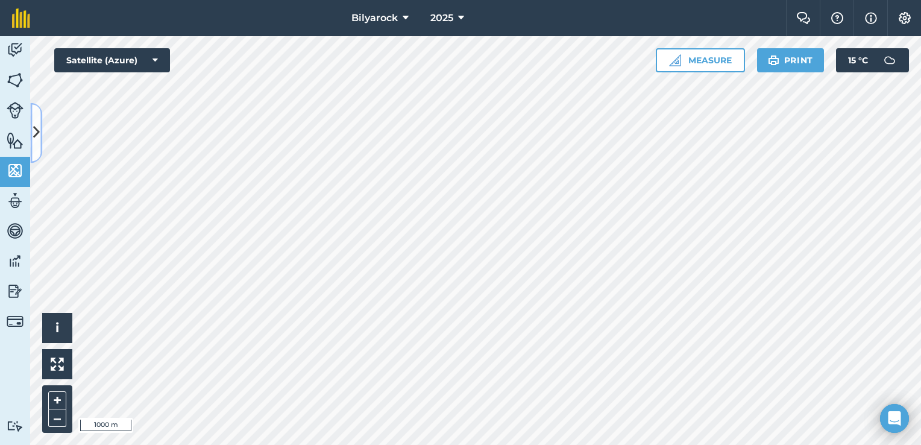
click at [39, 142] on icon at bounding box center [36, 132] width 7 height 21
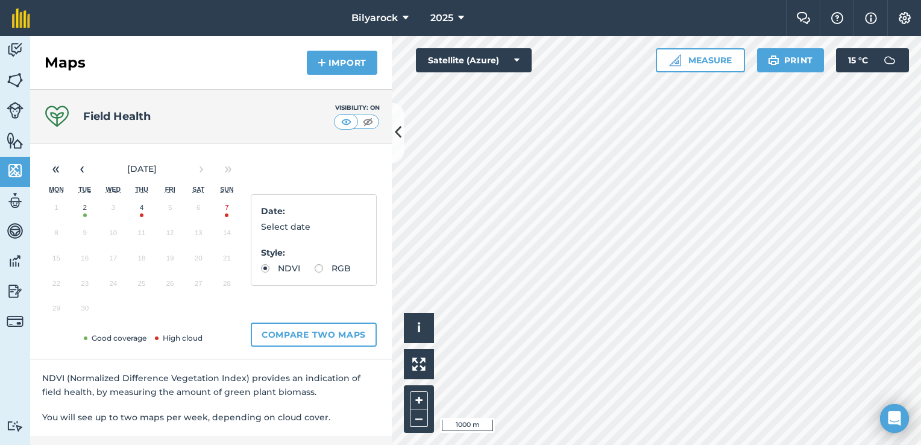
click at [85, 212] on button "2" at bounding box center [85, 210] width 28 height 25
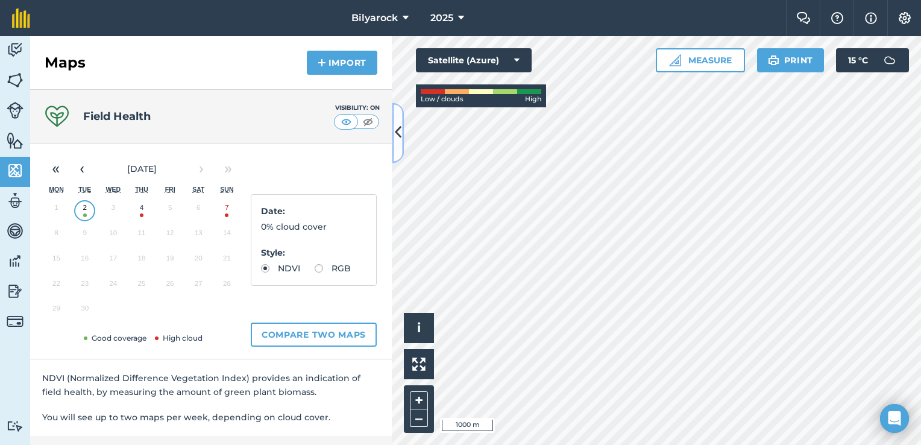
click at [395, 128] on icon at bounding box center [398, 132] width 7 height 21
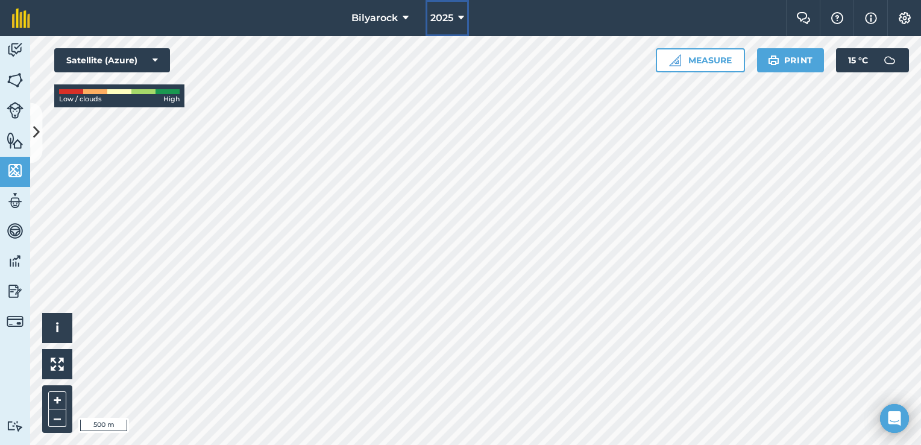
click at [460, 21] on icon at bounding box center [461, 18] width 6 height 14
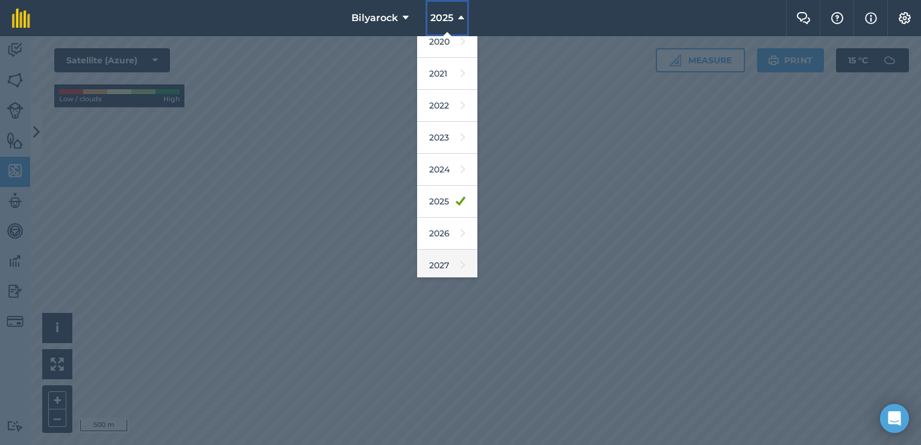
scroll to position [108, 0]
click at [439, 220] on link "2026" at bounding box center [447, 231] width 60 height 32
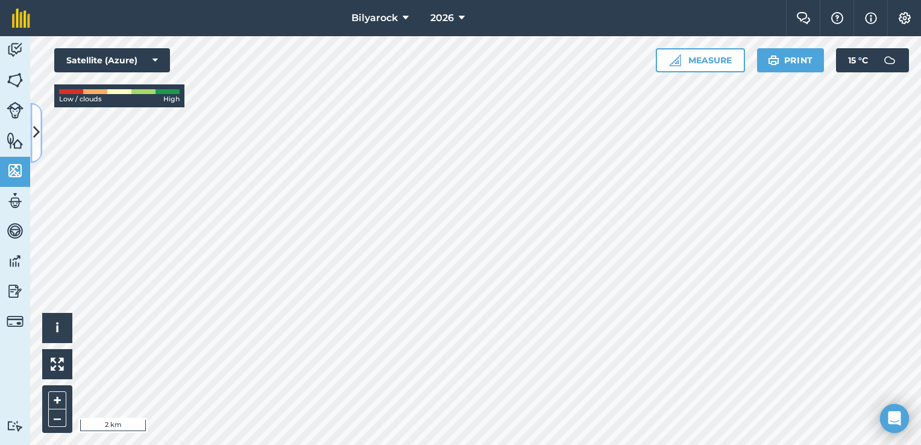
click at [40, 130] on button at bounding box center [36, 132] width 12 height 60
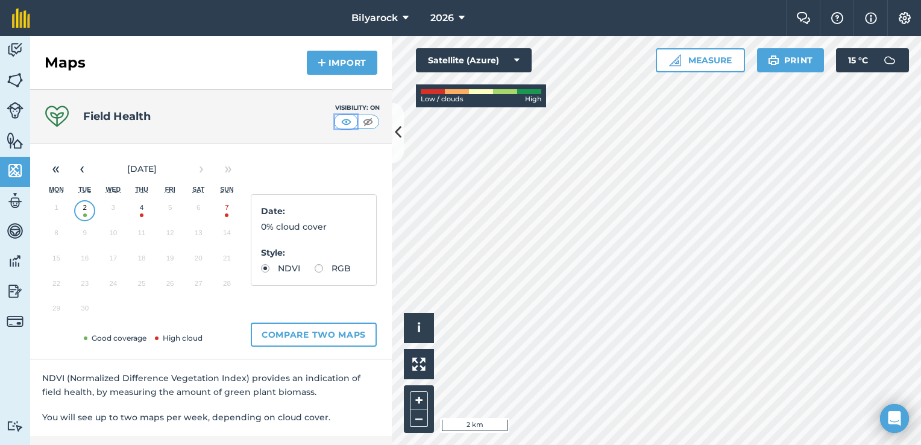
click at [339, 121] on img at bounding box center [346, 122] width 15 height 12
click at [360, 124] on img at bounding box center [367, 122] width 15 height 12
click at [17, 48] on img at bounding box center [15, 50] width 17 height 18
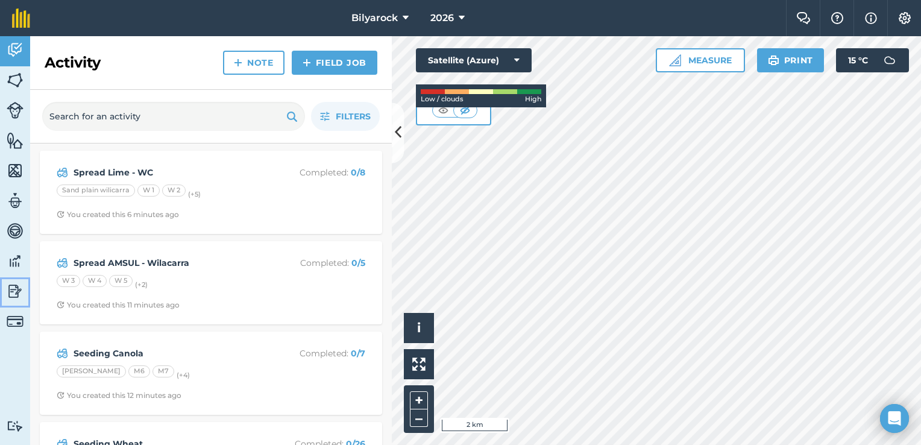
click at [16, 290] on img at bounding box center [15, 291] width 17 height 18
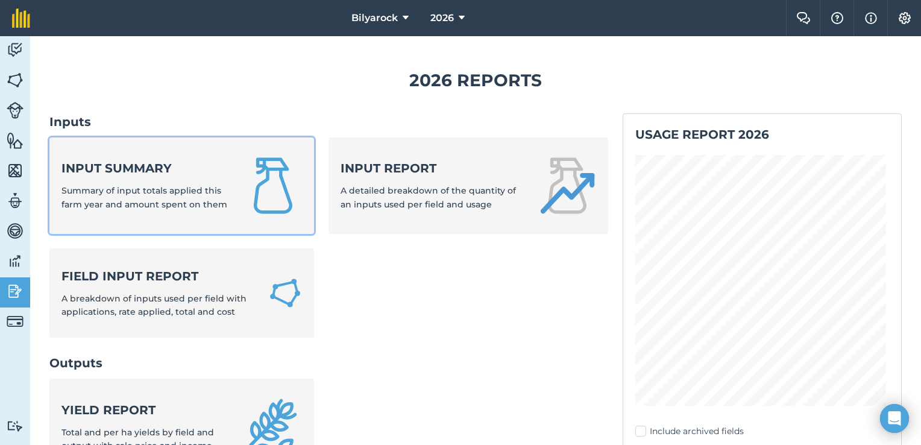
click at [166, 189] on span "Summary of input totals applied this farm year and amount spent on them" at bounding box center [144, 197] width 166 height 24
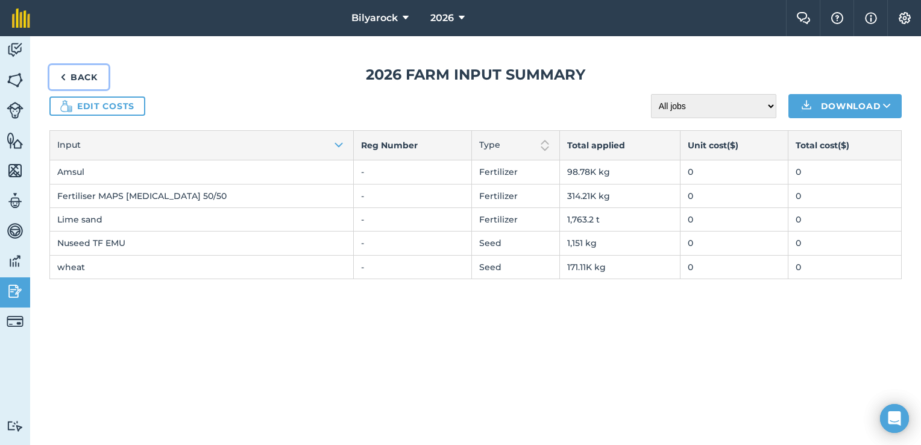
click at [62, 77] on img at bounding box center [62, 77] width 5 height 14
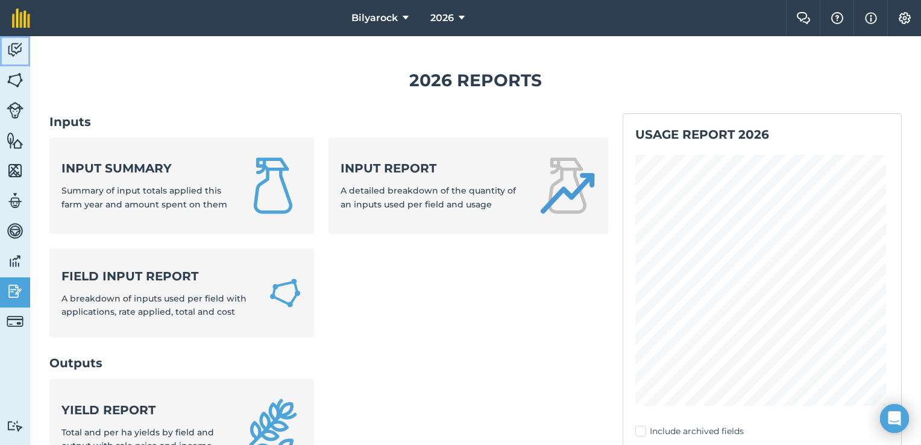
click at [17, 53] on img at bounding box center [15, 50] width 17 height 18
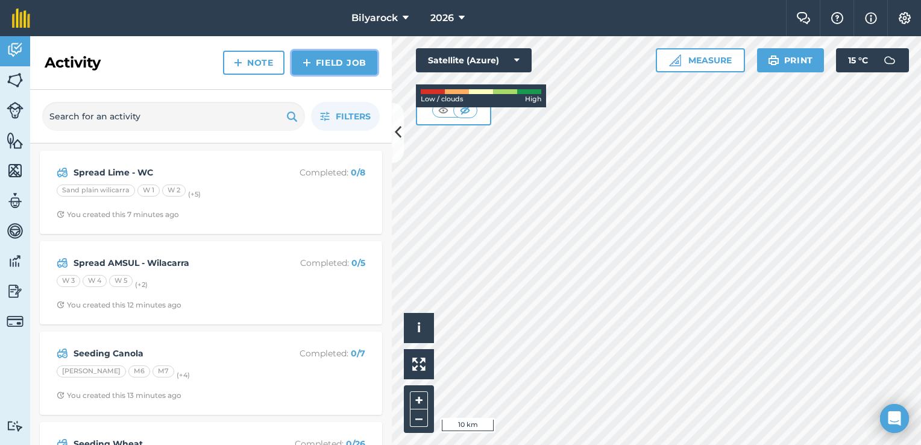
click at [318, 64] on link "Field Job" at bounding box center [335, 63] width 86 height 24
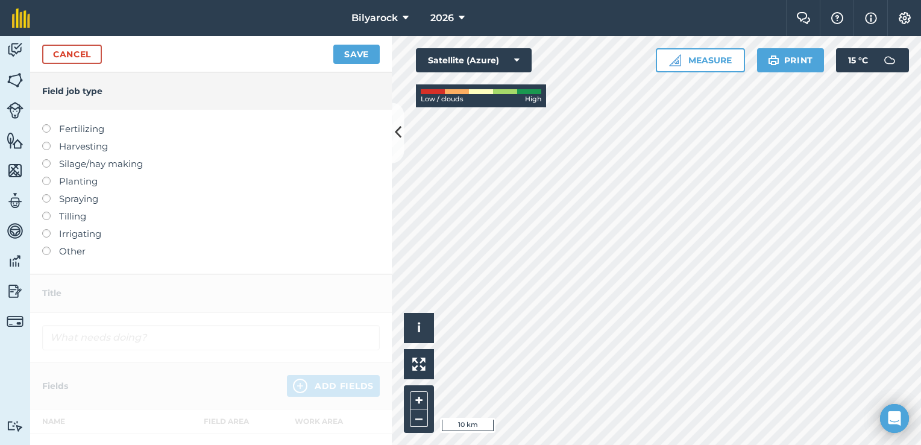
click at [58, 127] on label "Fertilizing" at bounding box center [211, 129] width 338 height 14
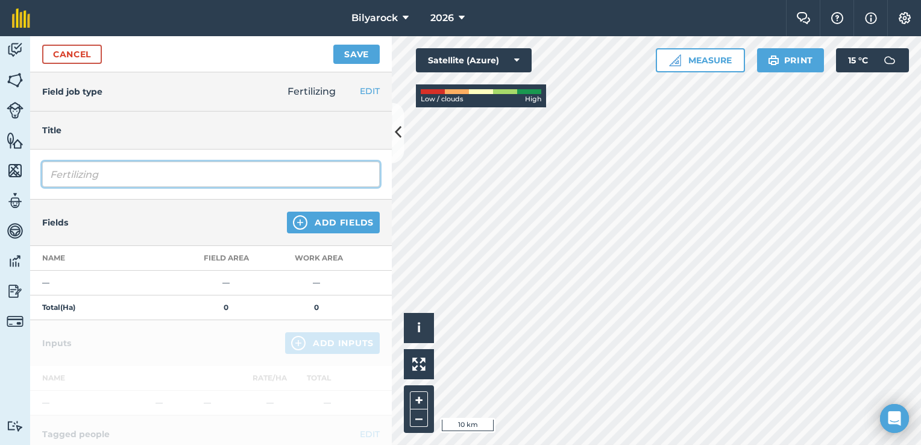
click at [115, 175] on input "Fertilizing" at bounding box center [211, 174] width 338 height 25
type input "F"
drag, startPoint x: 133, startPoint y: 180, endPoint x: 137, endPoint y: 175, distance: 6.8
click at [137, 175] on input "Post Em [MEDICAL_DATA] OLUS" at bounding box center [211, 174] width 338 height 25
type input "Post Em [MEDICAL_DATA] PLUS"
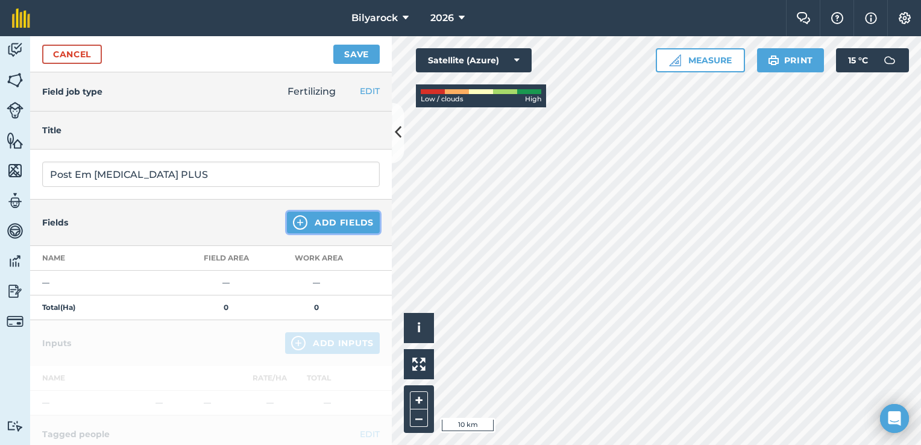
click at [322, 226] on button "Add Fields" at bounding box center [333, 223] width 93 height 22
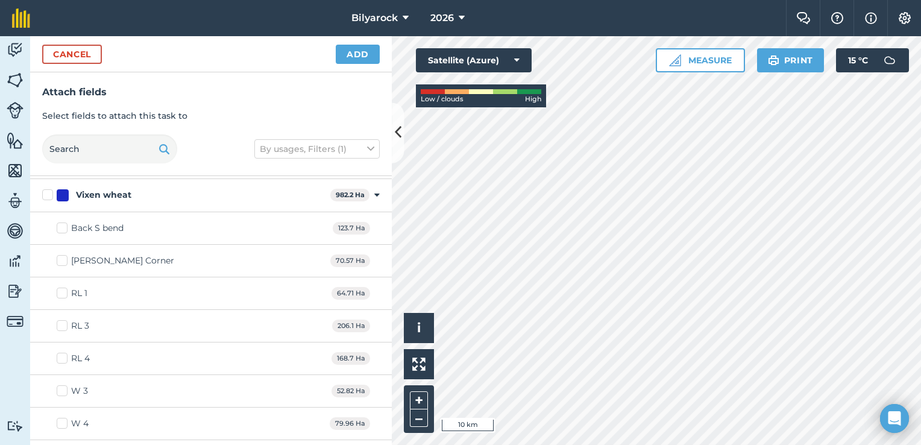
scroll to position [783, 0]
click at [45, 191] on label "Vixen wheat" at bounding box center [183, 193] width 283 height 13
click at [45, 191] on input "Vixen wheat" at bounding box center [46, 191] width 8 height 8
checkbox input "true"
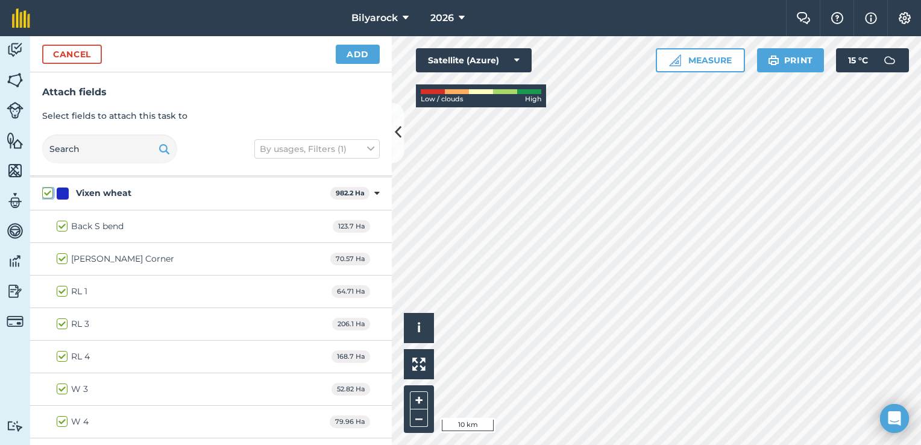
checkbox input "true"
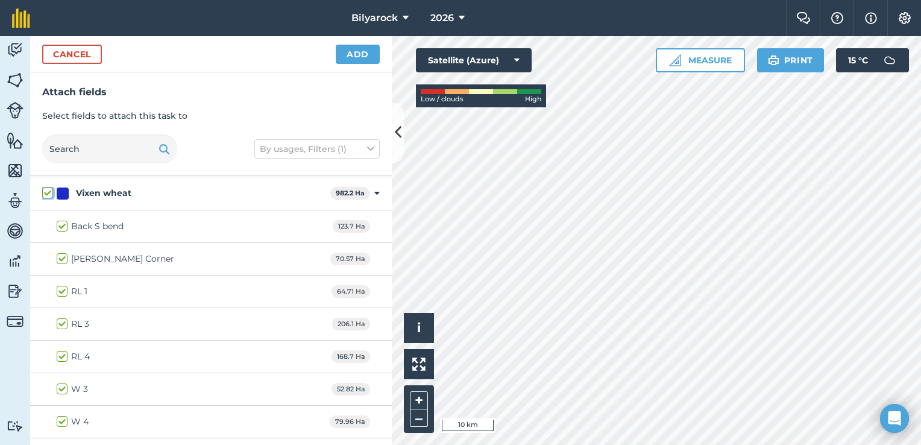
checkbox input "true"
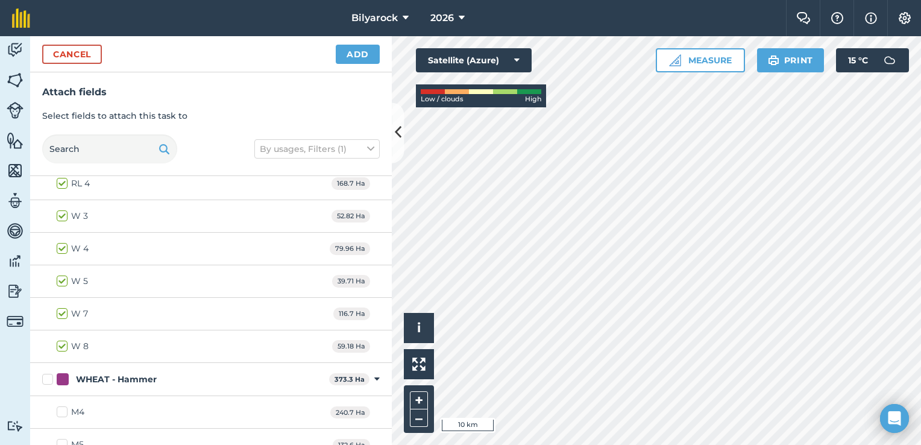
scroll to position [964, 0]
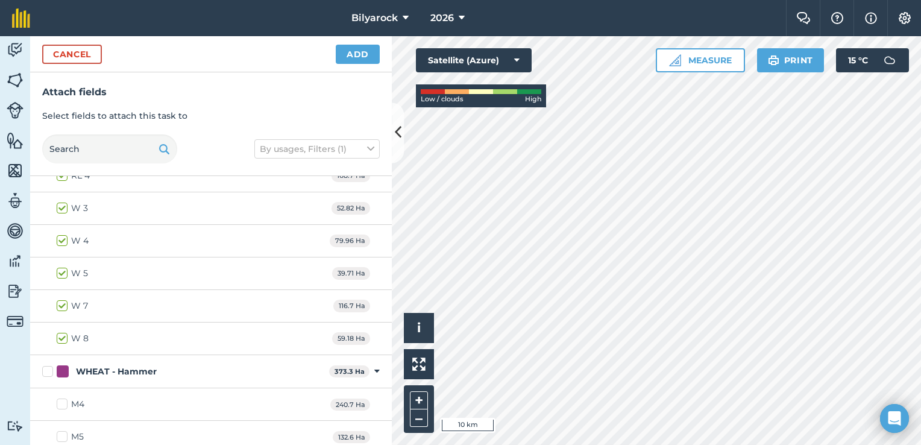
click at [61, 202] on label "W 3" at bounding box center [72, 208] width 31 height 13
click at [61, 202] on input "W 3" at bounding box center [61, 206] width 8 height 8
checkbox input "false"
click at [67, 237] on label "W 4" at bounding box center [73, 240] width 32 height 13
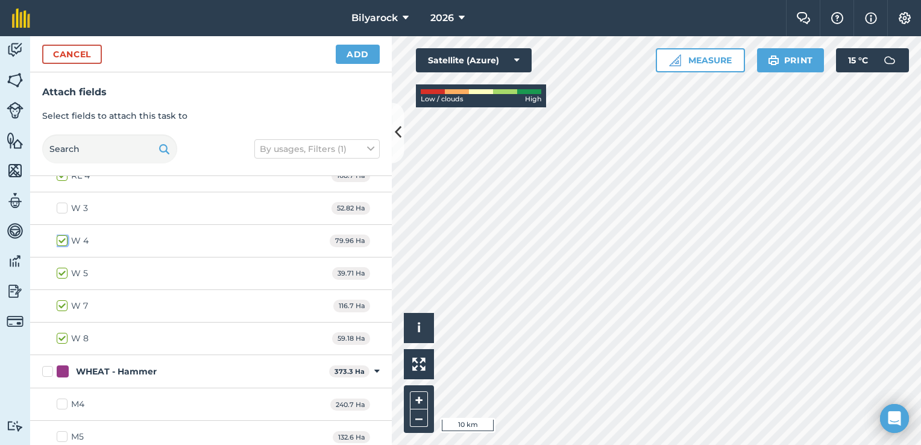
click at [64, 237] on input "W 4" at bounding box center [61, 238] width 8 height 8
checkbox input "false"
click at [63, 260] on div "W 5 39.71 Ha" at bounding box center [211, 273] width 362 height 33
click at [61, 269] on label "W 5" at bounding box center [72, 273] width 31 height 13
click at [61, 269] on input "W 5" at bounding box center [61, 271] width 8 height 8
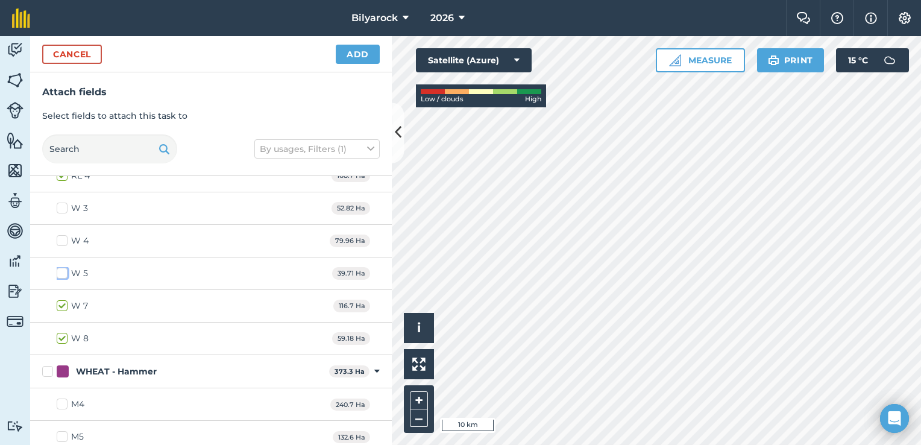
checkbox input "false"
click at [60, 292] on div "W 7 116.7 Ha" at bounding box center [211, 306] width 362 height 33
click at [66, 303] on label "W 7" at bounding box center [72, 306] width 31 height 13
click at [64, 303] on input "W 7" at bounding box center [61, 304] width 8 height 8
checkbox input "false"
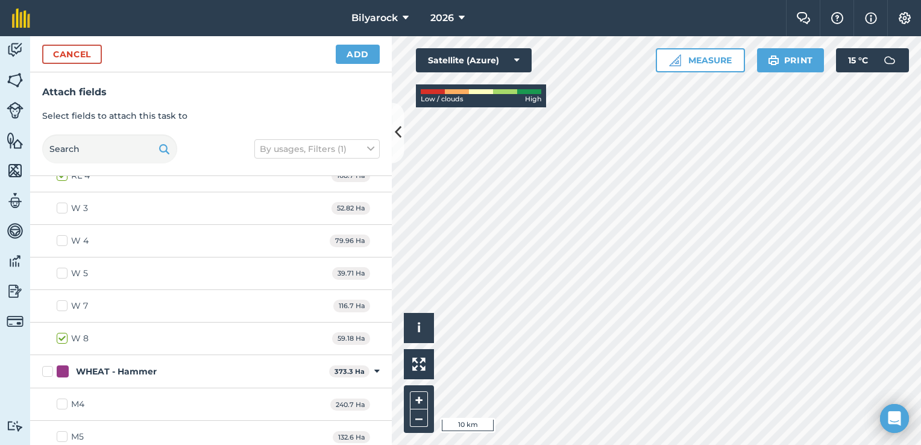
click at [63, 332] on label "W 8" at bounding box center [73, 338] width 32 height 13
click at [63, 332] on input "W 8" at bounding box center [61, 336] width 8 height 8
checkbox input "false"
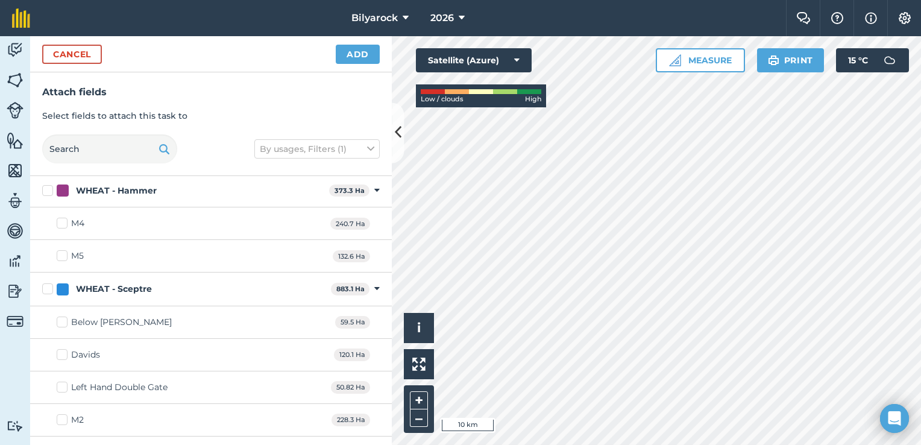
scroll to position [1085, 0]
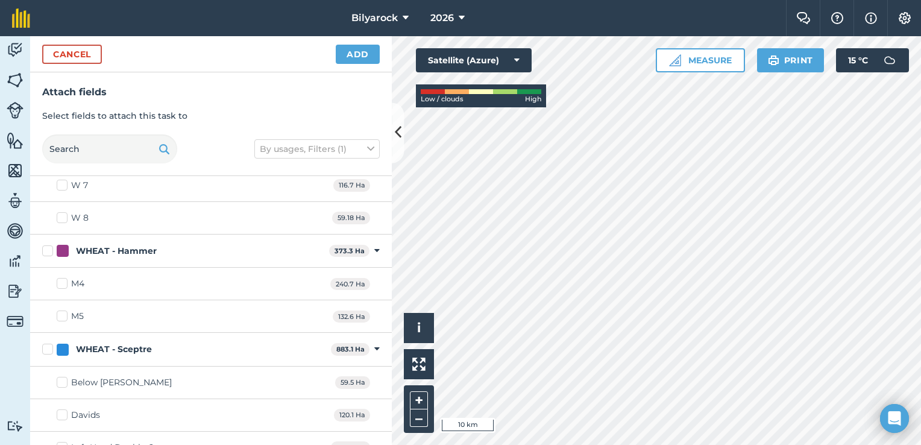
click at [50, 245] on label "WHEAT - Hammer" at bounding box center [183, 251] width 282 height 13
click at [50, 245] on input "WHEAT - Hammer" at bounding box center [46, 249] width 8 height 8
checkbox input "true"
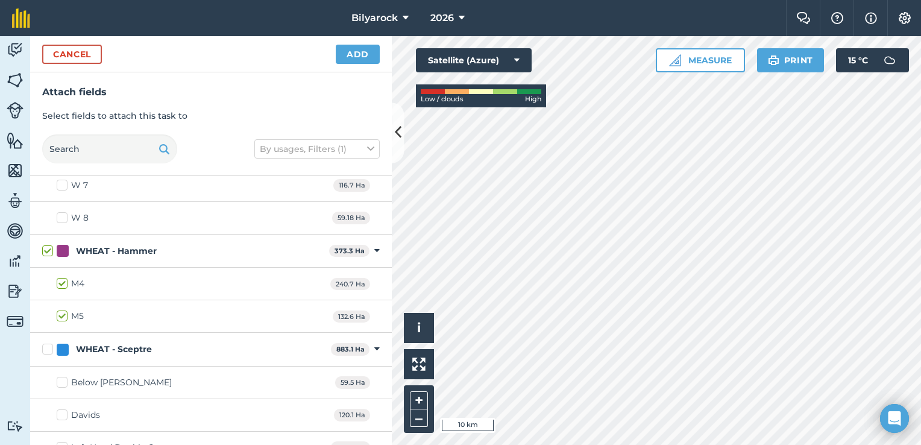
click at [49, 343] on label "WHEAT - Sceptre" at bounding box center [184, 349] width 284 height 13
click at [49, 343] on input "WHEAT - Sceptre" at bounding box center [46, 347] width 8 height 8
checkbox input "true"
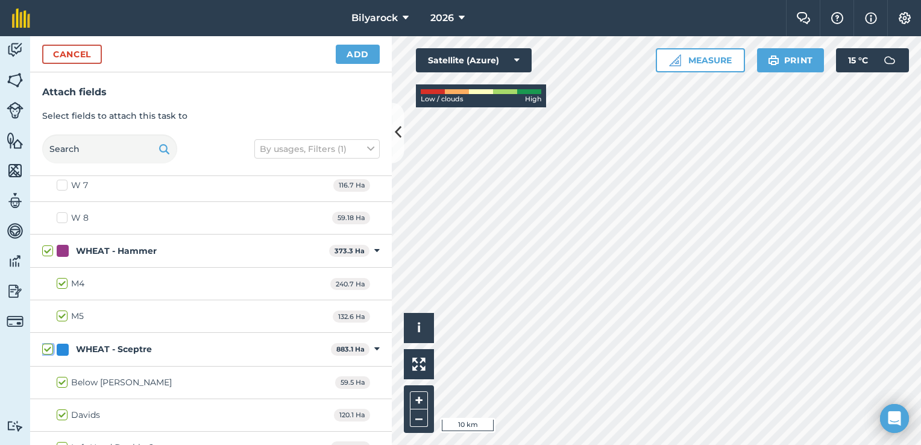
checkbox input "true"
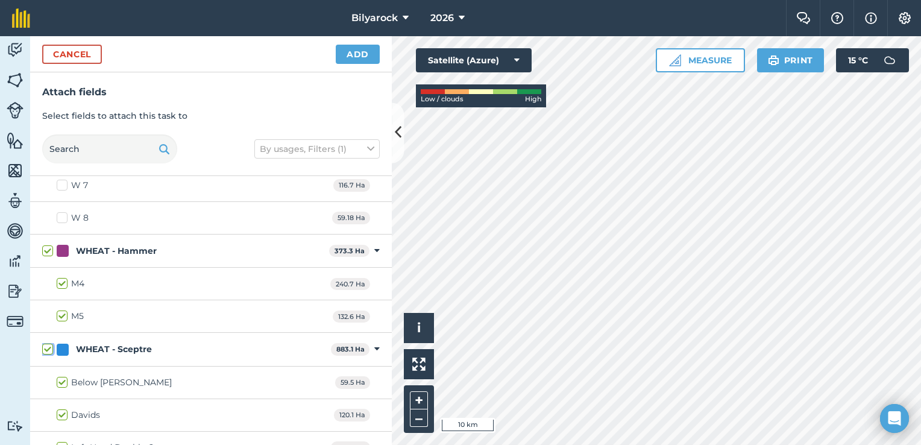
checkbox input "true"
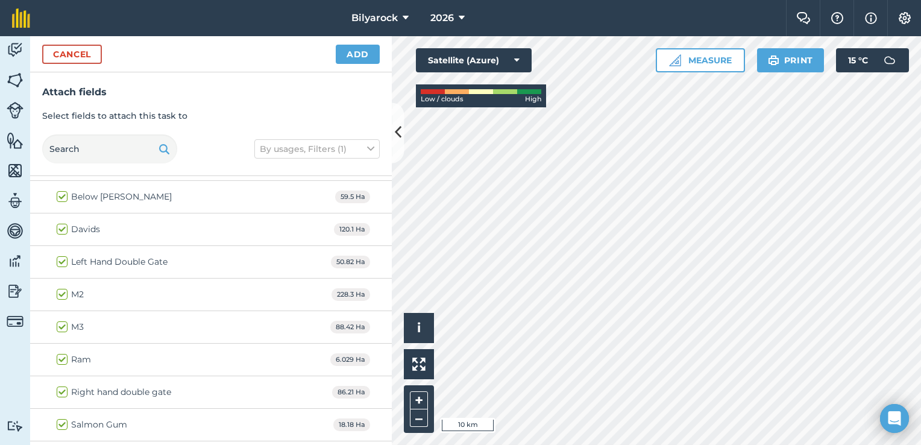
scroll to position [1205, 0]
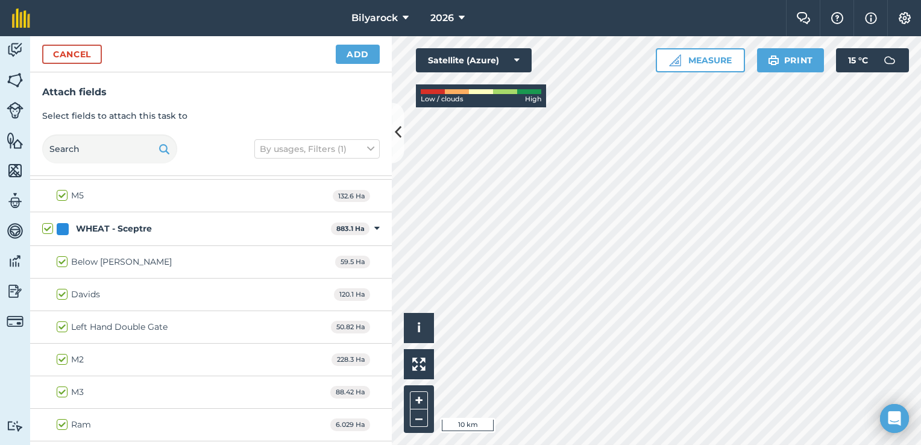
click at [63, 257] on label "Below [PERSON_NAME]" at bounding box center [114, 262] width 115 height 13
click at [63, 257] on input "Below [PERSON_NAME]" at bounding box center [61, 260] width 8 height 8
checkbox input "false"
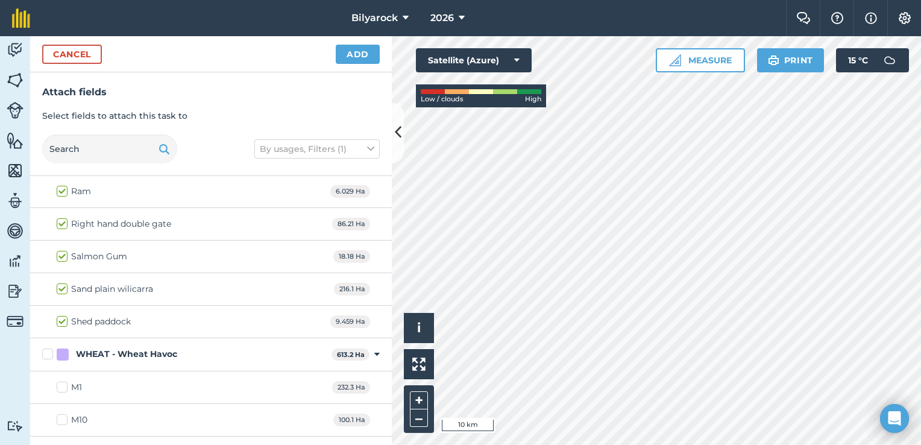
scroll to position [1446, 0]
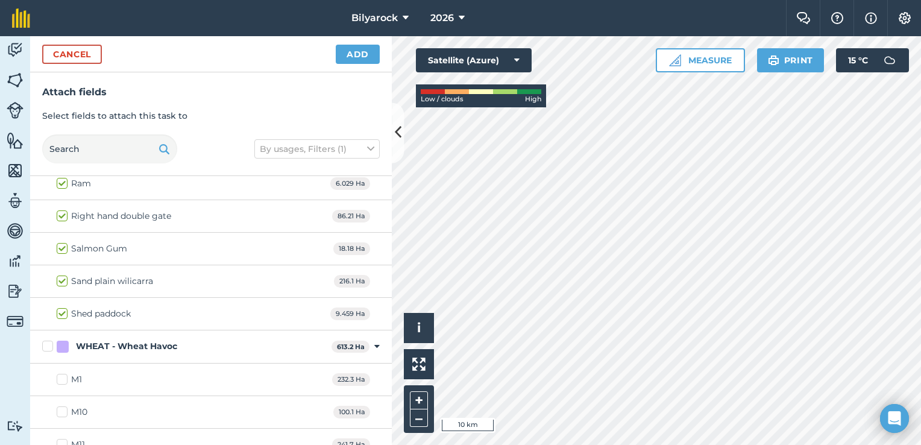
click at [66, 215] on label "Right hand double gate" at bounding box center [114, 216] width 115 height 13
click at [64, 215] on input "Right hand double gate" at bounding box center [61, 214] width 8 height 8
checkbox input "false"
click at [57, 242] on label "Salmon Gum" at bounding box center [92, 248] width 71 height 13
click at [57, 242] on input "Salmon Gum" at bounding box center [61, 246] width 8 height 8
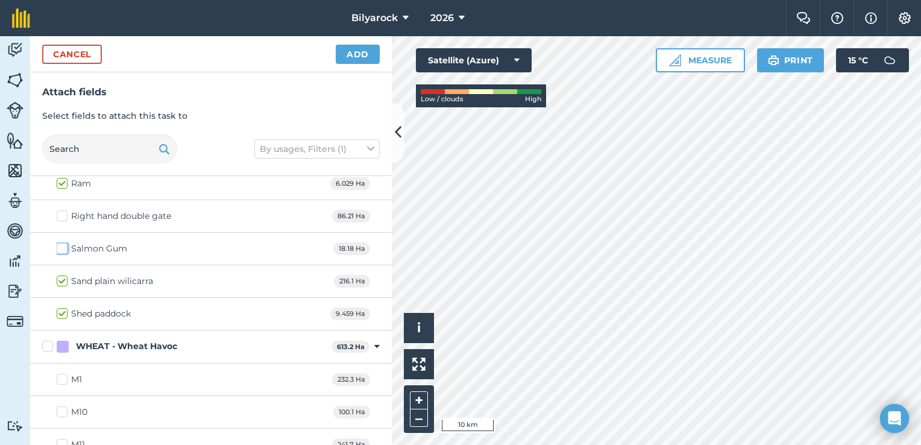
checkbox input "false"
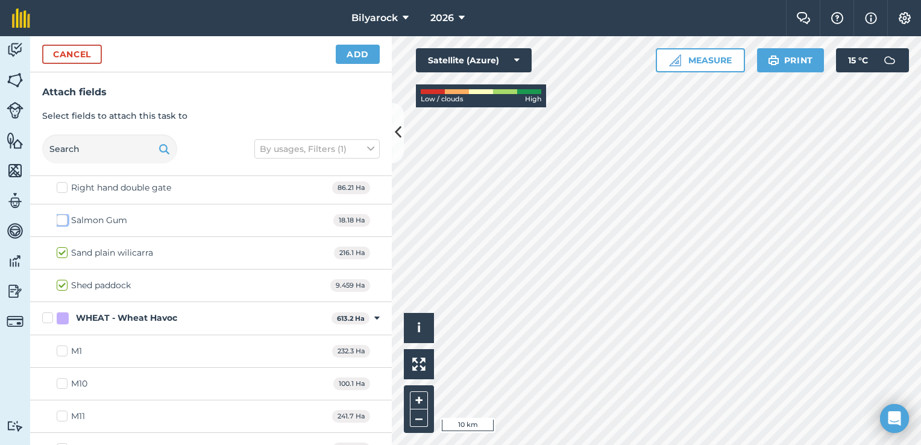
scroll to position [1488, 0]
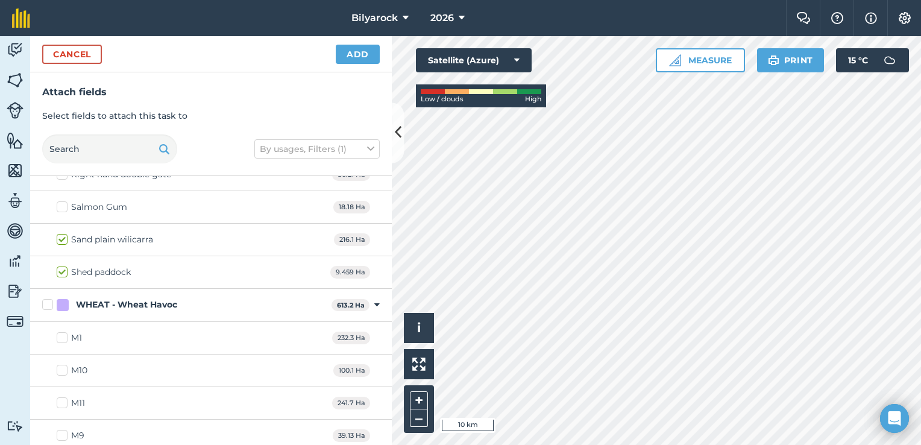
click at [50, 298] on label "WHEAT - Wheat Havoc" at bounding box center [184, 304] width 284 height 13
click at [50, 298] on input "WHEAT - Wheat Havoc" at bounding box center [46, 302] width 8 height 8
checkbox input "true"
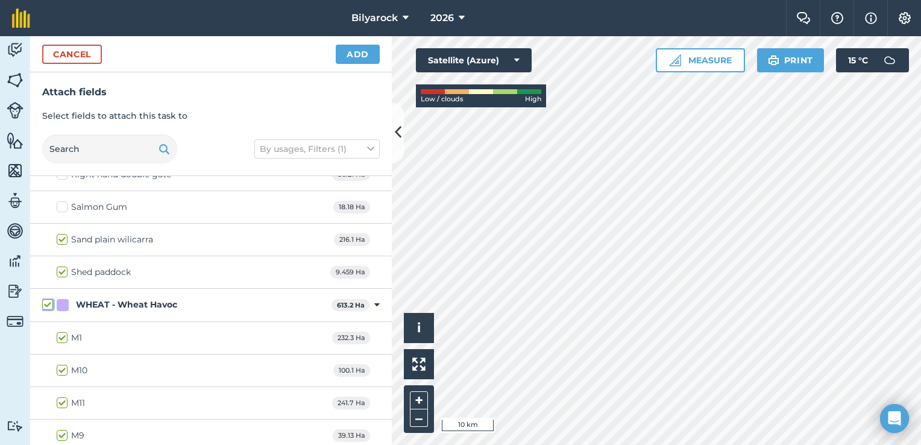
checkbox input "true"
click at [64, 333] on label "M1" at bounding box center [69, 337] width 25 height 13
click at [64, 333] on input "M1" at bounding box center [61, 335] width 8 height 8
checkbox input "false"
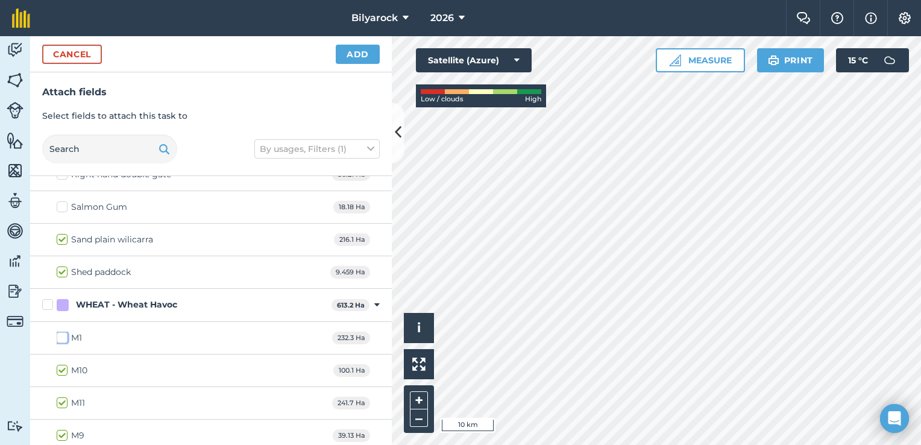
checkbox input "false"
click at [58, 397] on label "M11" at bounding box center [71, 403] width 28 height 13
click at [58, 397] on input "M11" at bounding box center [61, 401] width 8 height 8
checkbox input "false"
click at [357, 57] on button "Add" at bounding box center [358, 54] width 44 height 19
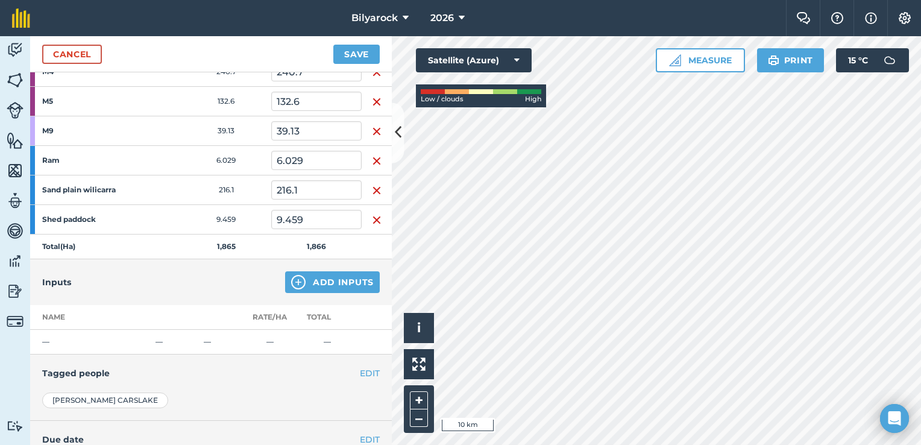
scroll to position [542, 0]
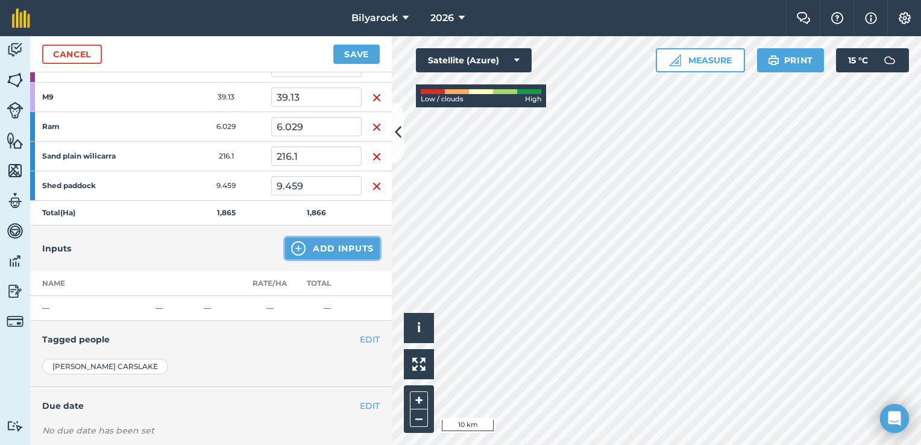
click at [302, 243] on button "Add Inputs" at bounding box center [332, 248] width 95 height 22
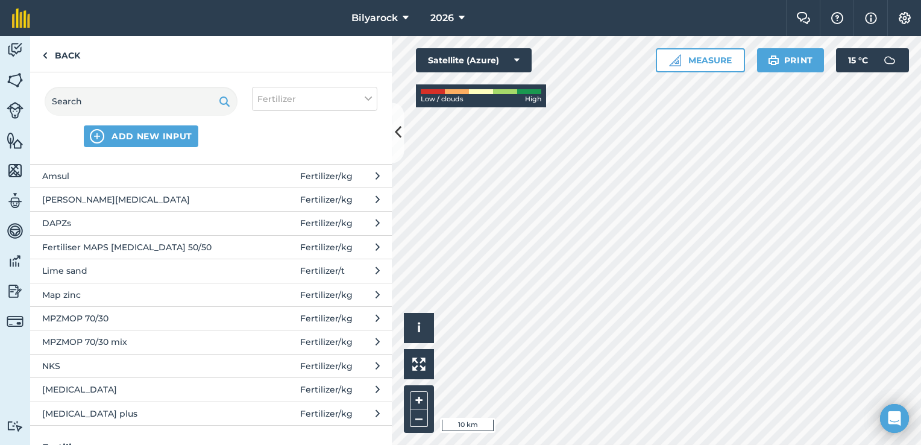
scroll to position [60, 0]
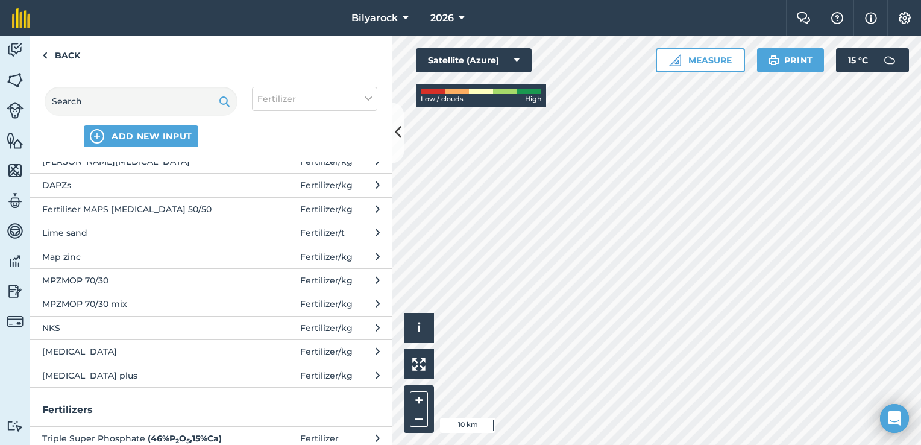
click at [78, 355] on span "[MEDICAL_DATA]" at bounding box center [140, 351] width 197 height 13
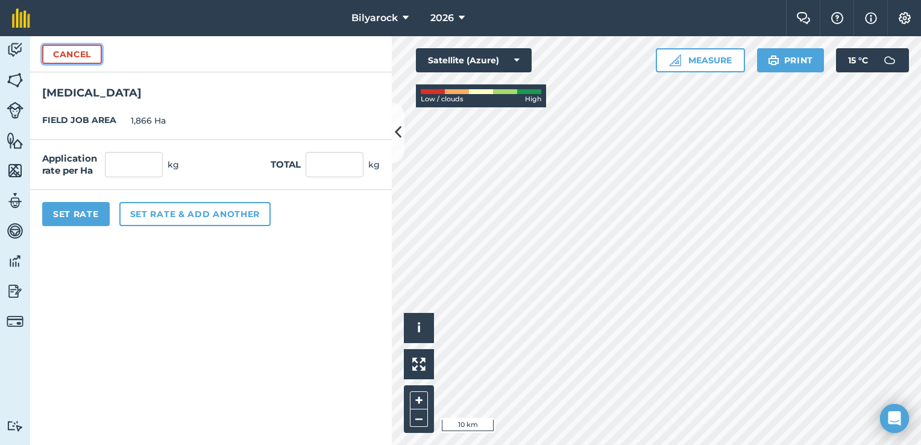
click at [53, 57] on button "Cancel" at bounding box center [72, 54] width 60 height 19
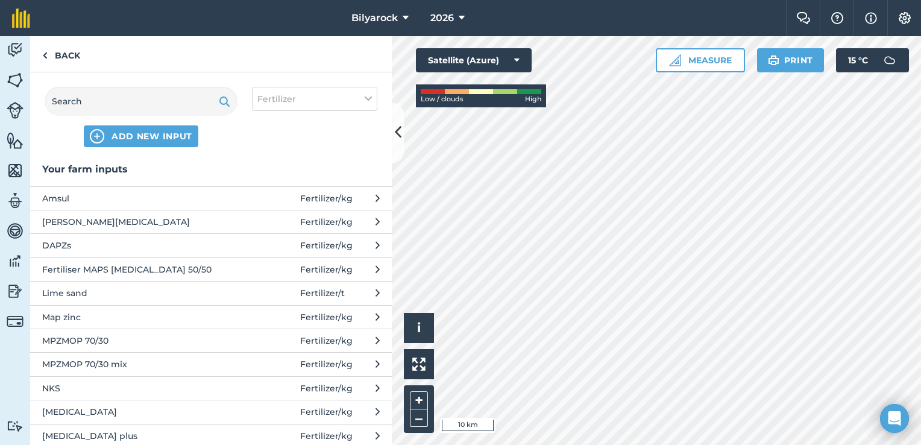
click at [77, 430] on span "[MEDICAL_DATA] plus" at bounding box center [140, 435] width 197 height 13
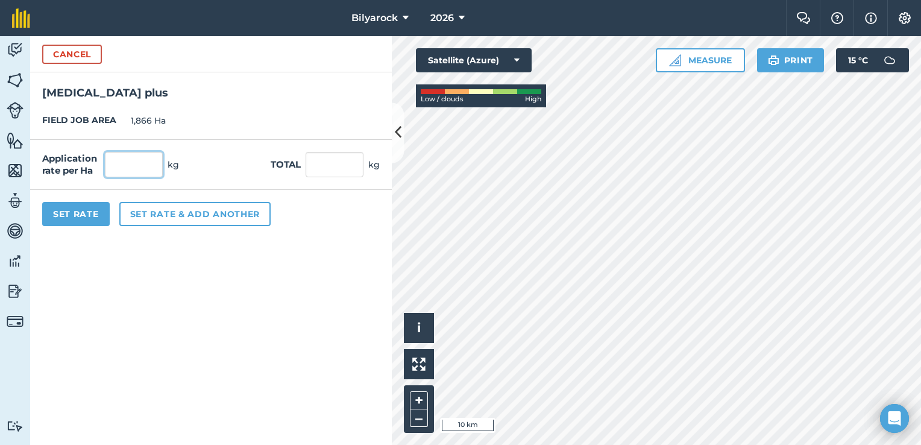
click at [125, 165] on input "text" at bounding box center [134, 164] width 58 height 25
type input "66"
type input "123,156"
click at [82, 216] on button "Set Rate" at bounding box center [76, 214] width 68 height 24
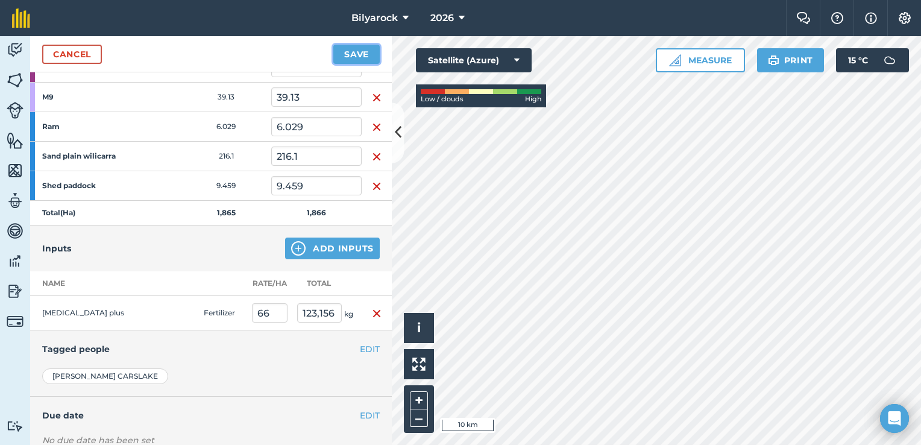
click at [344, 56] on button "Save" at bounding box center [356, 54] width 46 height 19
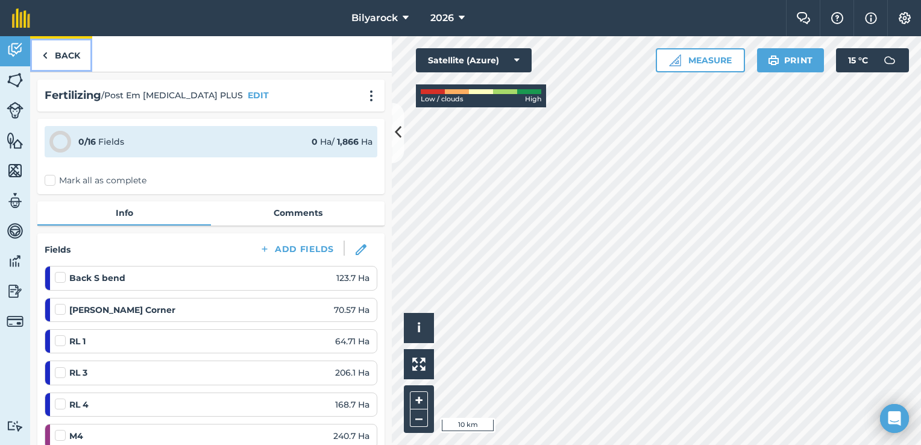
click at [46, 57] on img at bounding box center [44, 55] width 5 height 14
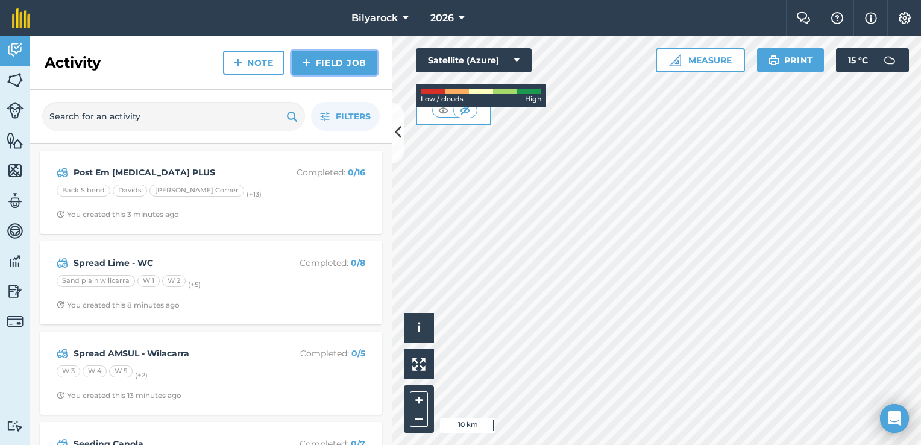
click at [324, 65] on link "Field Job" at bounding box center [335, 63] width 86 height 24
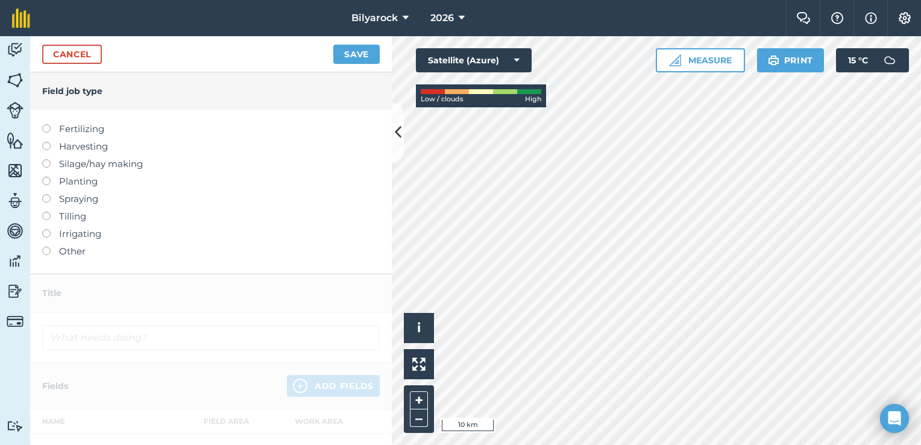
click at [70, 127] on label "Fertilizing" at bounding box center [211, 129] width 338 height 14
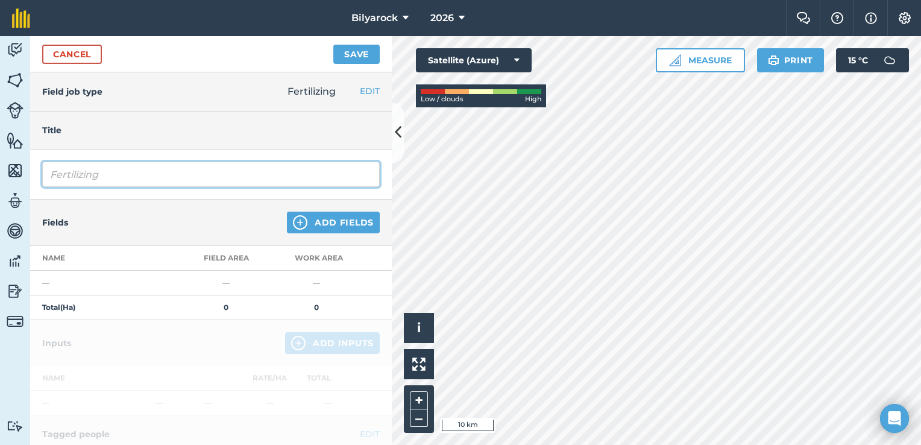
drag, startPoint x: 111, startPoint y: 177, endPoint x: 10, endPoint y: 155, distance: 103.0
click at [10, 155] on div "Activity Fields Livestock Features Maps Team Vehicles Data Reporting Billing Tu…" at bounding box center [460, 240] width 921 height 409
type input "POST EM [MEDICAL_DATA]"
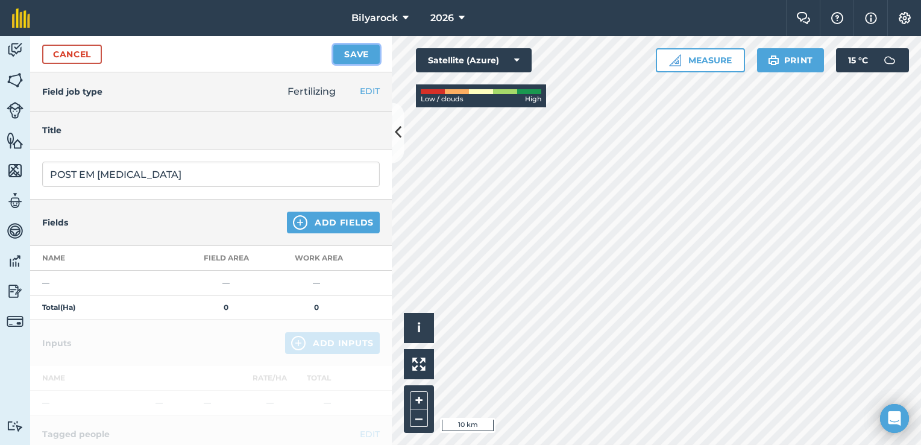
click at [354, 54] on button "Save" at bounding box center [356, 54] width 46 height 19
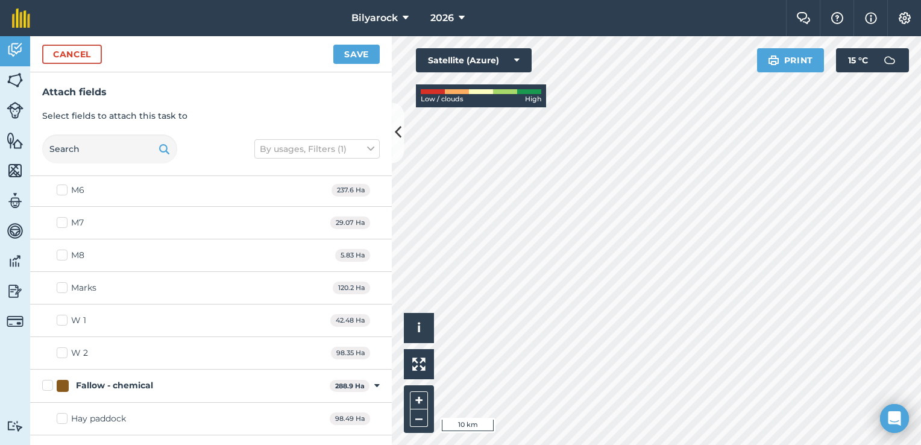
scroll to position [301, 0]
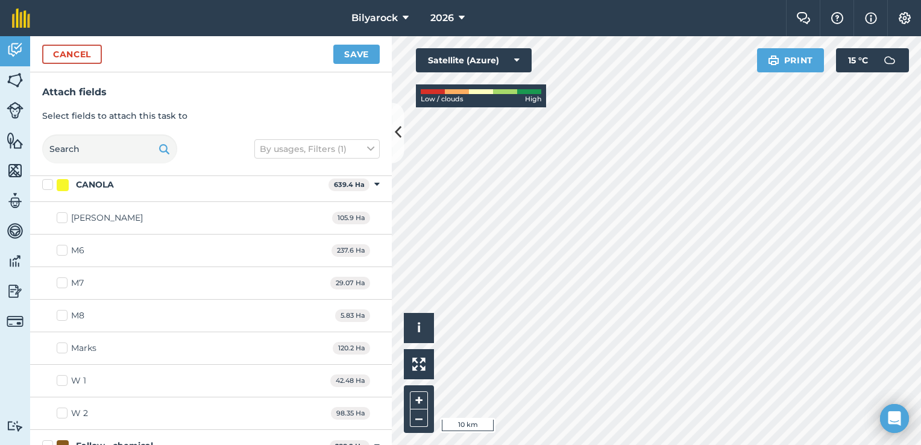
click at [41, 179] on div "CANOLA 639.4 Ha Toggle showing CANOLA fields" at bounding box center [211, 184] width 362 height 33
click at [48, 184] on label "CANOLA" at bounding box center [182, 184] width 281 height 13
click at [48, 184] on input "CANOLA" at bounding box center [46, 182] width 8 height 8
checkbox input "true"
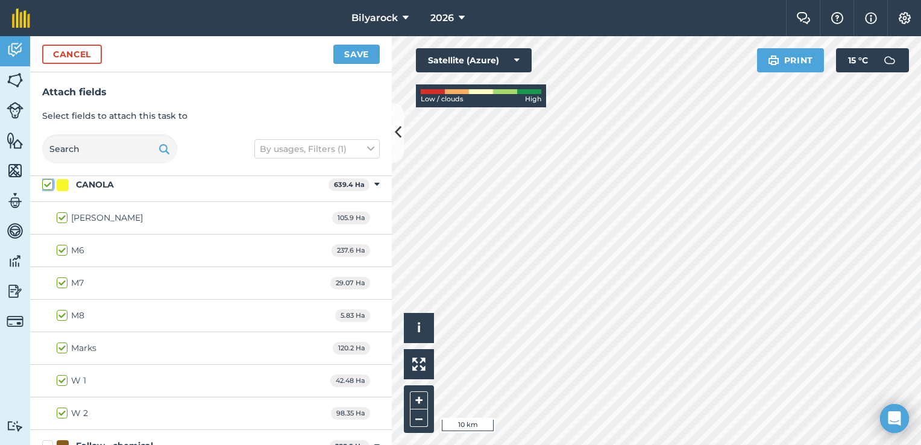
checkbox input "true"
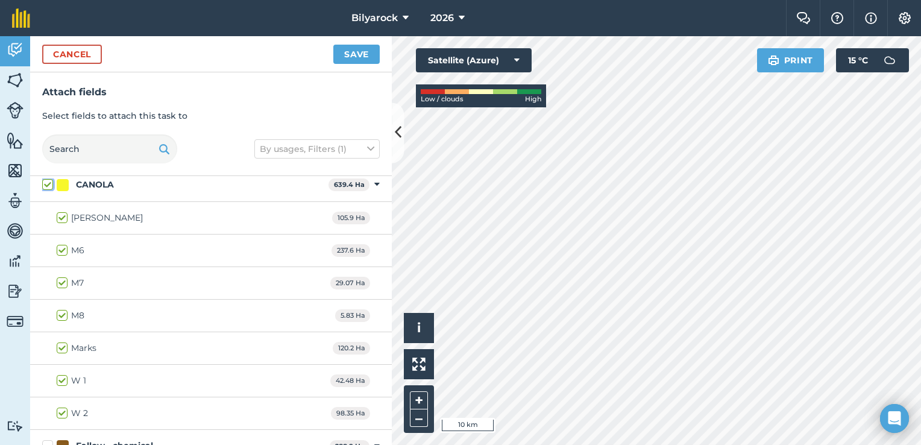
checkbox input "true"
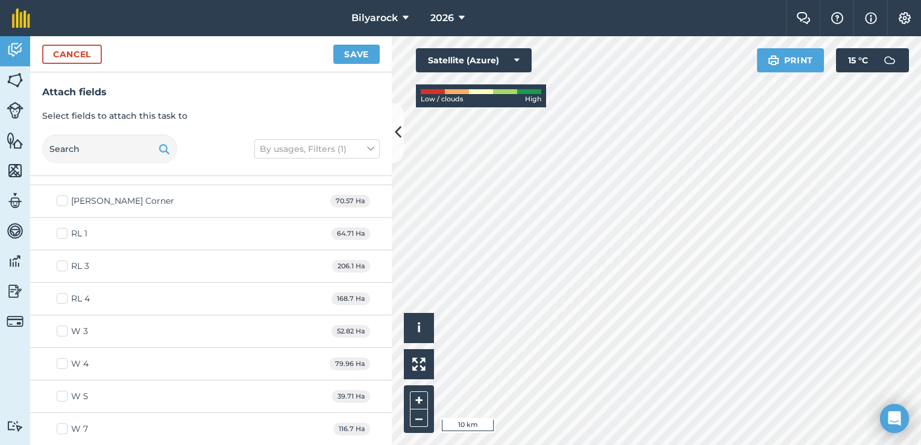
scroll to position [904, 0]
click at [84, 266] on div "W 3" at bounding box center [79, 268] width 17 height 13
click at [64, 266] on input "W 3" at bounding box center [61, 266] width 8 height 8
checkbox input "true"
click at [60, 297] on label "W 4" at bounding box center [73, 301] width 32 height 13
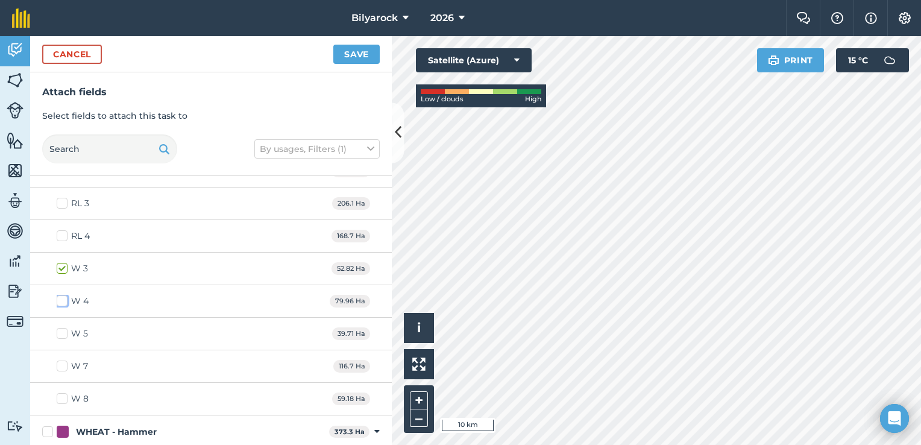
click at [60, 297] on input "W 4" at bounding box center [61, 299] width 8 height 8
checkbox input "true"
click at [62, 329] on label "W 5" at bounding box center [72, 333] width 31 height 13
click at [62, 329] on input "W 5" at bounding box center [61, 331] width 8 height 8
checkbox input "true"
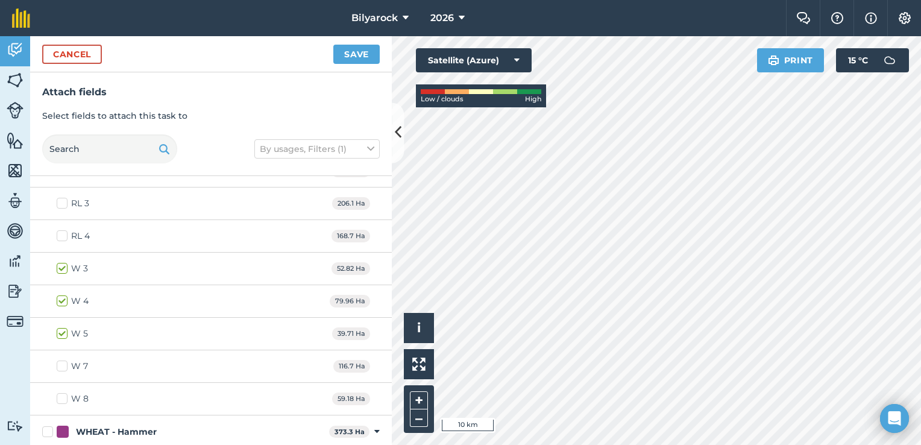
click at [61, 360] on label "W 7" at bounding box center [72, 366] width 31 height 13
click at [61, 360] on input "W 7" at bounding box center [61, 364] width 8 height 8
checkbox input "true"
click at [65, 398] on label "W 8" at bounding box center [73, 398] width 32 height 13
click at [64, 398] on input "W 8" at bounding box center [61, 396] width 8 height 8
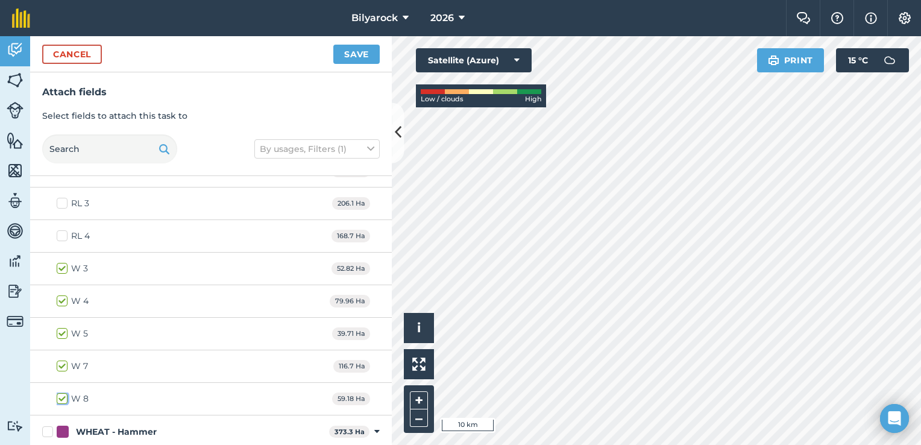
checkbox input "true"
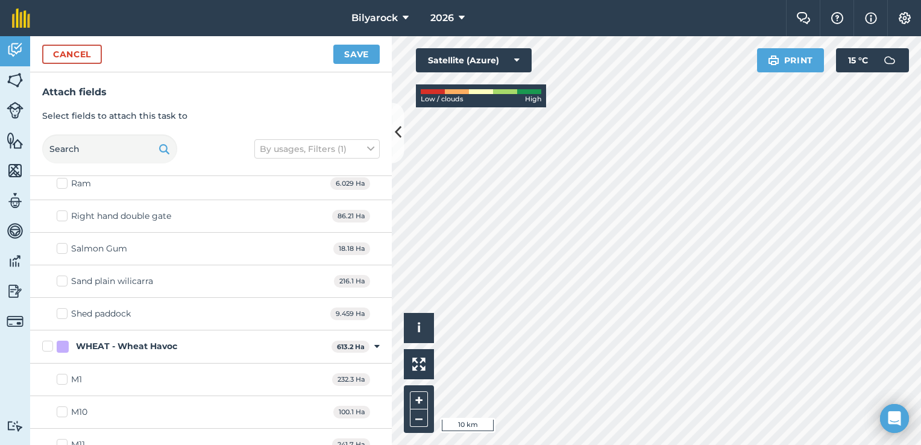
scroll to position [1386, 0]
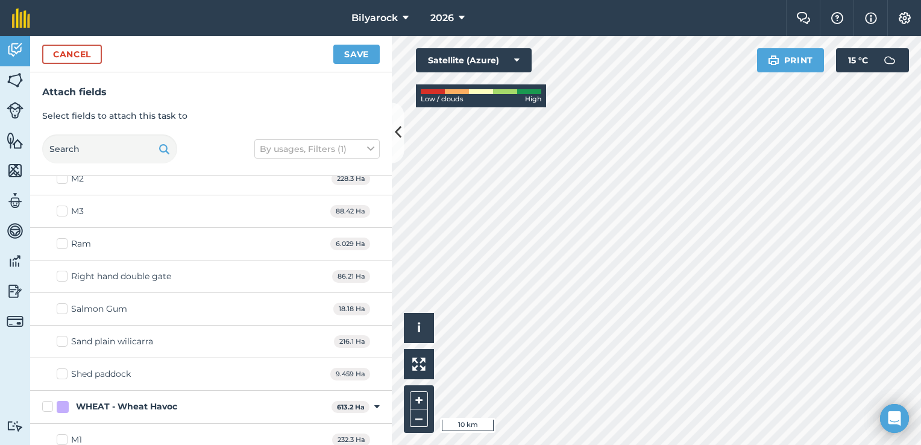
click at [61, 270] on label "Right hand double gate" at bounding box center [114, 276] width 115 height 13
click at [61, 270] on input "Right hand double gate" at bounding box center [61, 274] width 8 height 8
checkbox input "true"
click at [60, 303] on label "Salmon Gum" at bounding box center [92, 309] width 71 height 13
click at [60, 303] on input "Salmon Gum" at bounding box center [61, 307] width 8 height 8
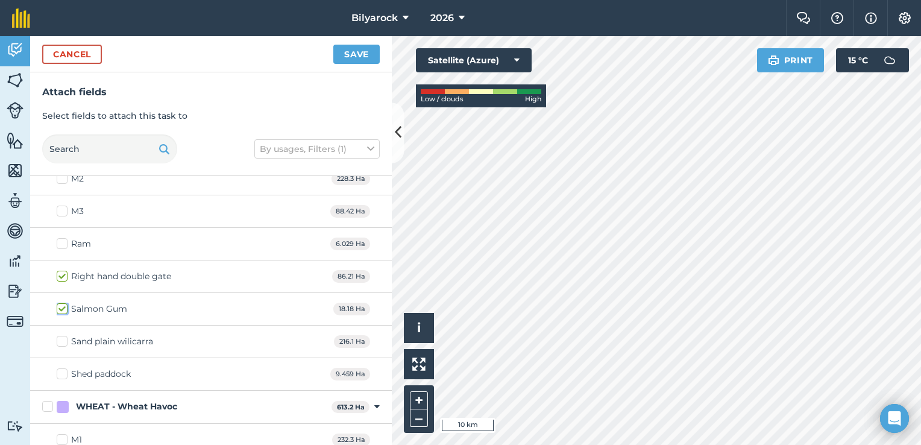
checkbox input "true"
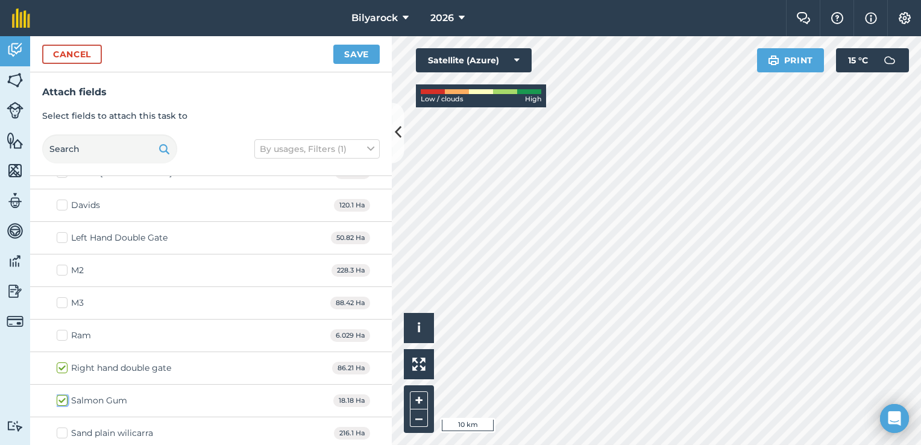
scroll to position [1266, 0]
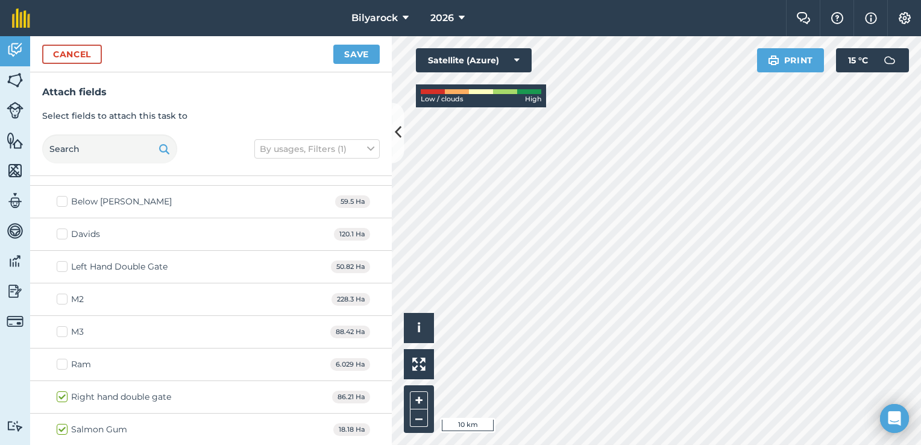
click at [64, 198] on label "Below [PERSON_NAME]" at bounding box center [114, 201] width 115 height 13
click at [64, 198] on input "Below [PERSON_NAME]" at bounding box center [61, 199] width 8 height 8
checkbox input "true"
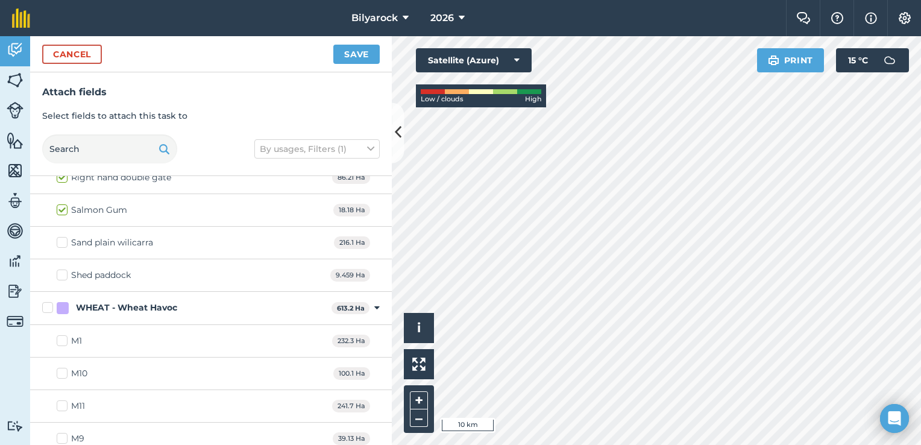
scroll to position [1488, 0]
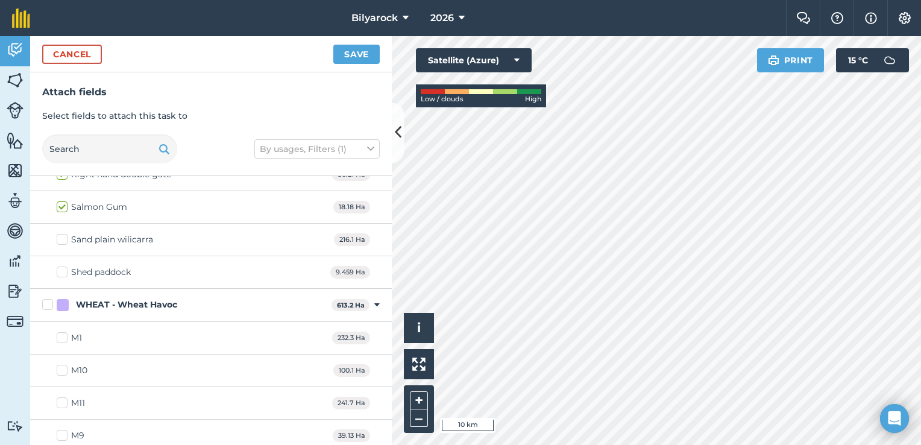
click at [58, 332] on label "M1" at bounding box center [69, 337] width 25 height 13
click at [58, 332] on input "M1" at bounding box center [61, 335] width 8 height 8
checkbox input "true"
click at [62, 397] on label "M11" at bounding box center [71, 403] width 28 height 13
click at [62, 397] on input "M11" at bounding box center [61, 401] width 8 height 8
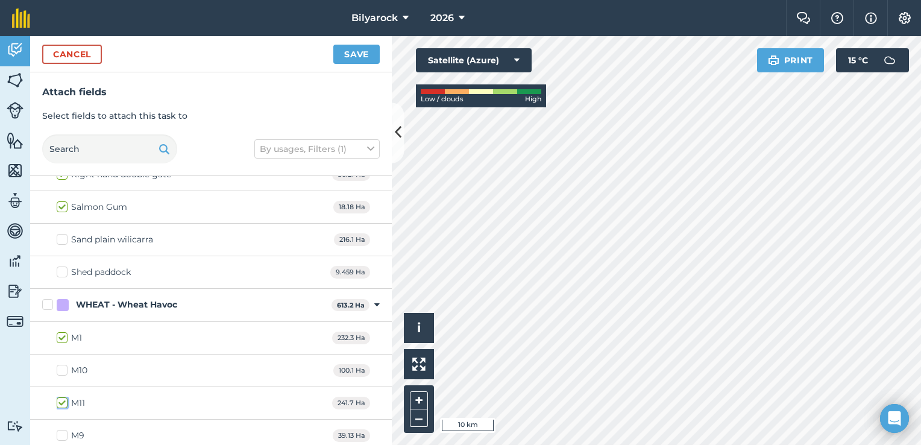
checkbox input "true"
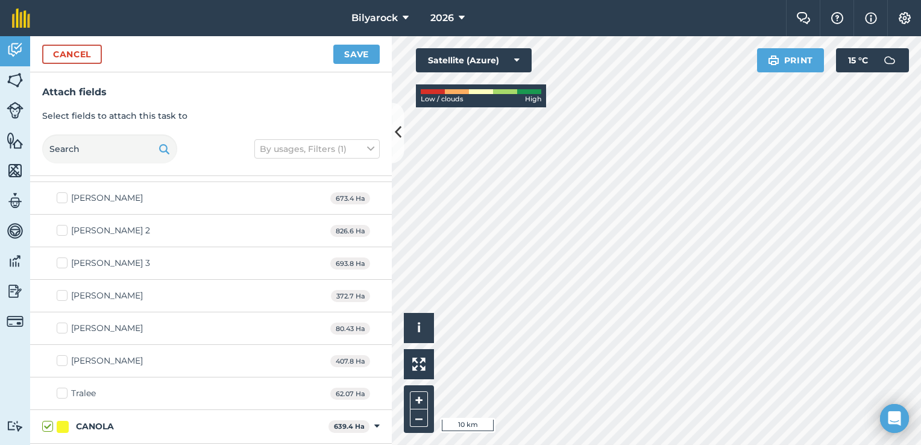
scroll to position [42, 0]
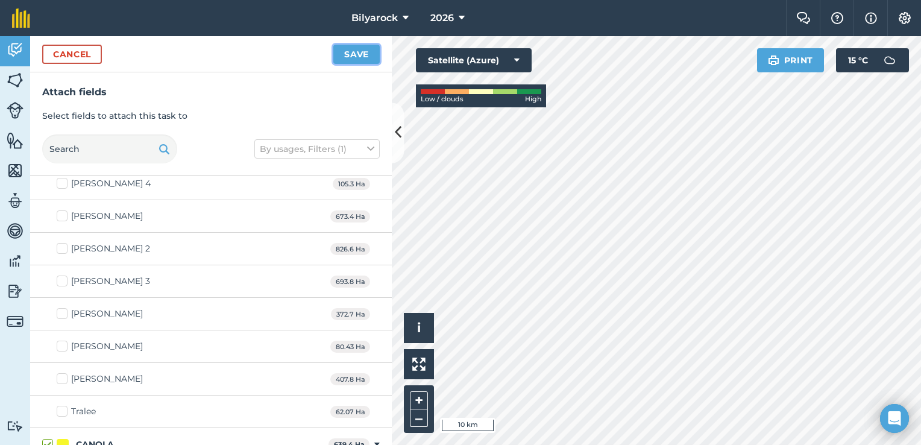
click at [359, 54] on button "Save" at bounding box center [356, 54] width 46 height 19
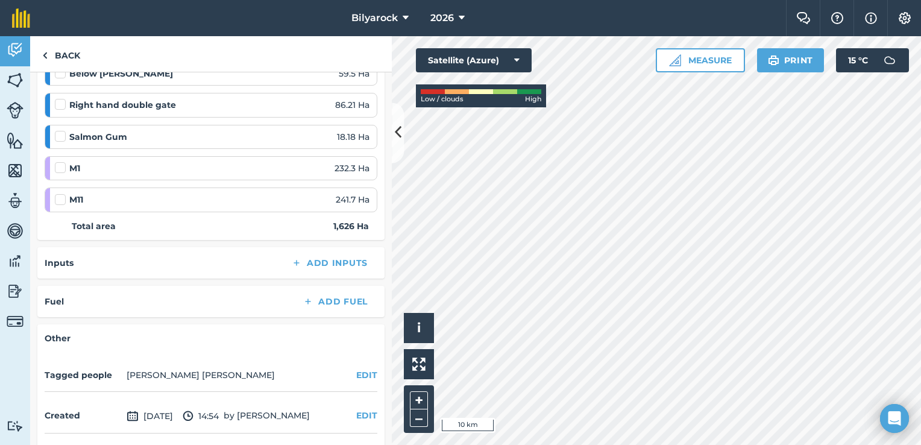
scroll to position [603, 0]
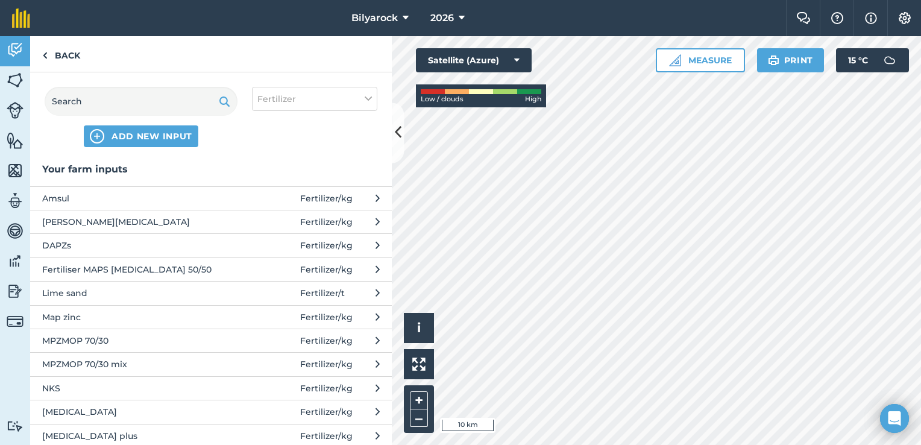
click at [55, 409] on span "[MEDICAL_DATA]" at bounding box center [140, 411] width 197 height 13
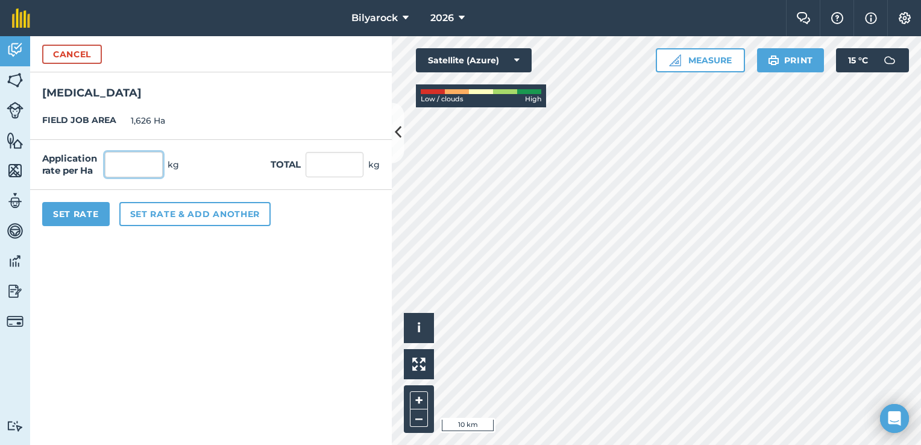
click at [123, 157] on input "text" at bounding box center [134, 164] width 58 height 25
type input "50"
type input "81,300"
click at [78, 215] on button "Set Rate" at bounding box center [76, 214] width 68 height 24
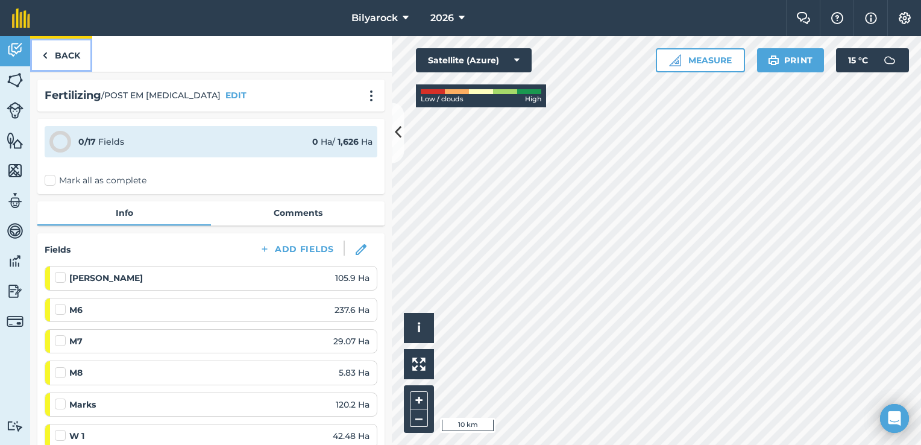
click at [46, 56] on img at bounding box center [44, 55] width 5 height 14
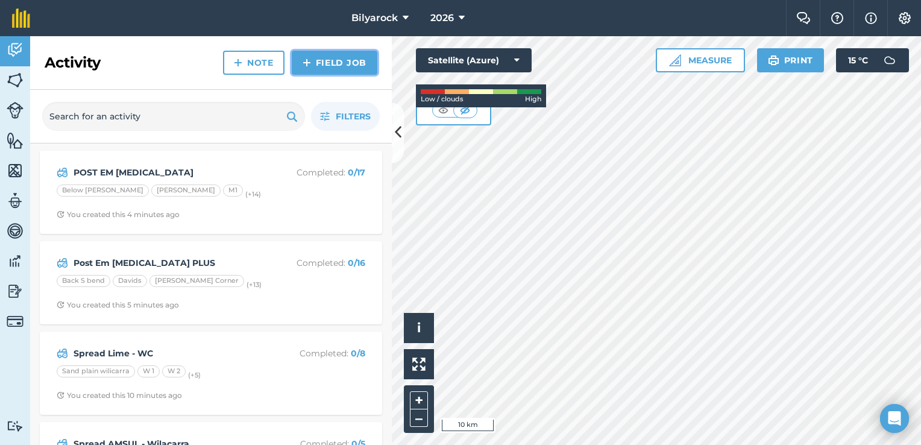
click at [321, 64] on link "Field Job" at bounding box center [335, 63] width 86 height 24
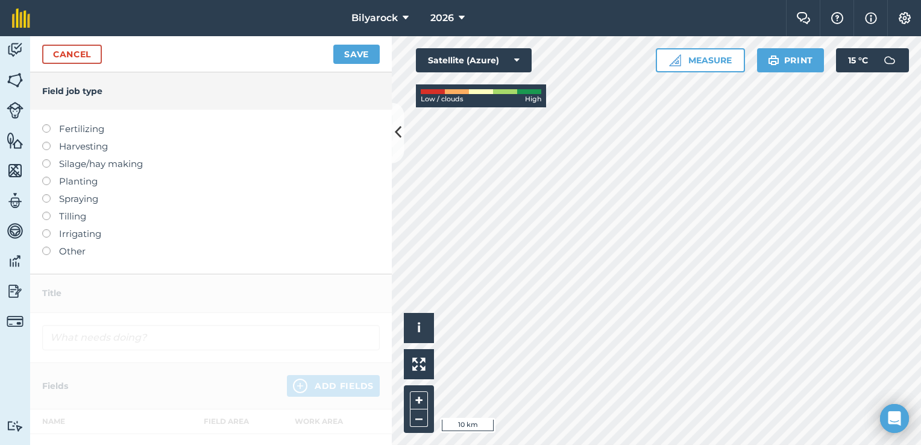
click at [46, 124] on label at bounding box center [50, 124] width 17 height 0
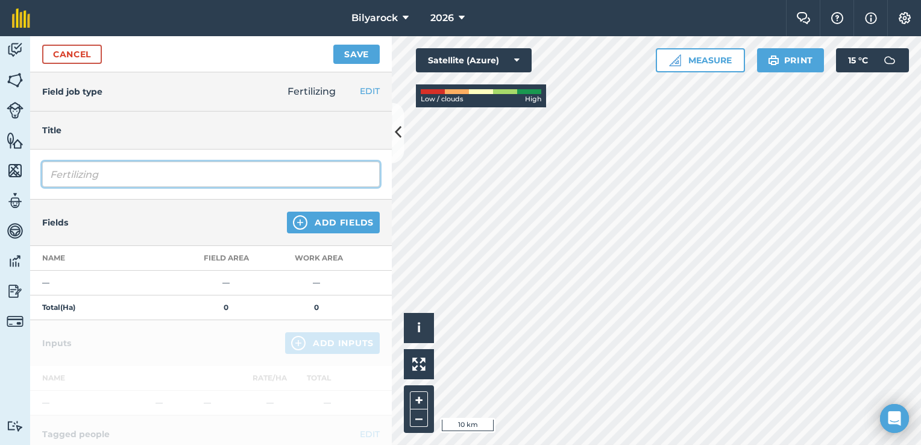
click at [96, 172] on input "Fertilizing" at bounding box center [211, 174] width 338 height 25
drag, startPoint x: 167, startPoint y: 174, endPoint x: 17, endPoint y: 163, distance: 150.5
click at [17, 163] on div "Activity Fields Livestock Features Maps Team Vehicles Data Reporting Billing Tu…" at bounding box center [460, 240] width 921 height 409
type input "POST NKS"
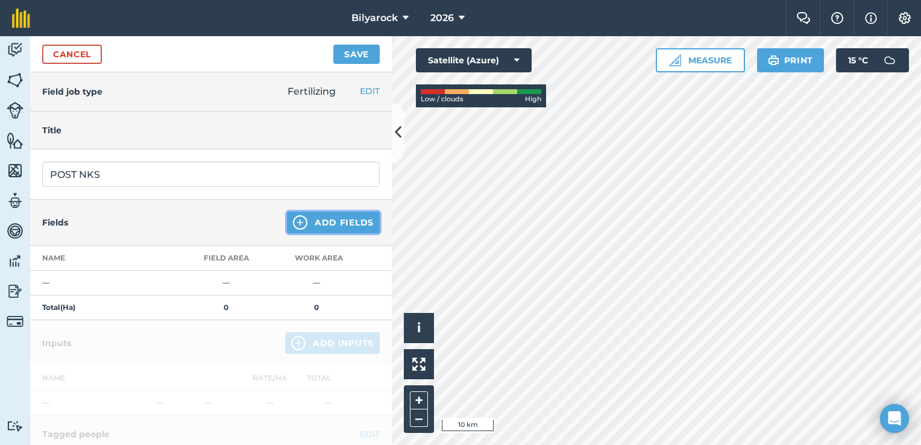
click at [306, 221] on button "Add Fields" at bounding box center [333, 223] width 93 height 22
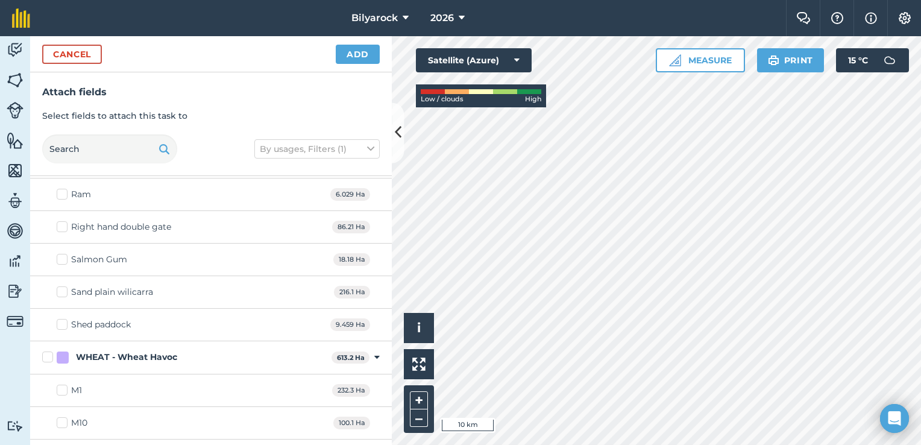
scroll to position [1446, 0]
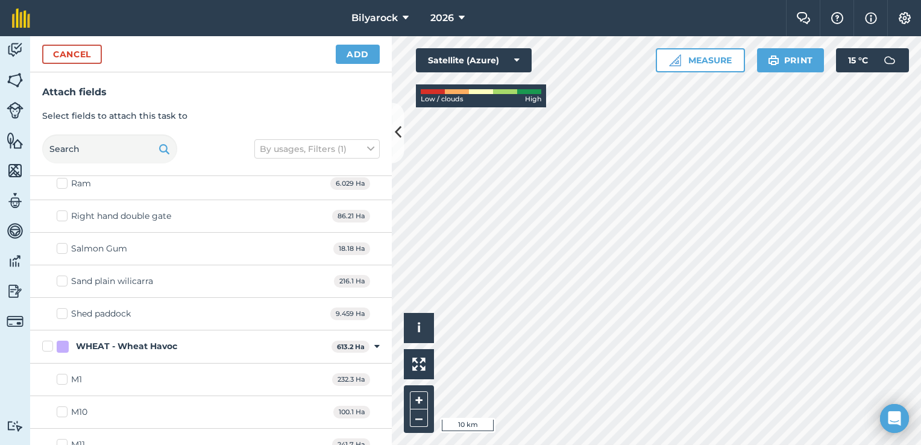
click at [83, 276] on div "Sand plain wilicarra" at bounding box center [112, 281] width 82 height 13
click at [64, 276] on input "Sand plain wilicarra" at bounding box center [61, 279] width 8 height 8
checkbox input "true"
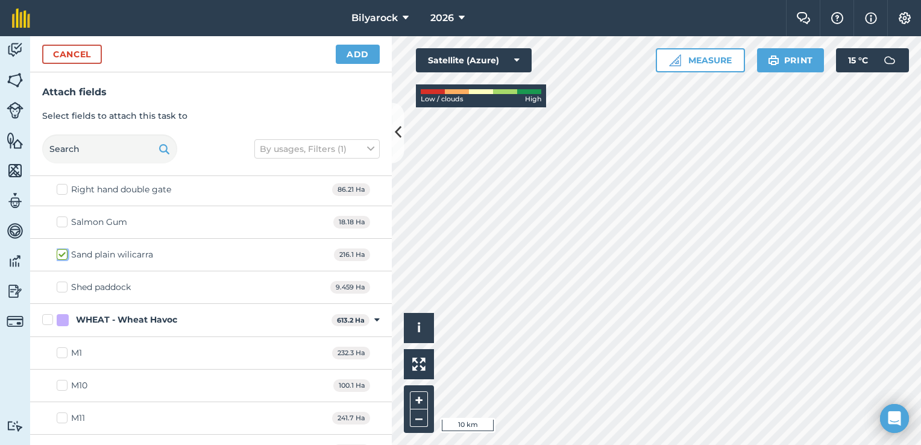
scroll to position [1488, 0]
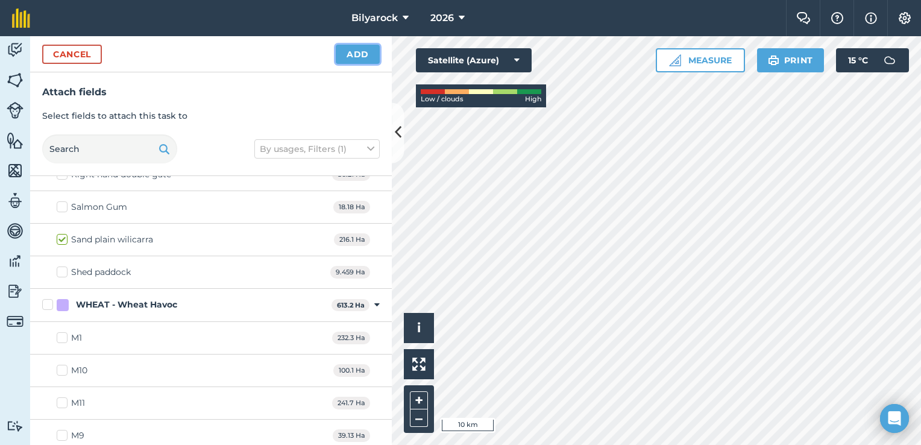
click at [359, 54] on button "Add" at bounding box center [358, 54] width 44 height 19
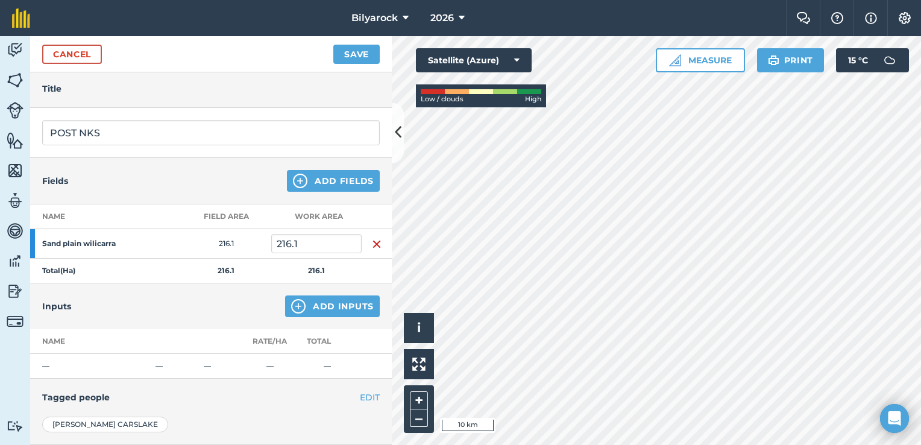
scroll to position [60, 0]
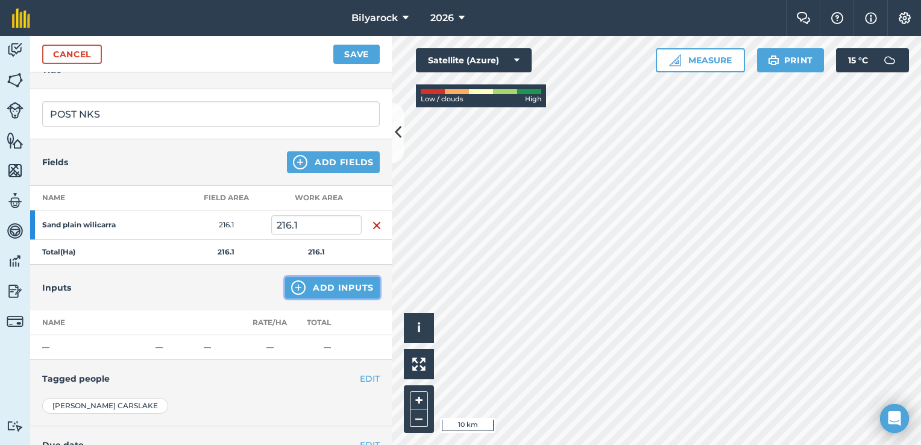
click at [292, 283] on img at bounding box center [298, 287] width 14 height 14
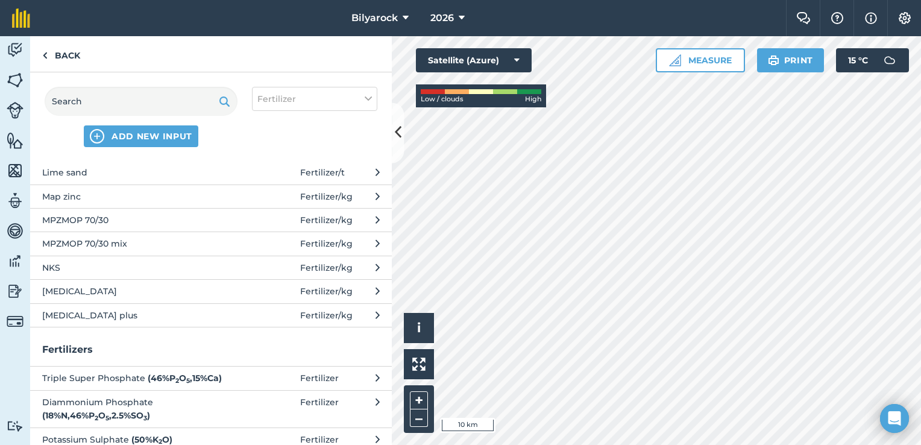
scroll to position [0, 0]
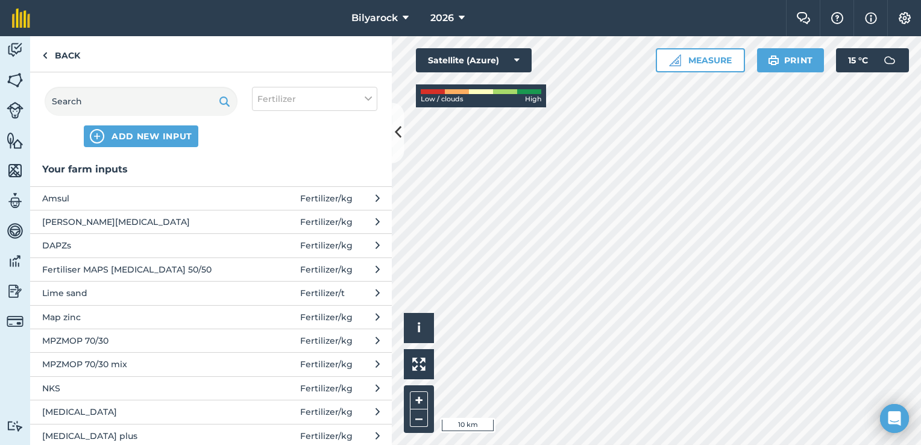
click at [65, 389] on span "NKS" at bounding box center [140, 388] width 197 height 13
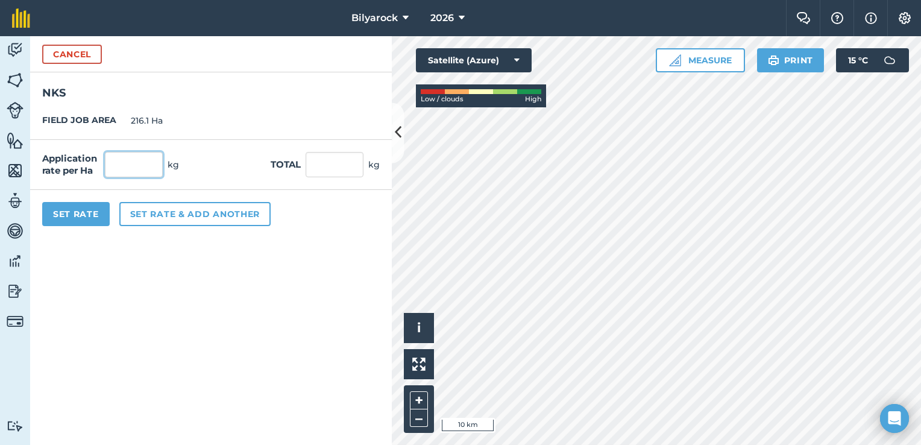
click at [124, 169] on input "text" at bounding box center [134, 164] width 58 height 25
type input "100"
type input "21,610"
click at [80, 216] on button "Set Rate" at bounding box center [76, 214] width 68 height 24
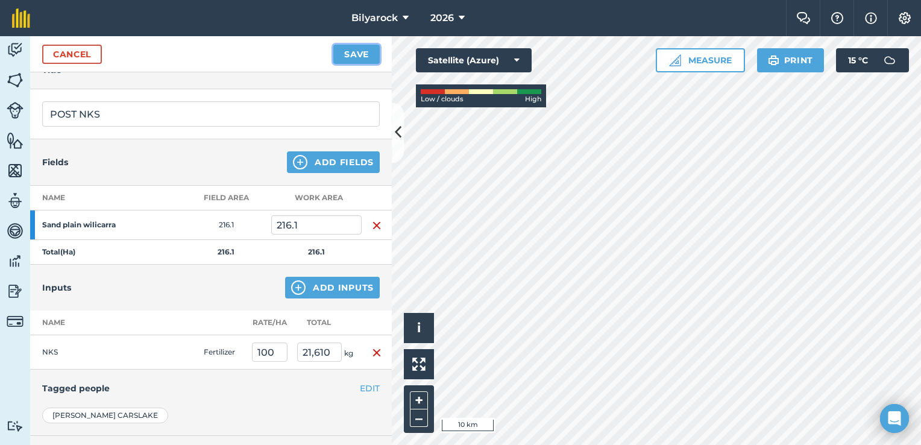
click at [361, 55] on button "Save" at bounding box center [356, 54] width 46 height 19
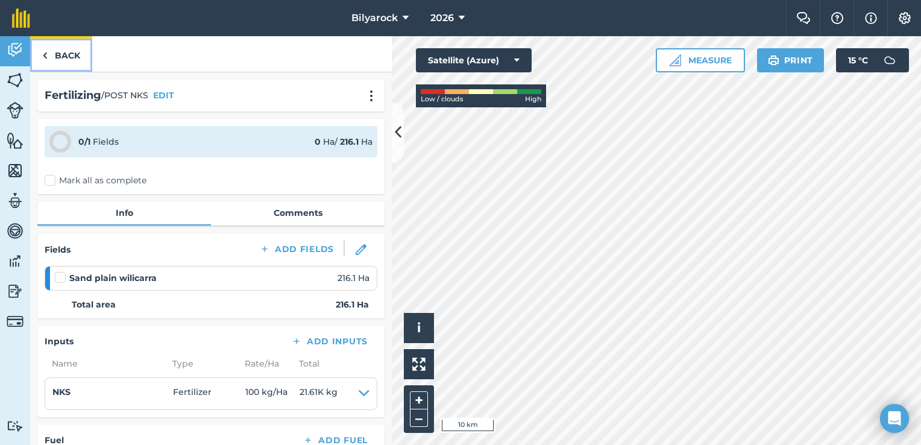
click at [58, 57] on link "Back" at bounding box center [61, 54] width 62 height 36
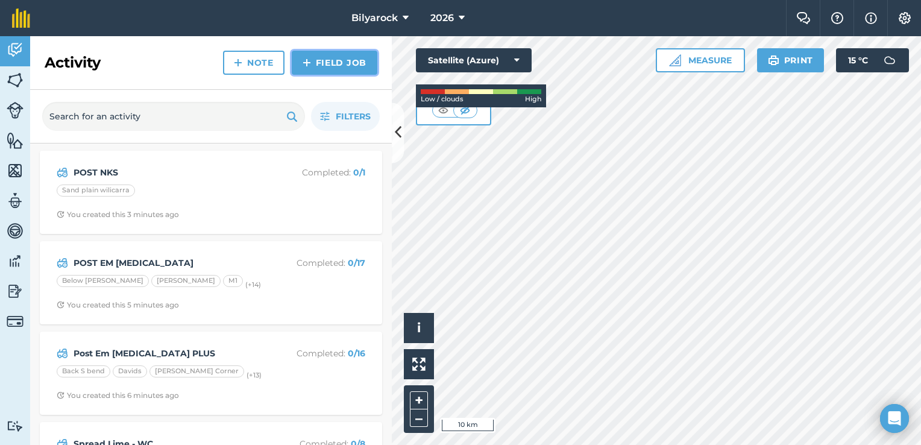
click at [331, 65] on link "Field Job" at bounding box center [335, 63] width 86 height 24
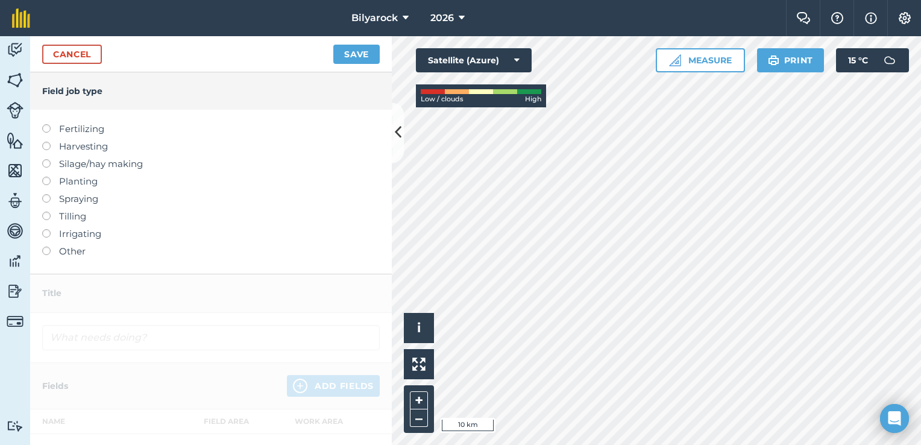
click at [69, 136] on label "Fertilizing" at bounding box center [211, 129] width 338 height 14
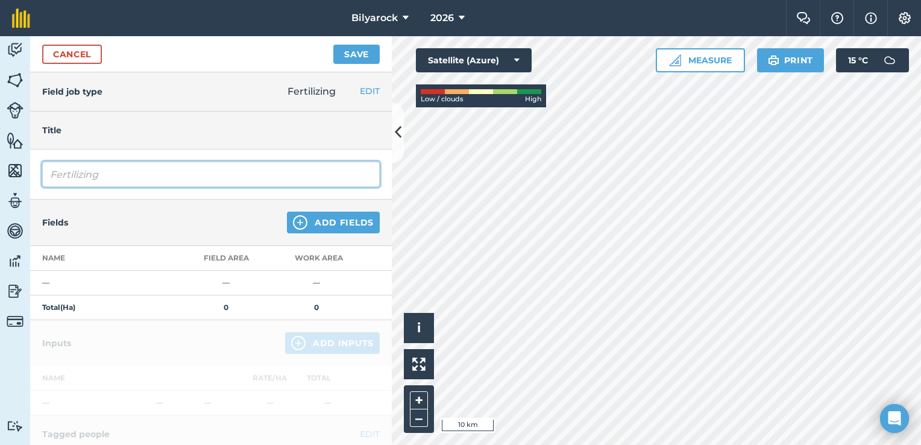
drag, startPoint x: 118, startPoint y: 180, endPoint x: 19, endPoint y: 160, distance: 100.2
click at [19, 160] on div "Activity Fields Livestock Features Maps Team Vehicles Data Reporting Billing Tu…" at bounding box center [460, 240] width 921 height 409
type input "PRE MAP/MPO"
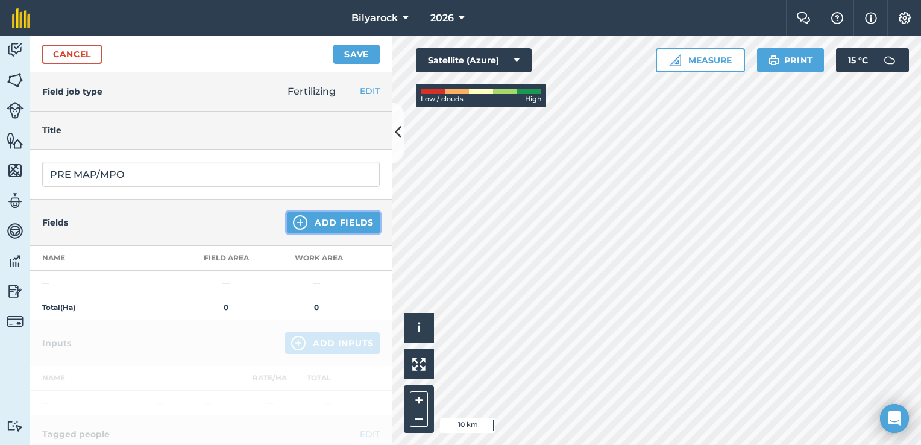
click at [293, 217] on img at bounding box center [300, 222] width 14 height 14
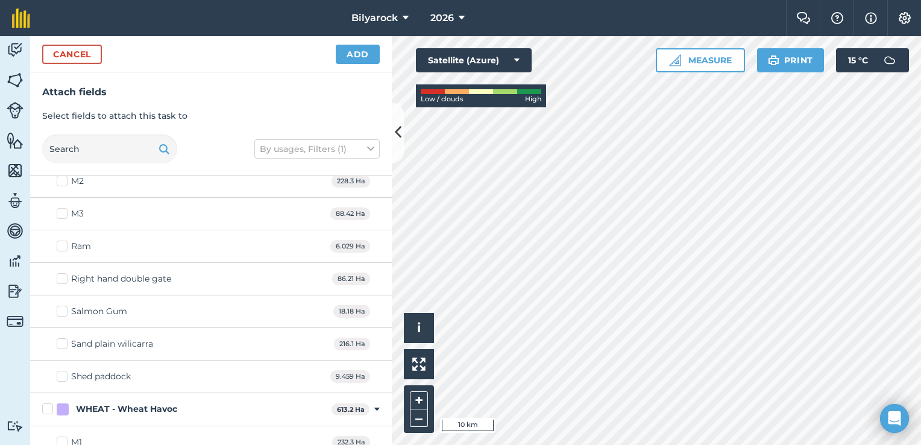
scroll to position [1446, 0]
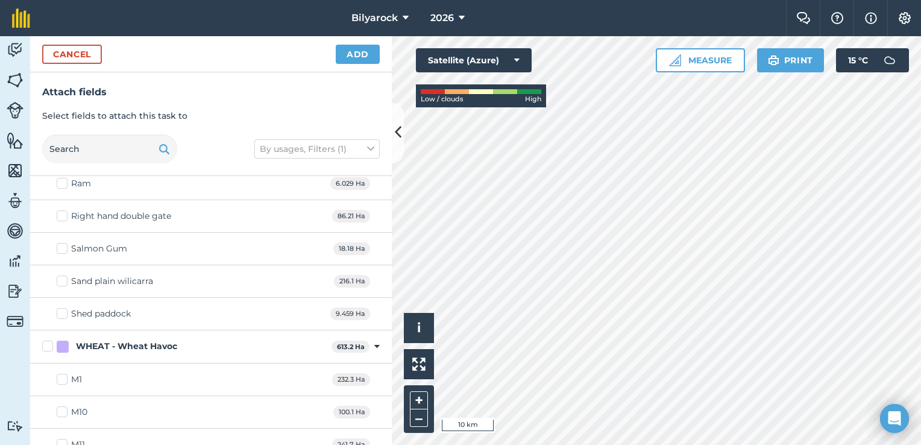
click at [76, 275] on div "Sand plain wilicarra" at bounding box center [112, 281] width 82 height 13
click at [64, 275] on input "Sand plain wilicarra" at bounding box center [61, 279] width 8 height 8
checkbox input "true"
click at [347, 57] on button "Add" at bounding box center [358, 54] width 44 height 19
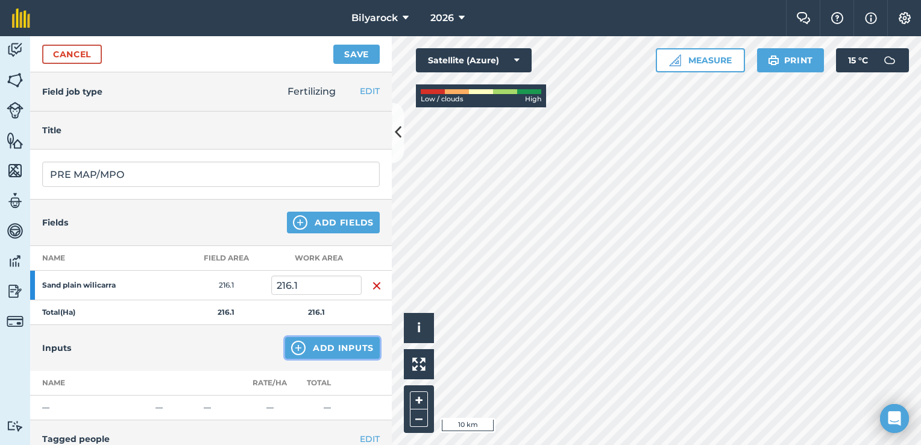
click at [309, 350] on button "Add Inputs" at bounding box center [332, 348] width 95 height 22
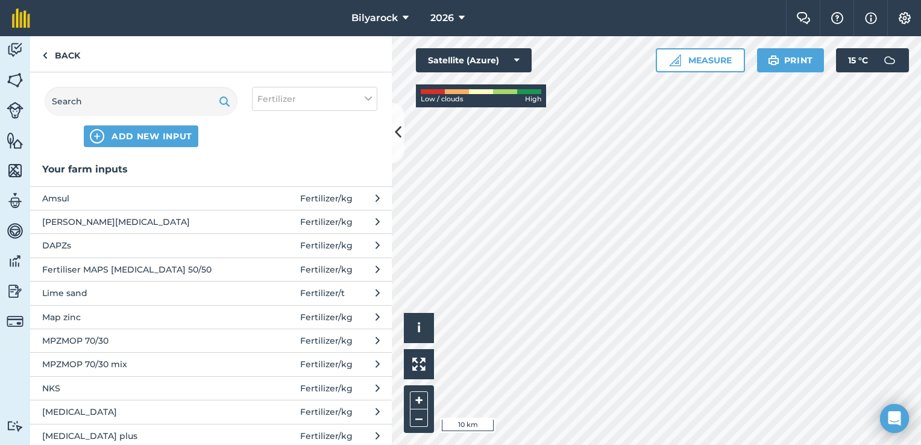
click at [142, 336] on span "MPZMOP 70/30" at bounding box center [140, 340] width 197 height 13
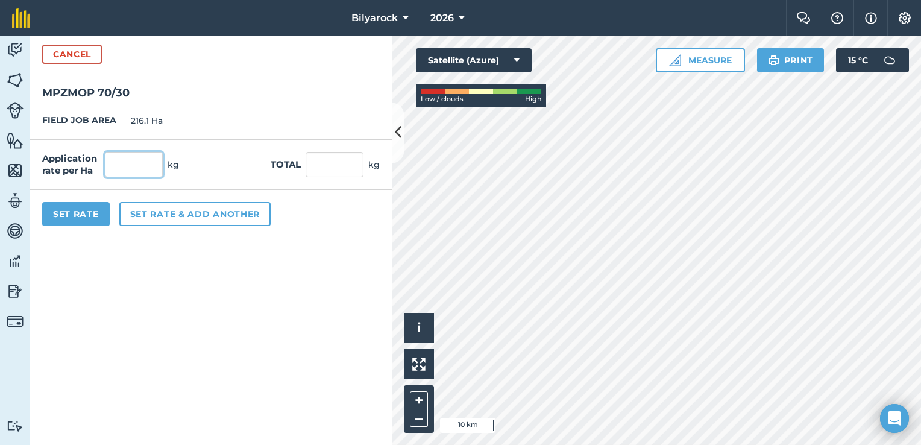
click at [123, 165] on input "text" at bounding box center [134, 164] width 58 height 25
type input "40"
type input "8,644"
click at [78, 213] on button "Set Rate" at bounding box center [76, 214] width 68 height 24
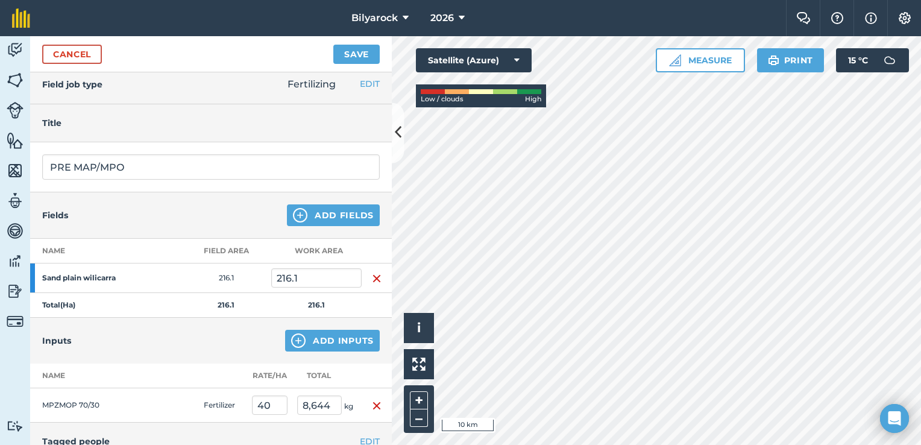
scroll to position [0, 0]
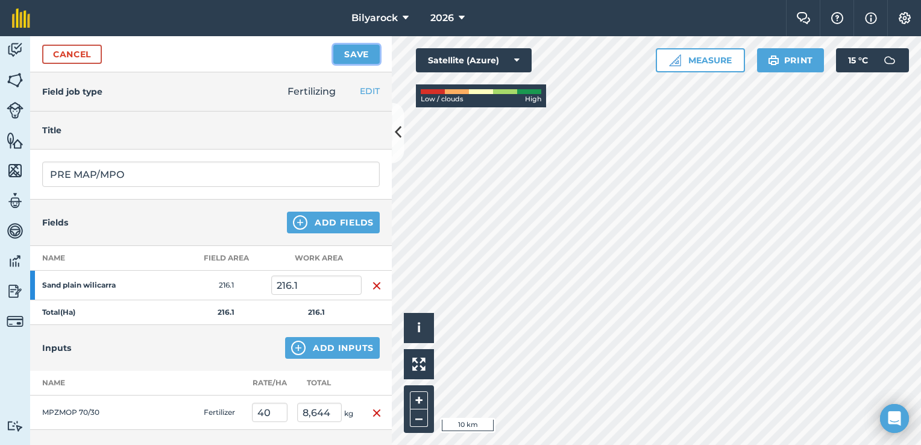
click at [351, 48] on button "Save" at bounding box center [356, 54] width 46 height 19
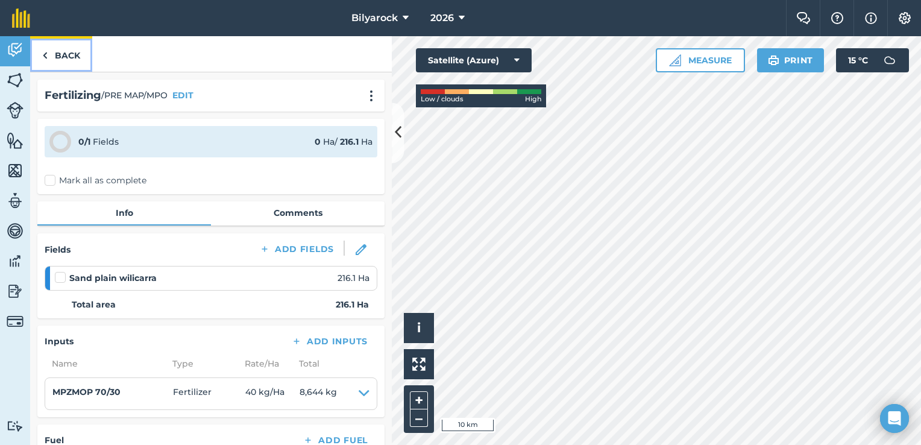
click at [57, 53] on link "Back" at bounding box center [61, 54] width 62 height 36
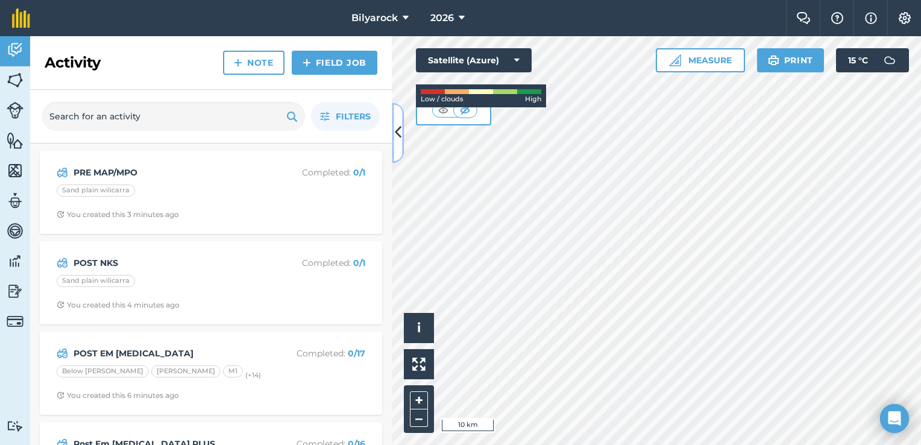
click at [402, 136] on button at bounding box center [398, 132] width 12 height 60
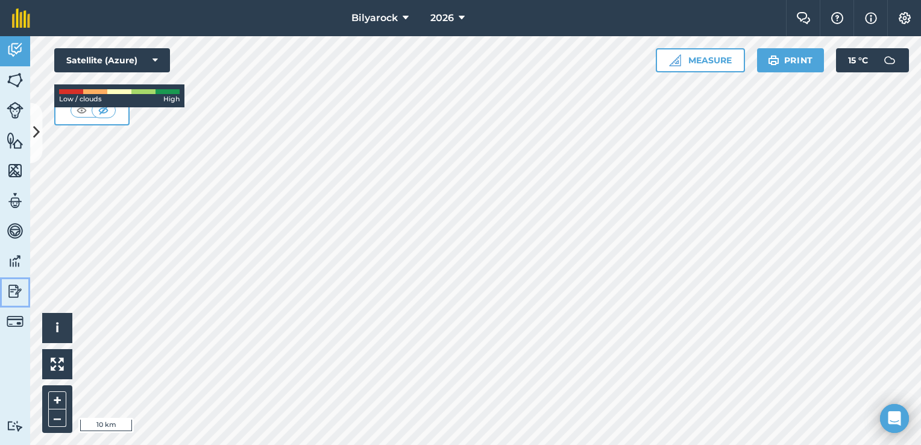
click at [16, 294] on img at bounding box center [15, 291] width 17 height 18
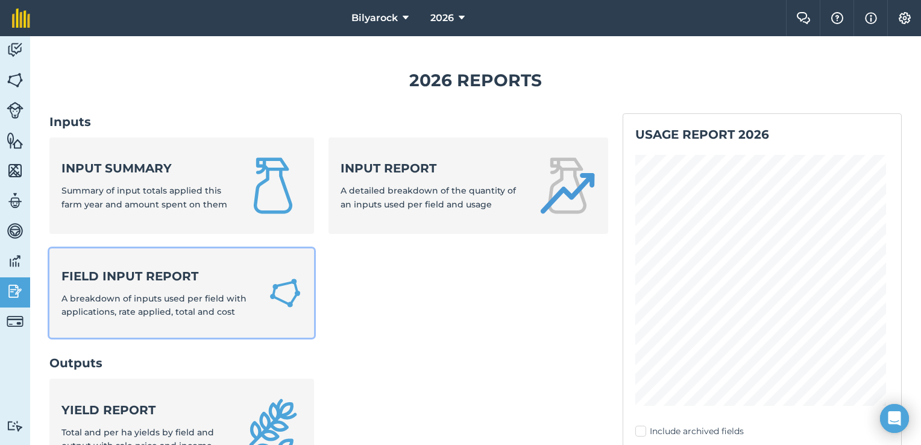
click at [173, 284] on div "Field Input Report A breakdown of inputs used per field with applications, rate…" at bounding box center [157, 293] width 192 height 51
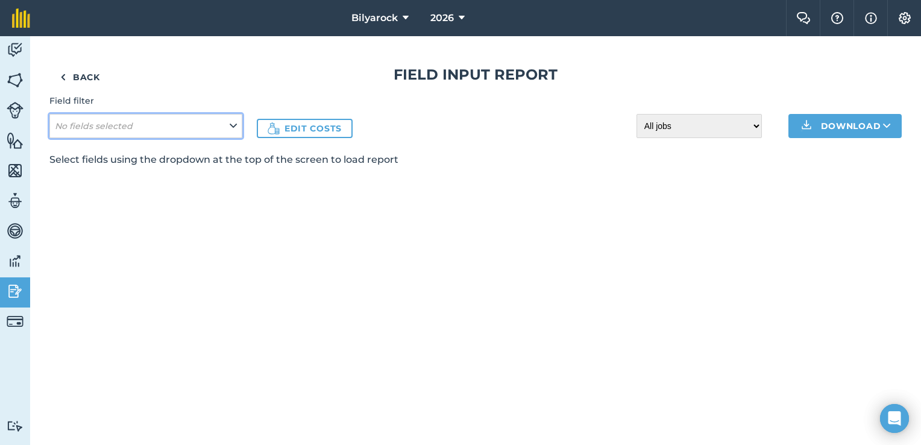
click at [206, 127] on button "No fields selected" at bounding box center [145, 126] width 193 height 24
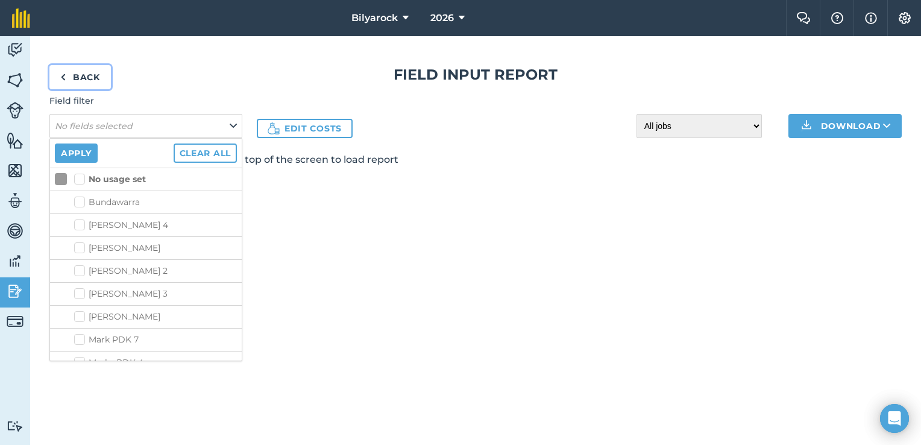
click at [56, 74] on link "Back" at bounding box center [79, 77] width 61 height 24
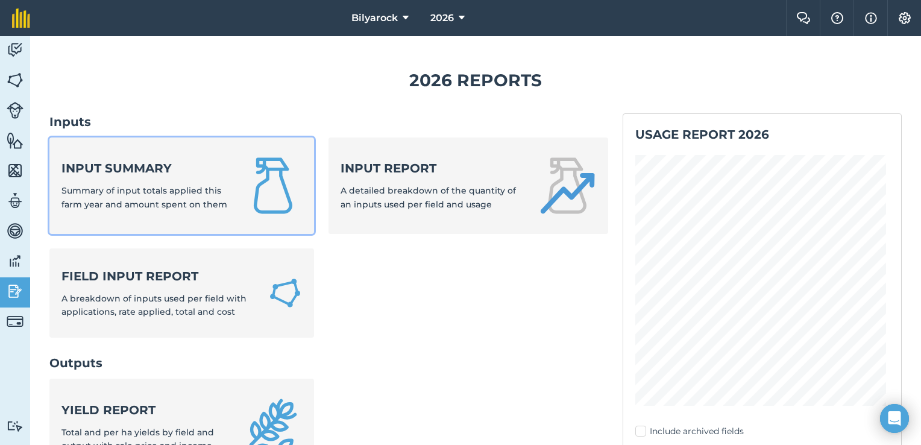
click at [148, 197] on div "Input summary Summary of input totals applied this farm year and amount spent o…" at bounding box center [145, 185] width 168 height 51
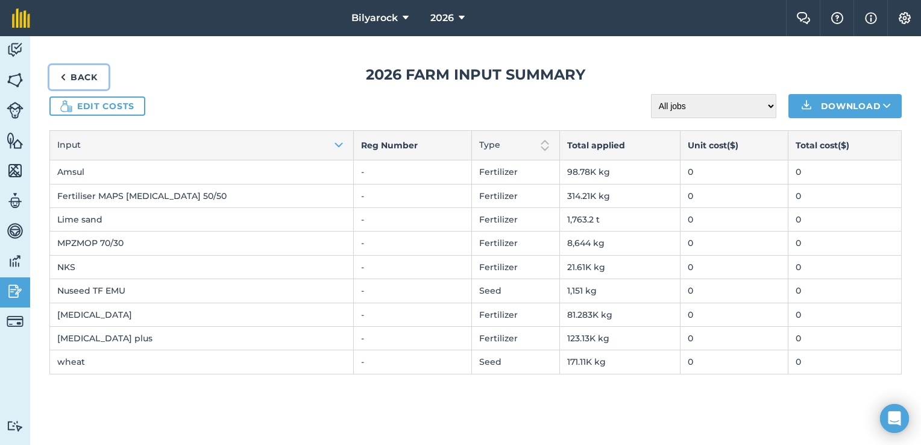
click at [68, 75] on link "Back" at bounding box center [78, 77] width 59 height 24
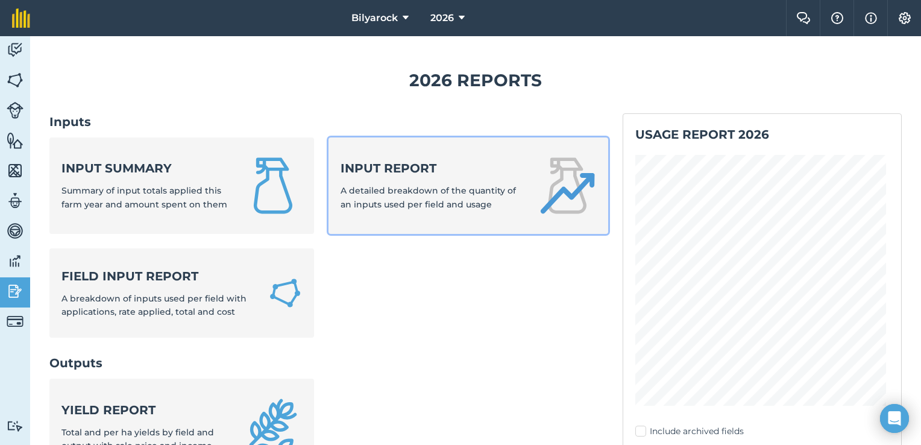
drag, startPoint x: 477, startPoint y: 199, endPoint x: 480, endPoint y: 205, distance: 6.5
click at [478, 199] on span "A detailed breakdown of the quantity of an inputs used per field and usage" at bounding box center [428, 197] width 175 height 24
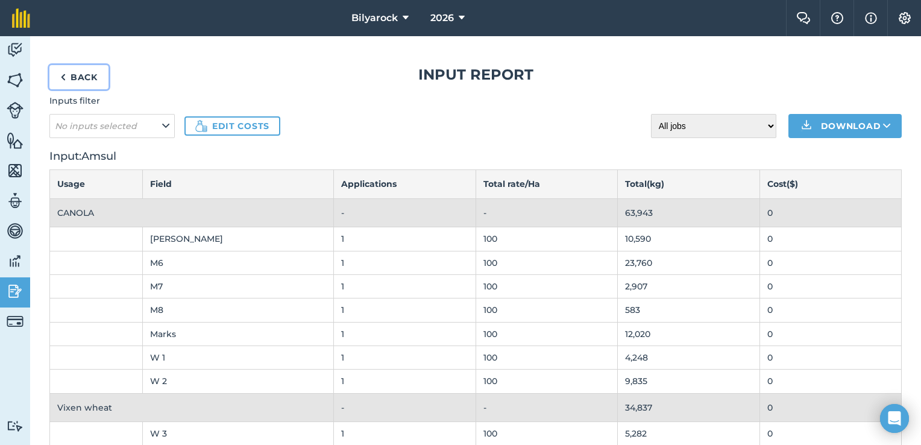
click at [72, 75] on link "Back" at bounding box center [78, 77] width 59 height 24
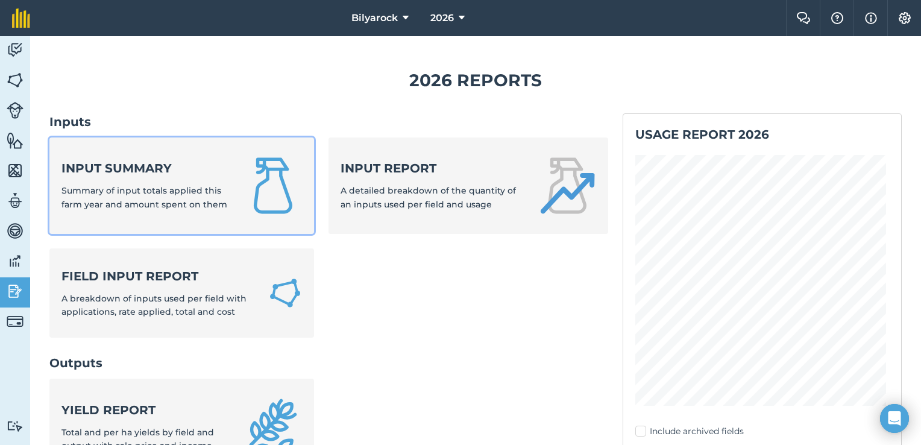
click at [106, 171] on strong "Input summary" at bounding box center [145, 168] width 168 height 17
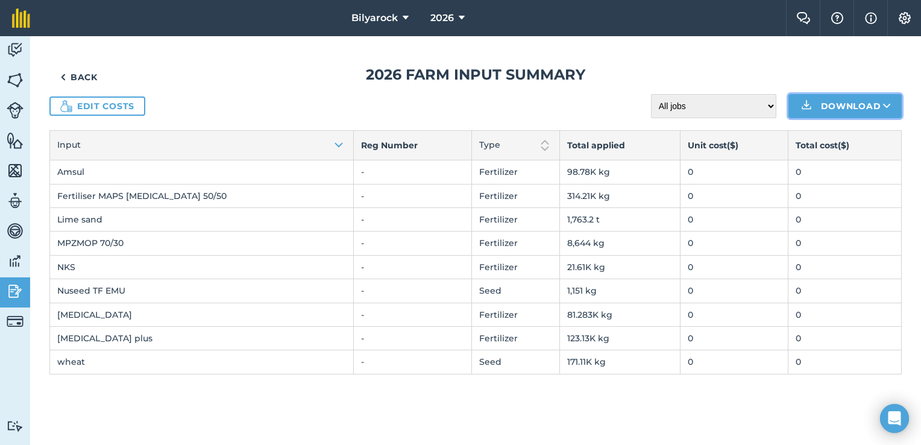
click at [861, 107] on button "Download" at bounding box center [844, 106] width 113 height 24
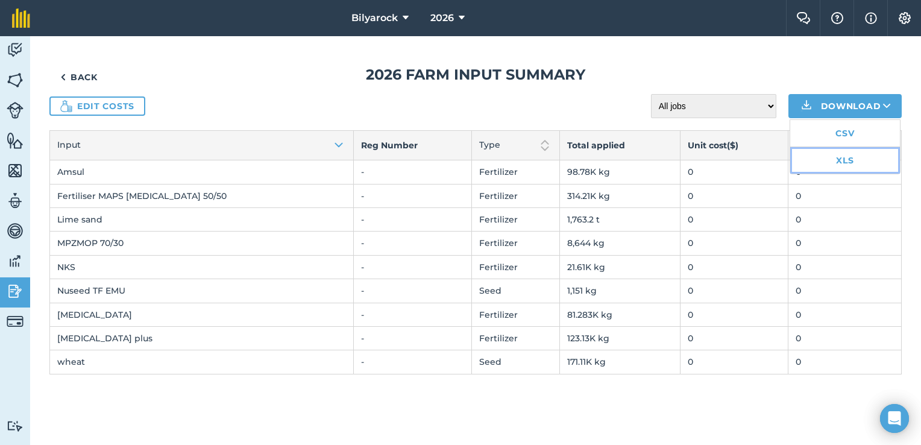
click at [842, 158] on link "XLS" at bounding box center [845, 160] width 110 height 27
click at [316, 66] on h1 "2026 Farm input summary" at bounding box center [475, 74] width 852 height 19
click at [586, 184] on td "314.21K kg" at bounding box center [620, 196] width 120 height 24
click at [574, 165] on td "98.78K kg" at bounding box center [620, 172] width 120 height 24
click at [587, 198] on td "314.21K kg" at bounding box center [620, 196] width 120 height 24
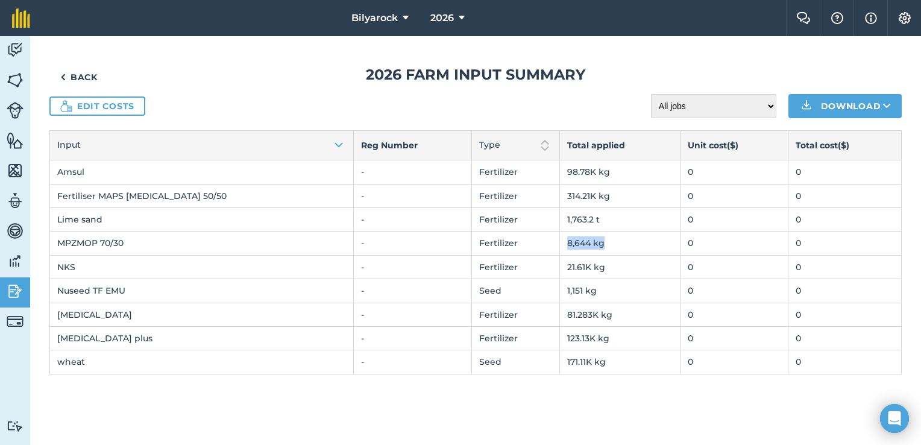
drag, startPoint x: 562, startPoint y: 245, endPoint x: 521, endPoint y: 243, distance: 40.4
click at [560, 243] on td "8,644 kg" at bounding box center [620, 243] width 120 height 24
click at [195, 242] on td "MPZMOP 70/30" at bounding box center [202, 243] width 304 height 24
click at [889, 104] on icon at bounding box center [887, 106] width 8 height 12
click at [248, 79] on h1 "2026 Farm input summary" at bounding box center [475, 74] width 852 height 19
